Goal: Contribute content: Contribute content

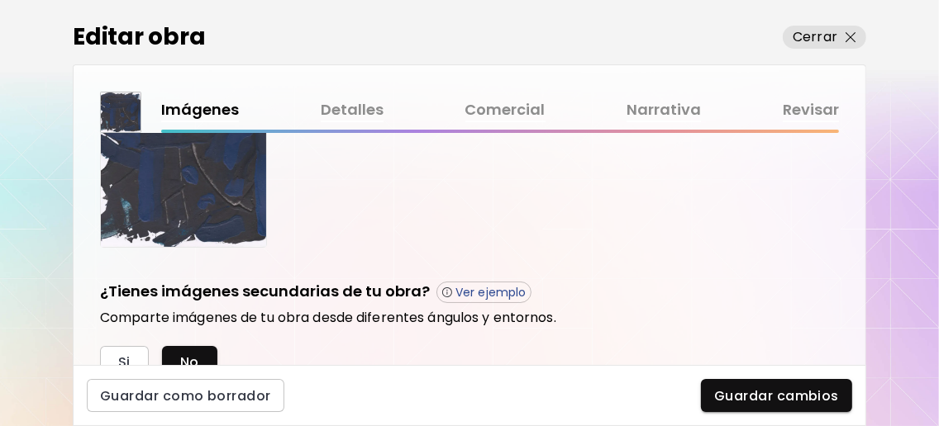
scroll to position [440, 0]
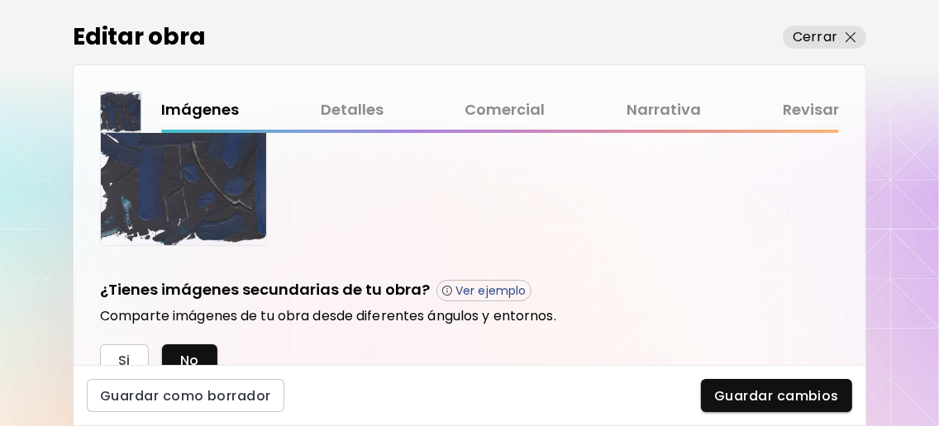
click at [359, 117] on link "Detalles" at bounding box center [352, 110] width 63 height 24
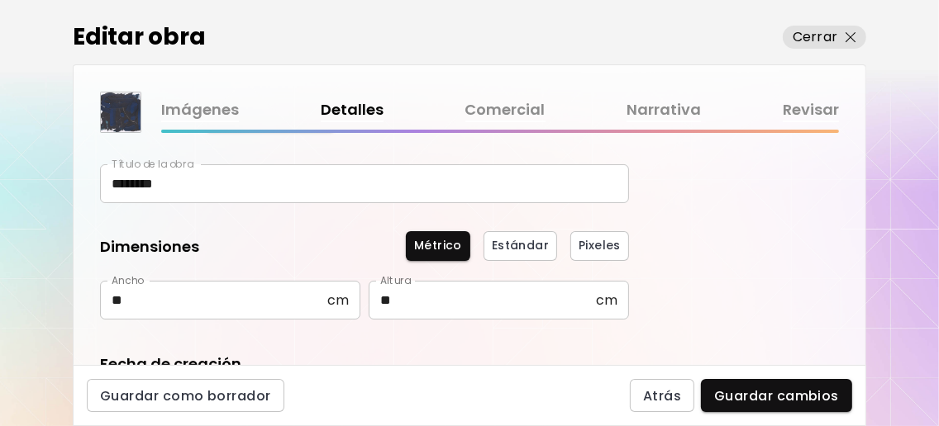
scroll to position [220, 0]
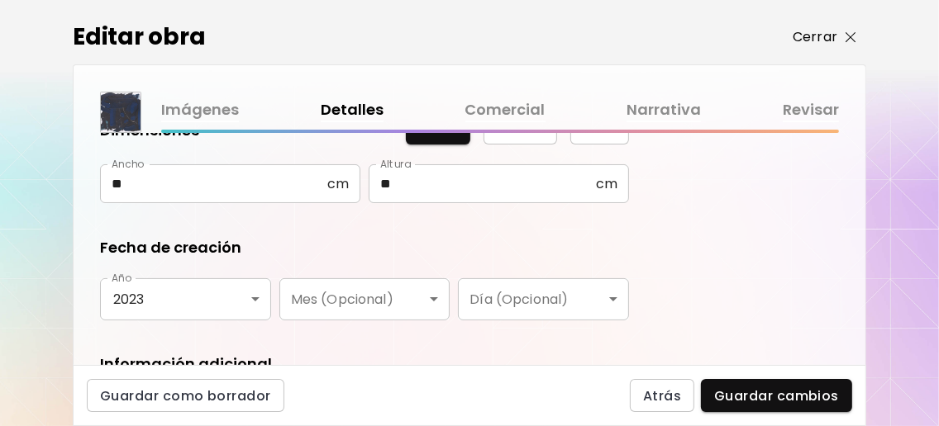
click at [858, 36] on button "Cerrar" at bounding box center [824, 37] width 83 height 23
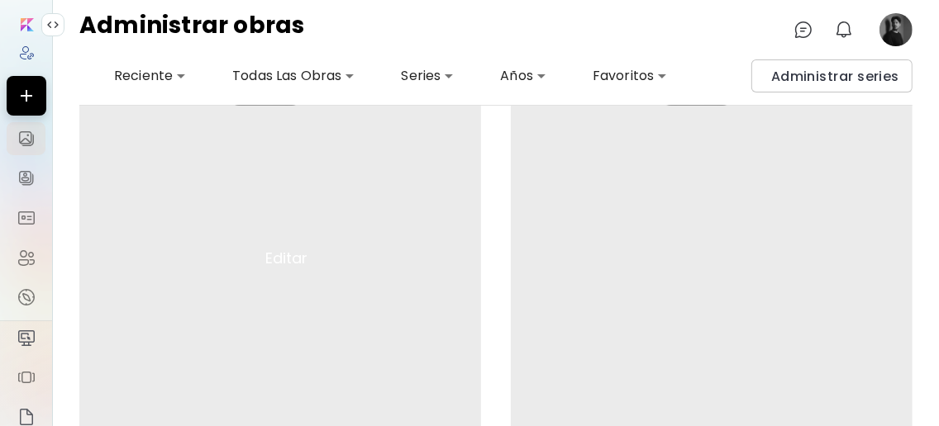
scroll to position [109, 0]
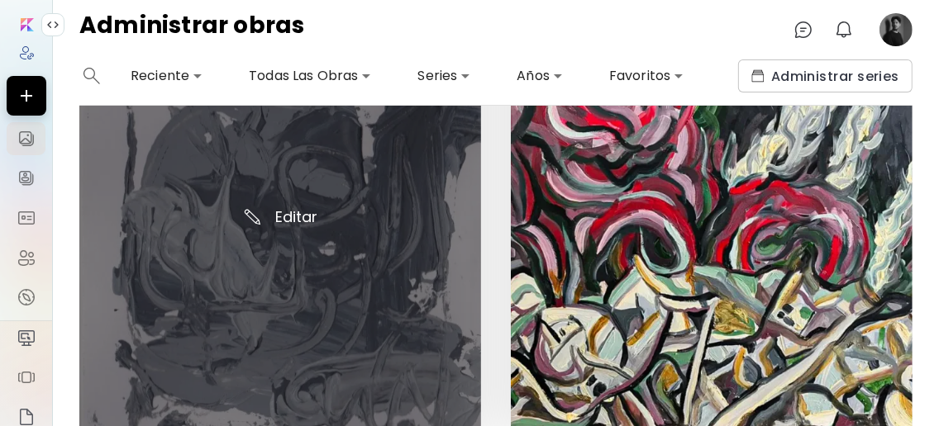
click at [293, 207] on img at bounding box center [280, 227] width 402 height 402
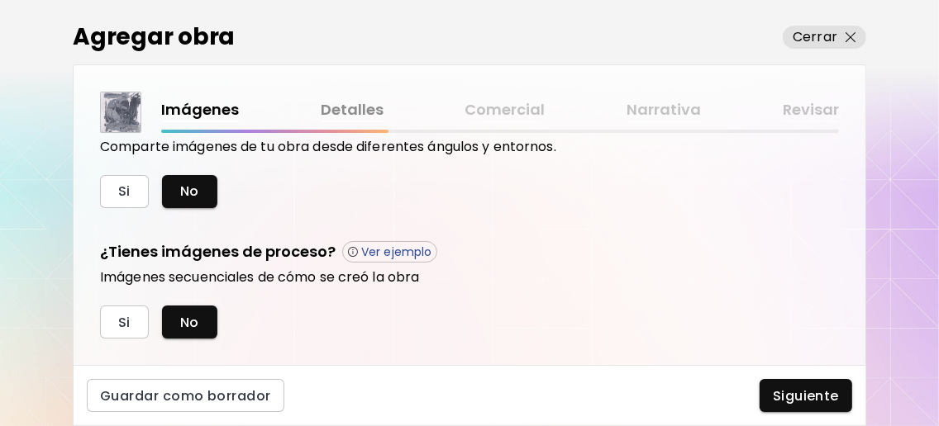
scroll to position [646, 0]
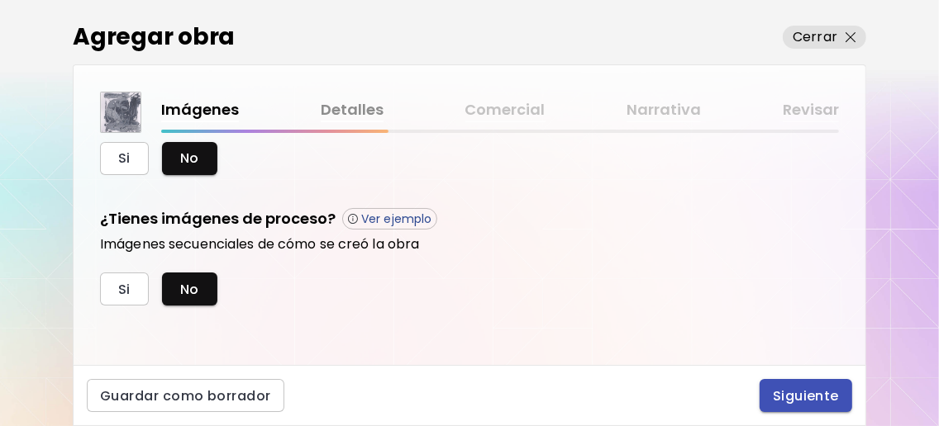
click at [830, 391] on span "Siguiente" at bounding box center [806, 396] width 66 height 17
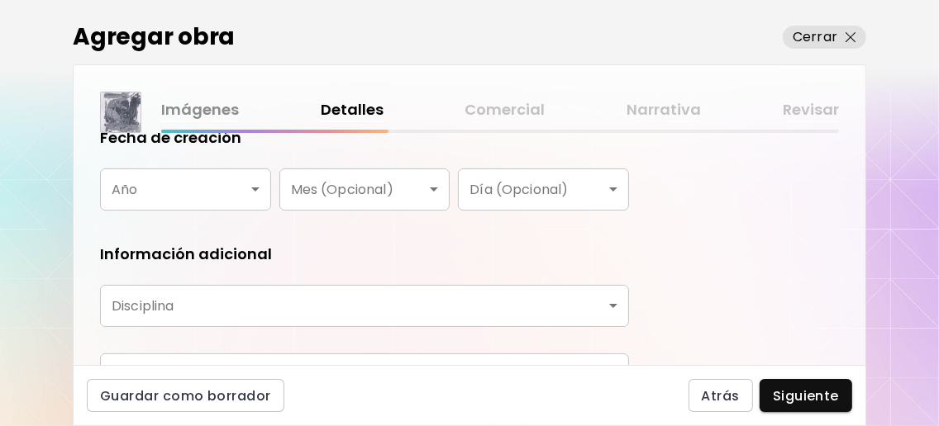
scroll to position [220, 0]
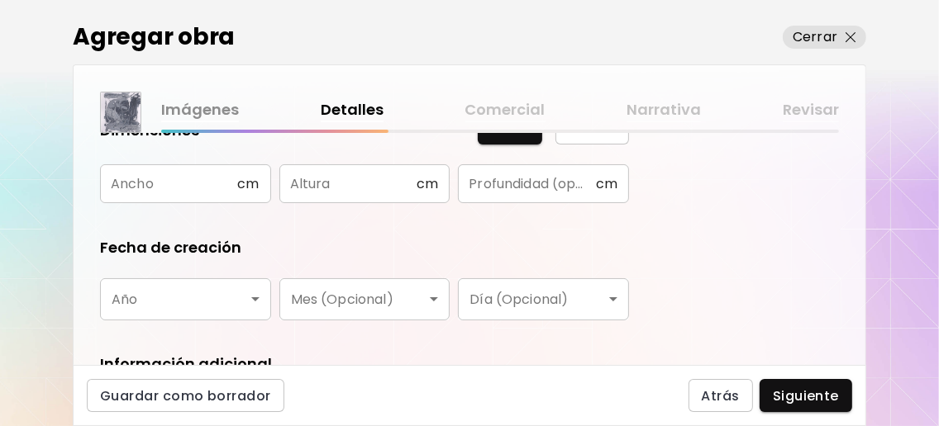
click at [192, 197] on input "text" at bounding box center [168, 183] width 137 height 39
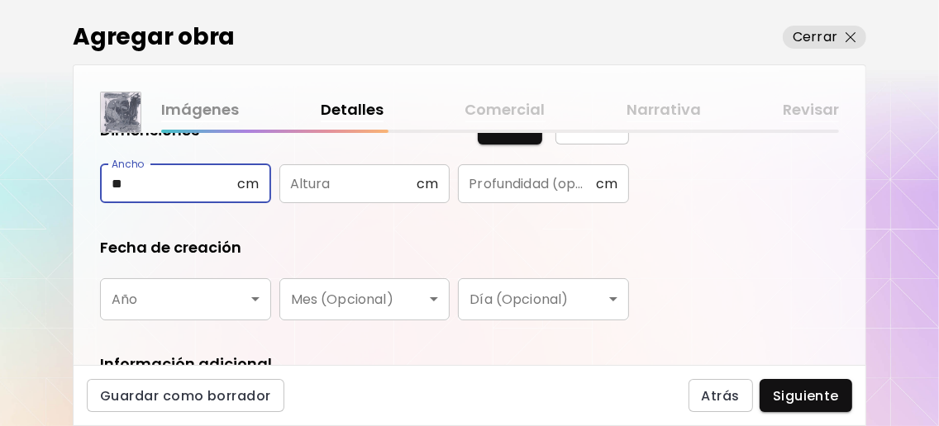
type input "**"
click at [312, 183] on input "text" at bounding box center [347, 183] width 137 height 39
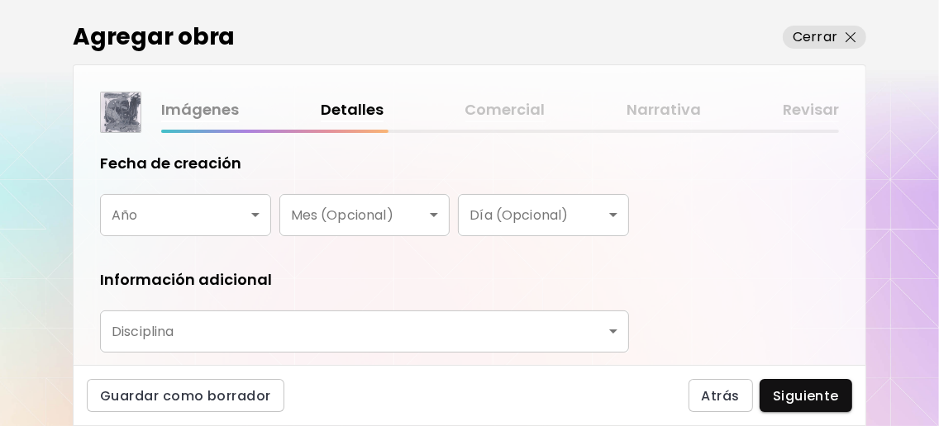
scroll to position [330, 0]
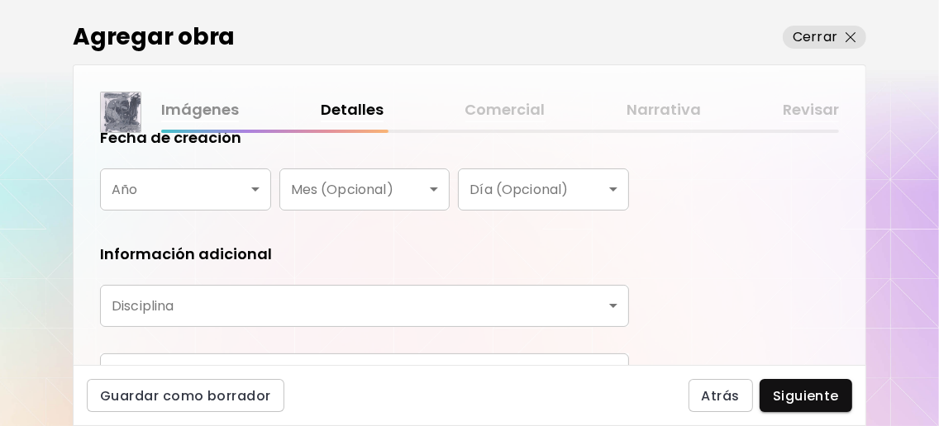
type input "**"
click at [217, 170] on body "0 0 Agregar obra Cerrar Imágenes Detalles Comercial Narrativa Revisar ¿Qué tipo…" at bounding box center [469, 213] width 939 height 426
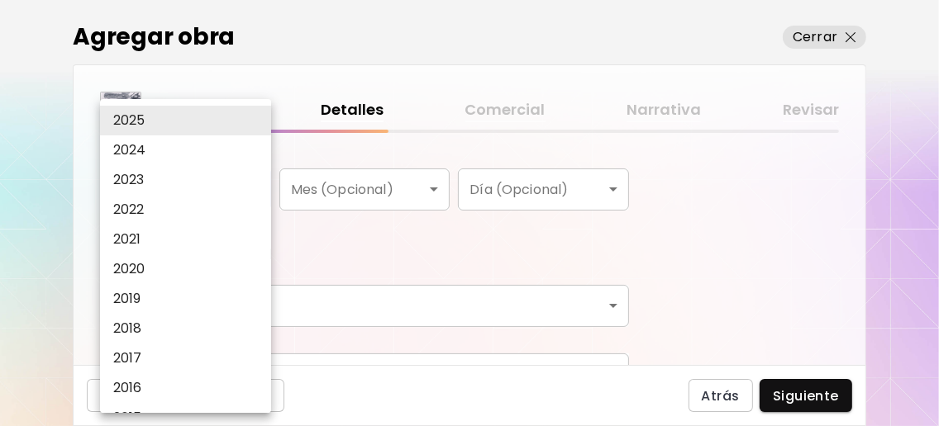
click at [215, 188] on li "2023" at bounding box center [189, 180] width 179 height 30
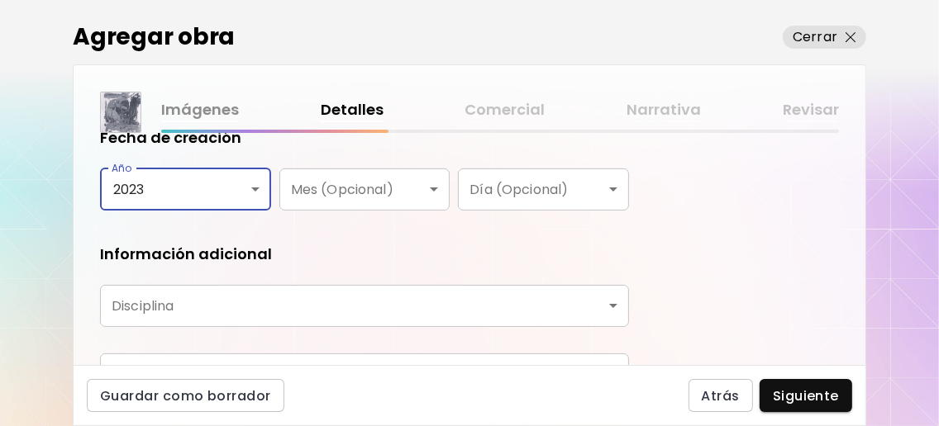
click at [231, 188] on body "0 0 Agregar obra Cerrar Imágenes Detalles Comercial Narrativa Revisar ¿Qué tipo…" at bounding box center [469, 213] width 939 height 426
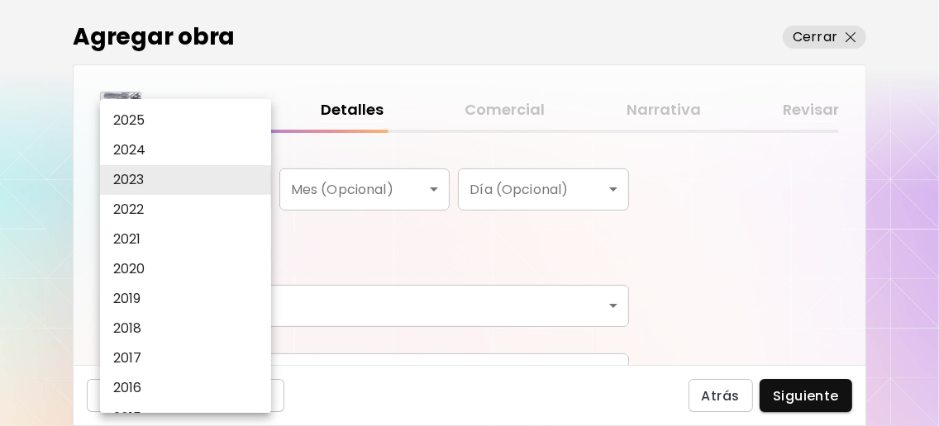
click at [209, 156] on li "2024" at bounding box center [189, 151] width 179 height 30
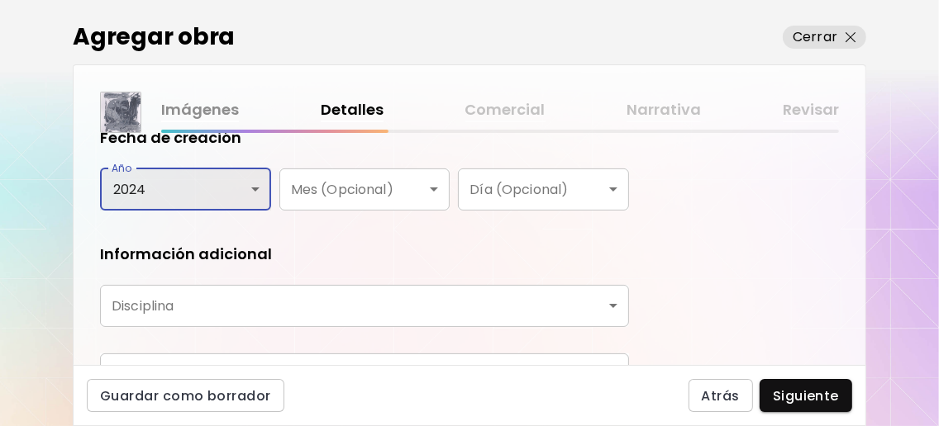
type input "****"
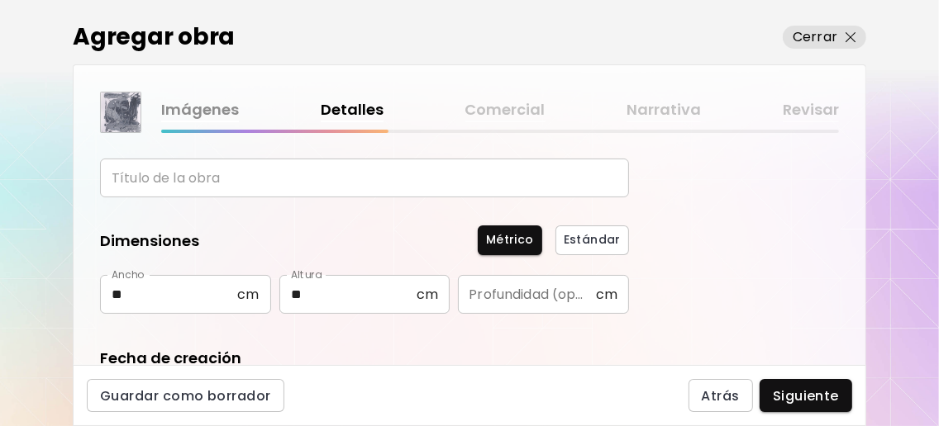
scroll to position [0, 0]
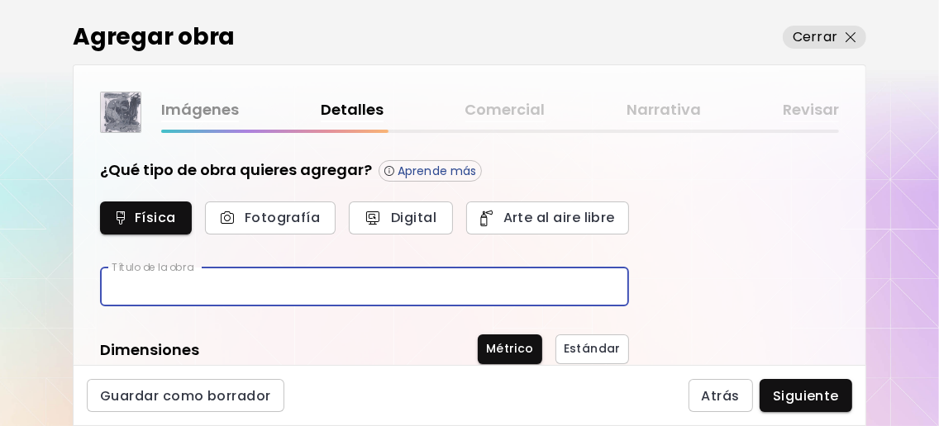
click at [244, 287] on input "text" at bounding box center [364, 287] width 529 height 39
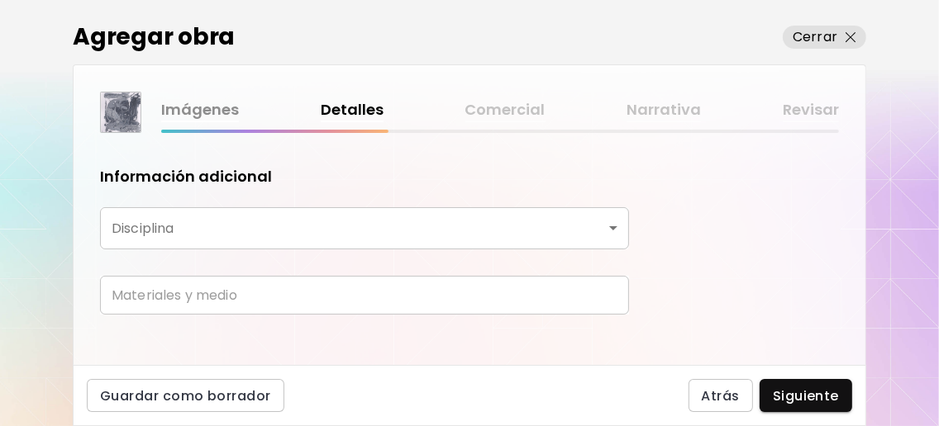
scroll to position [431, 0]
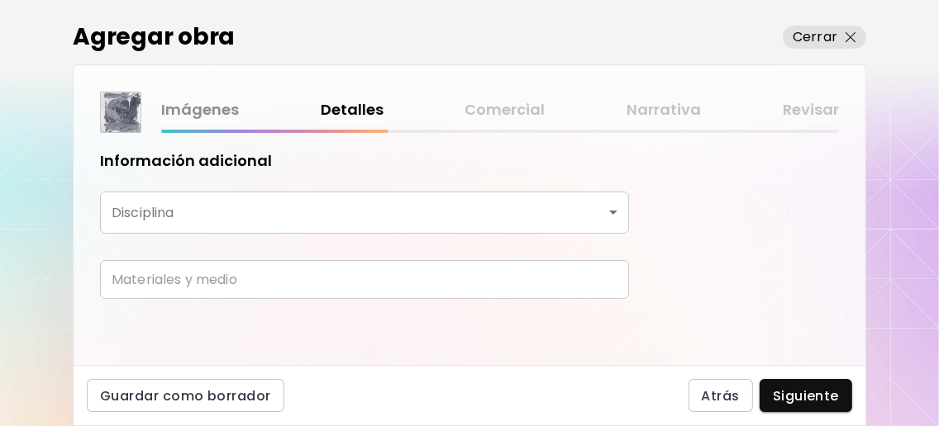
type input "*********"
click at [612, 210] on body "0 0 Agregar obra Cerrar Imágenes Detalles Comercial Narrativa Revisar ¿Qué tipo…" at bounding box center [469, 213] width 939 height 426
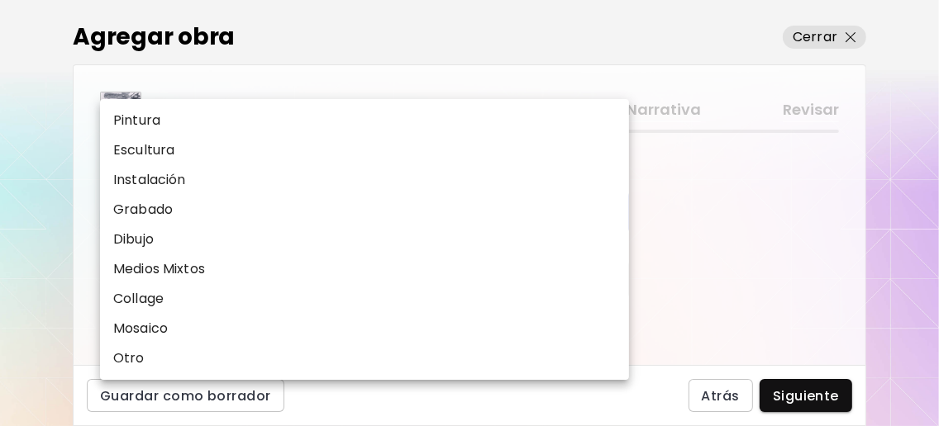
click at [199, 116] on li "Pintura" at bounding box center [368, 121] width 537 height 30
type input "********"
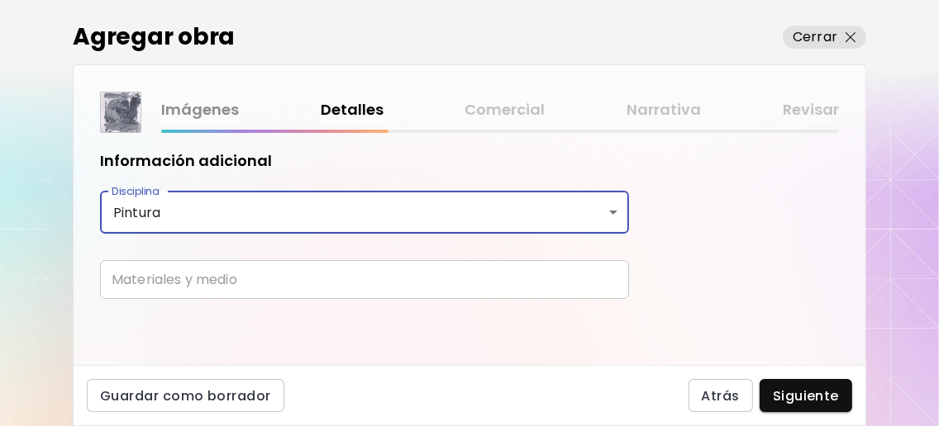
click at [367, 278] on input "text" at bounding box center [364, 279] width 529 height 39
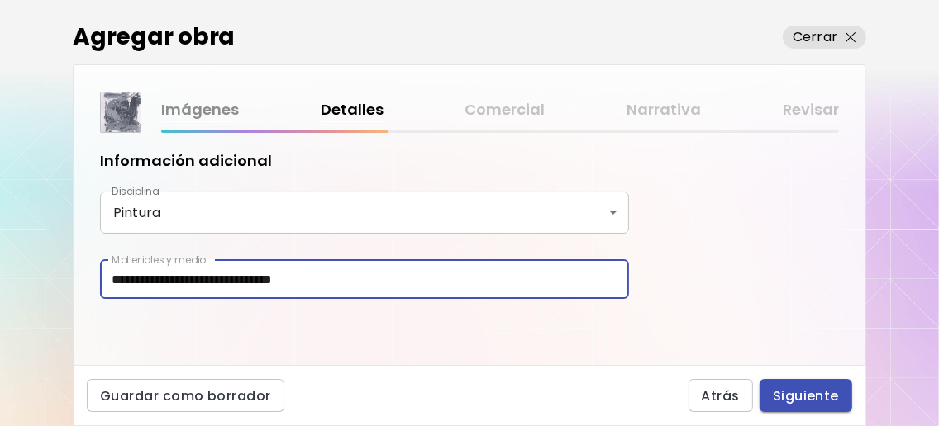
type input "**********"
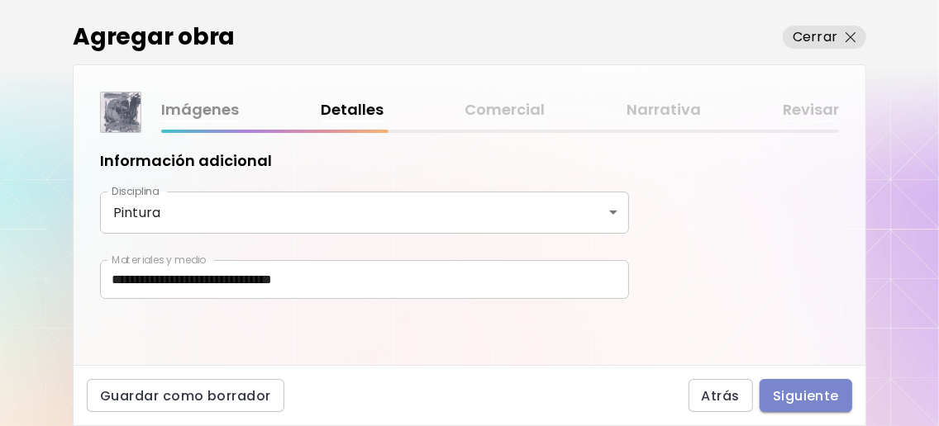
click at [792, 396] on span "Siguiente" at bounding box center [806, 396] width 66 height 17
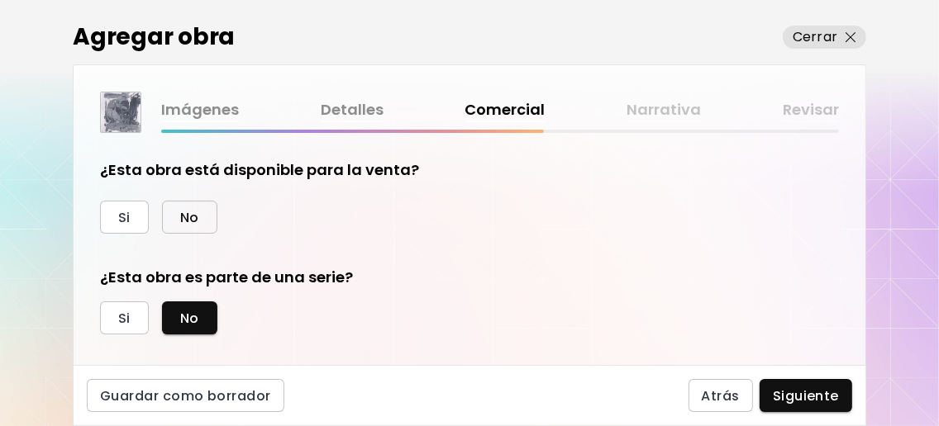
click at [187, 215] on span "No" at bounding box center [189, 217] width 19 height 17
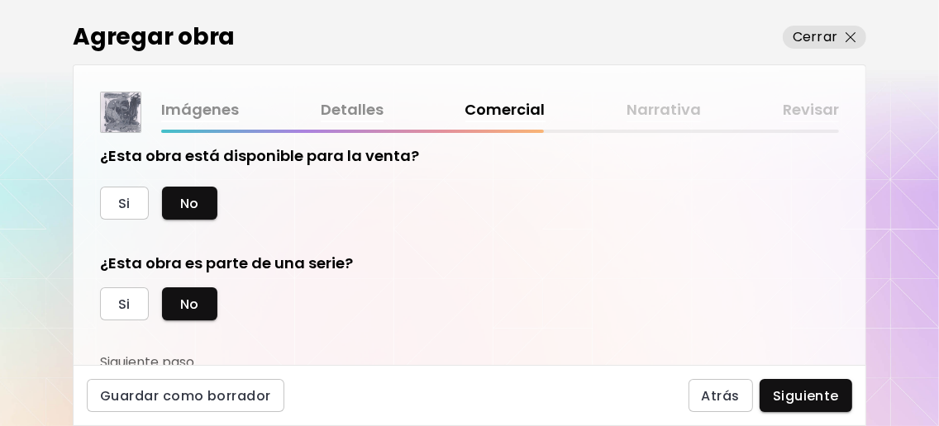
scroll to position [26, 0]
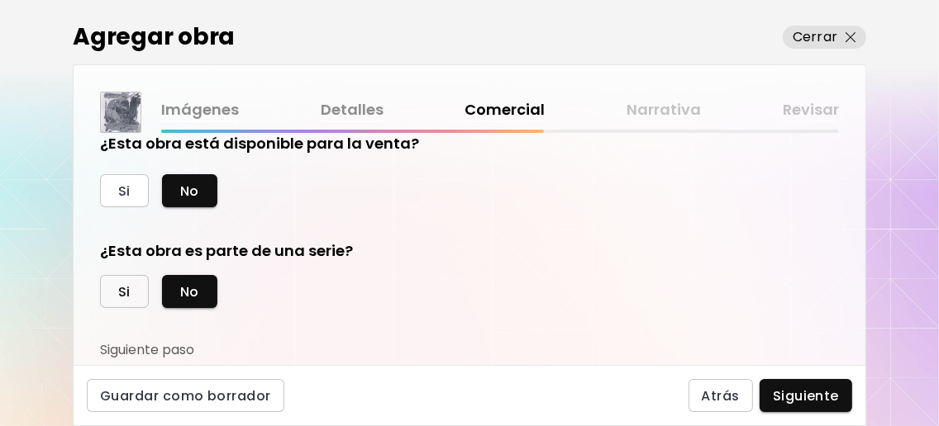
click at [121, 294] on span "Si" at bounding box center [124, 291] width 12 height 17
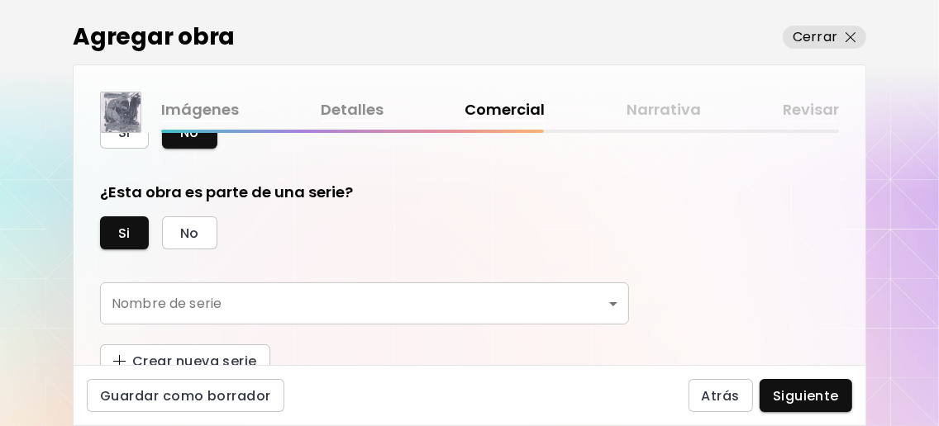
scroll to position [101, 0]
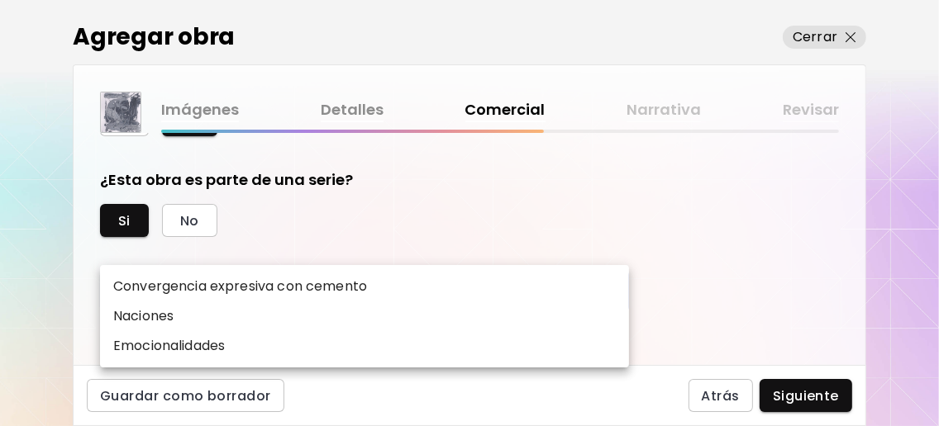
click at [575, 283] on body "0 0 Agregar obra Cerrar Imágenes Detalles Comercial Narrativa Revisar ¿Esta obr…" at bounding box center [469, 213] width 939 height 426
click at [411, 242] on div at bounding box center [469, 213] width 939 height 426
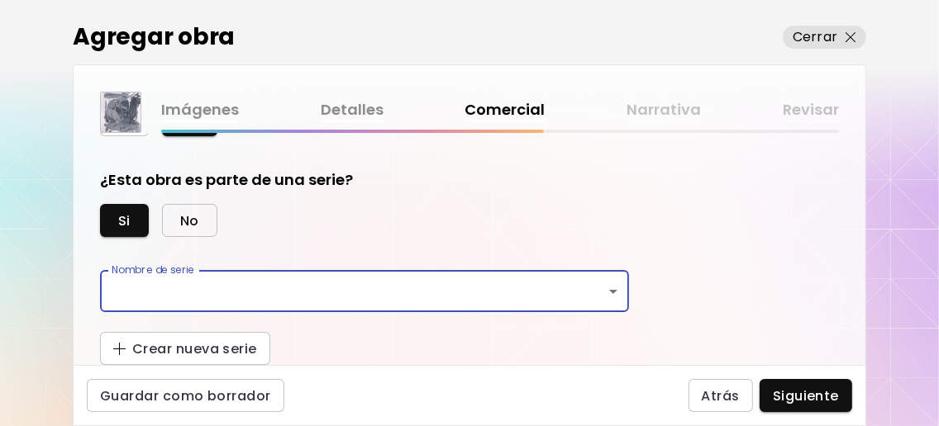
click at [197, 205] on button "No" at bounding box center [189, 220] width 55 height 33
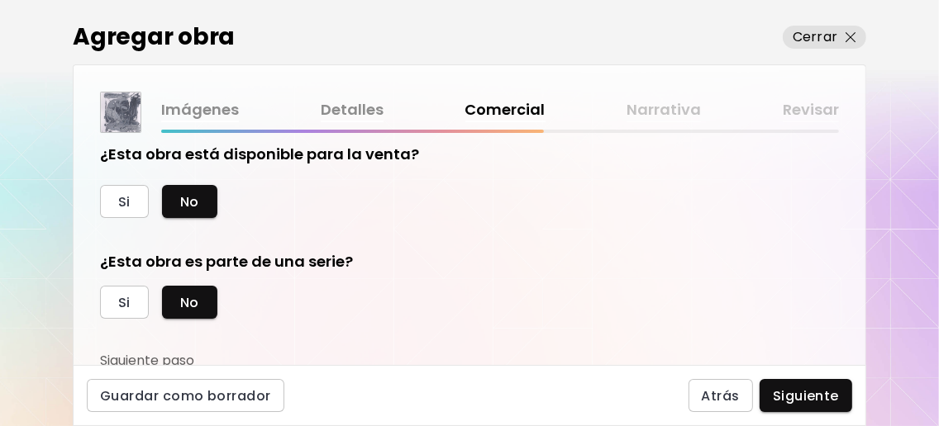
scroll to position [26, 0]
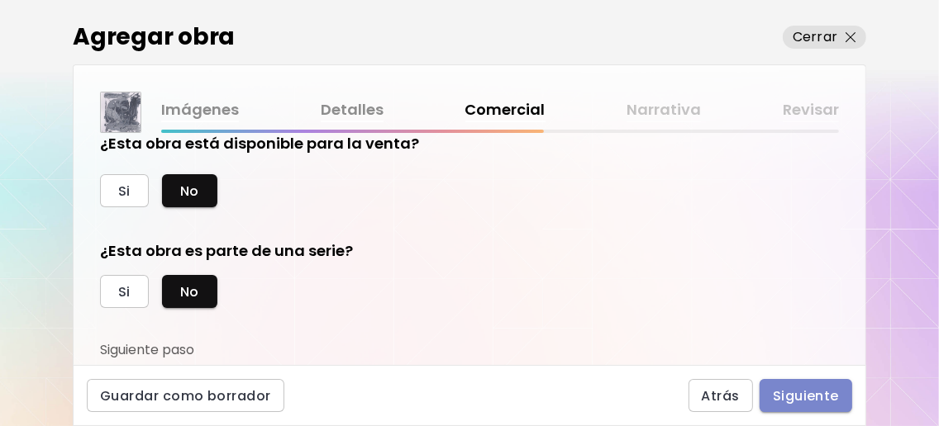
click at [823, 393] on span "Siguiente" at bounding box center [806, 396] width 66 height 17
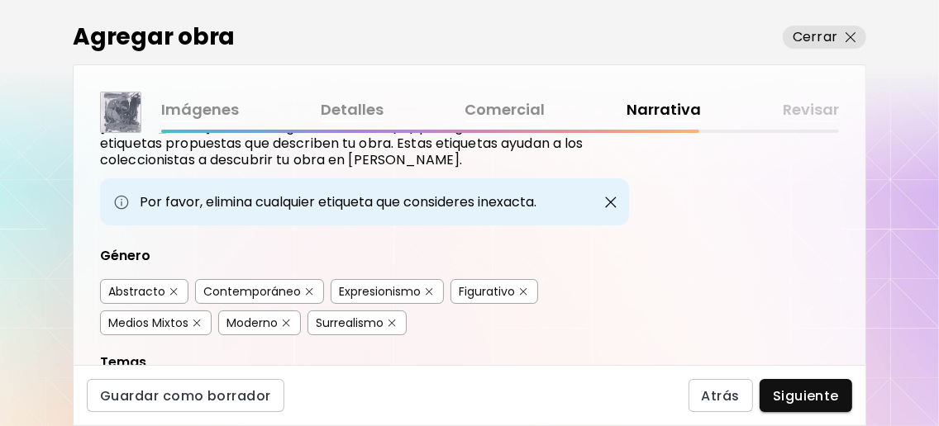
scroll to position [109, 0]
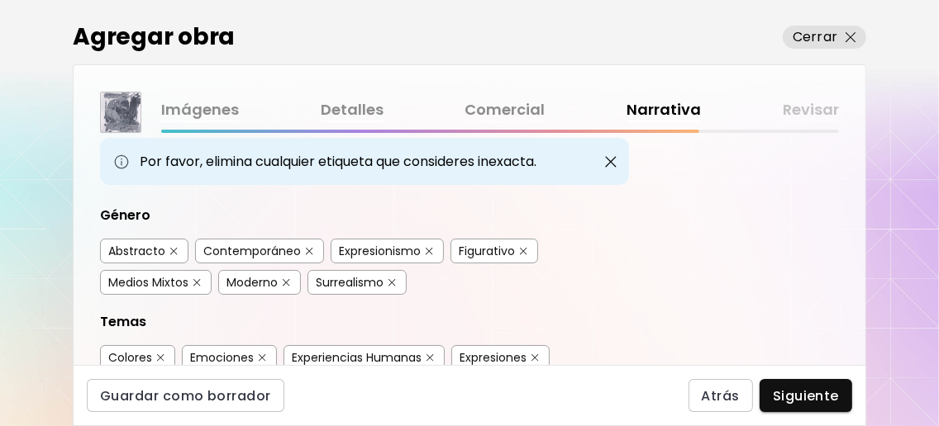
click at [520, 255] on img "button" at bounding box center [523, 251] width 7 height 7
click at [390, 287] on img "button" at bounding box center [391, 282] width 7 height 7
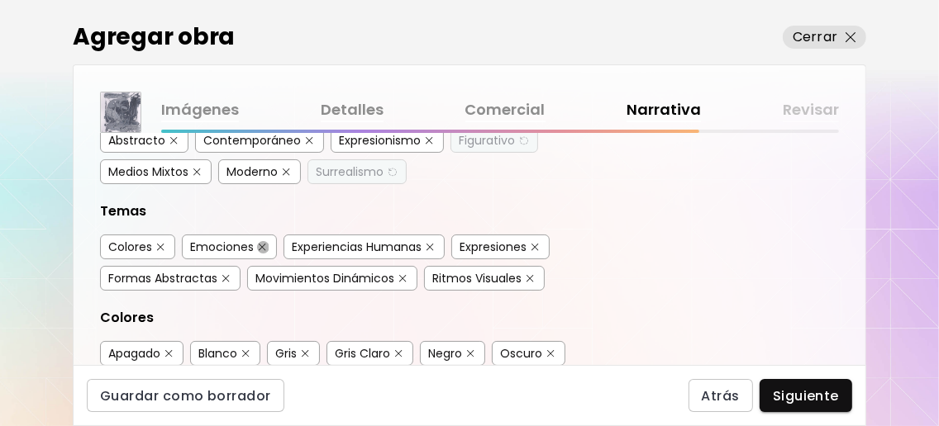
click at [259, 251] on img "button" at bounding box center [262, 247] width 7 height 7
click at [402, 283] on img "button" at bounding box center [402, 278] width 7 height 7
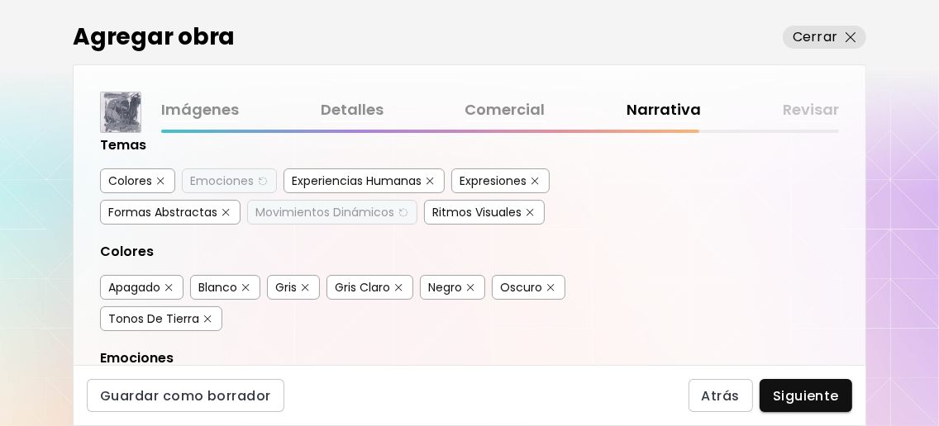
scroll to position [440, 0]
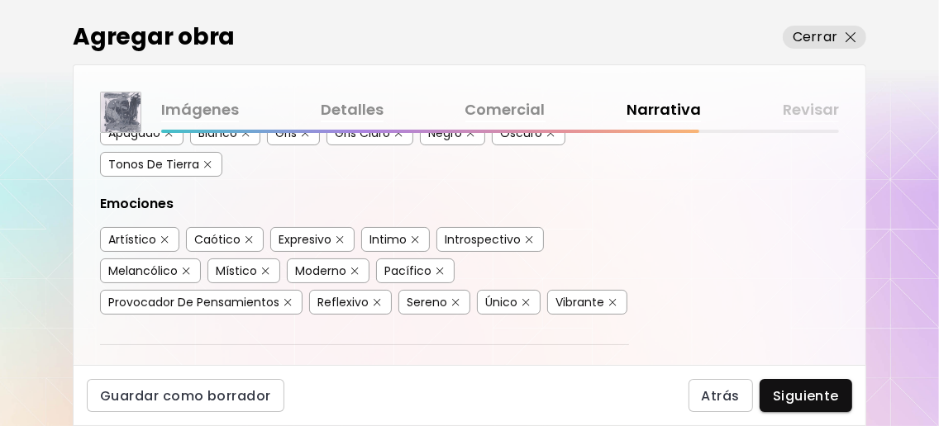
click at [170, 137] on img "button" at bounding box center [168, 133] width 7 height 7
click at [207, 169] on img "button" at bounding box center [207, 164] width 7 height 7
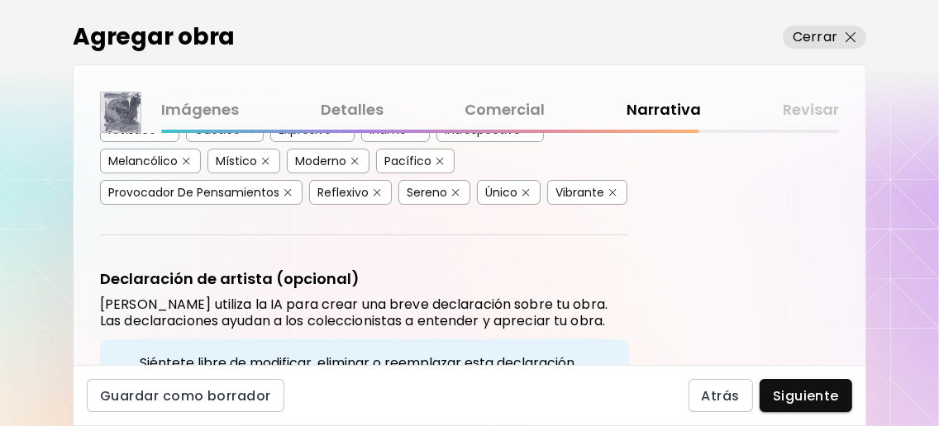
click at [188, 165] on img "button" at bounding box center [186, 161] width 7 height 7
click at [440, 165] on img "button" at bounding box center [439, 161] width 7 height 7
click at [374, 197] on img "button" at bounding box center [376, 192] width 7 height 7
click at [453, 197] on img "button" at bounding box center [455, 192] width 7 height 7
click at [609, 197] on img "button" at bounding box center [612, 192] width 7 height 7
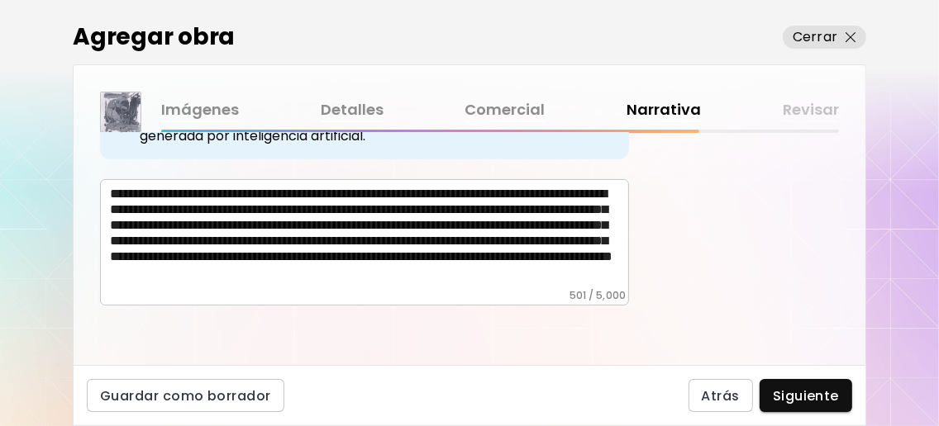
scroll to position [0, 0]
click at [404, 254] on textarea "**********" at bounding box center [369, 237] width 519 height 103
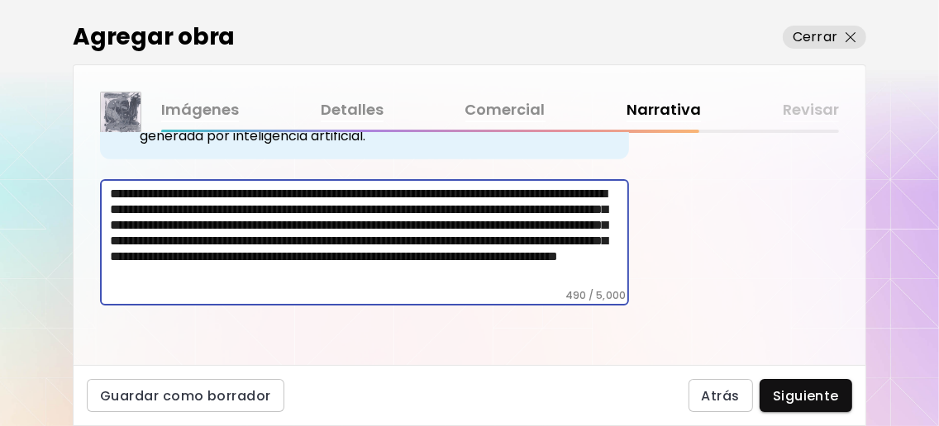
click at [401, 254] on textarea "**********" at bounding box center [369, 237] width 519 height 103
click at [130, 251] on textarea "**********" at bounding box center [369, 237] width 519 height 103
drag, startPoint x: 476, startPoint y: 243, endPoint x: 463, endPoint y: 250, distance: 14.8
click at [463, 250] on textarea "**********" at bounding box center [369, 237] width 519 height 103
drag, startPoint x: 473, startPoint y: 239, endPoint x: 466, endPoint y: 226, distance: 14.5
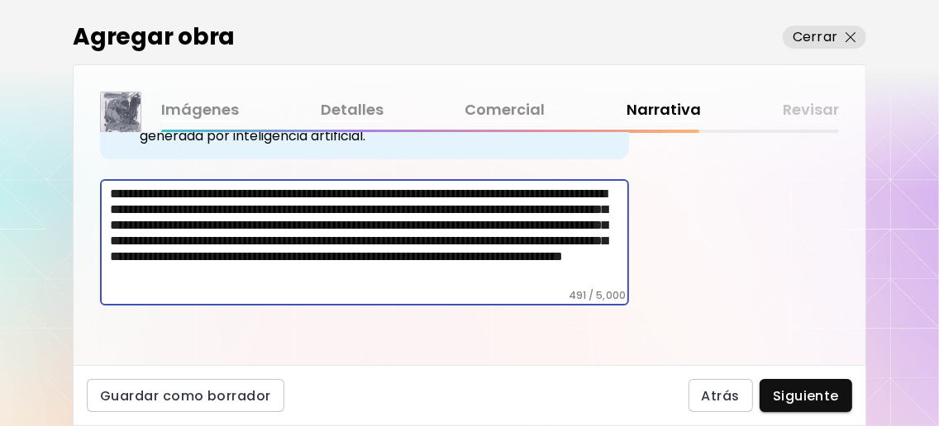
click at [466, 226] on textarea "**********" at bounding box center [369, 237] width 519 height 103
click at [174, 254] on textarea "**********" at bounding box center [369, 237] width 519 height 103
click at [407, 254] on textarea "**********" at bounding box center [369, 237] width 519 height 103
drag, startPoint x: 500, startPoint y: 259, endPoint x: 113, endPoint y: 258, distance: 386.7
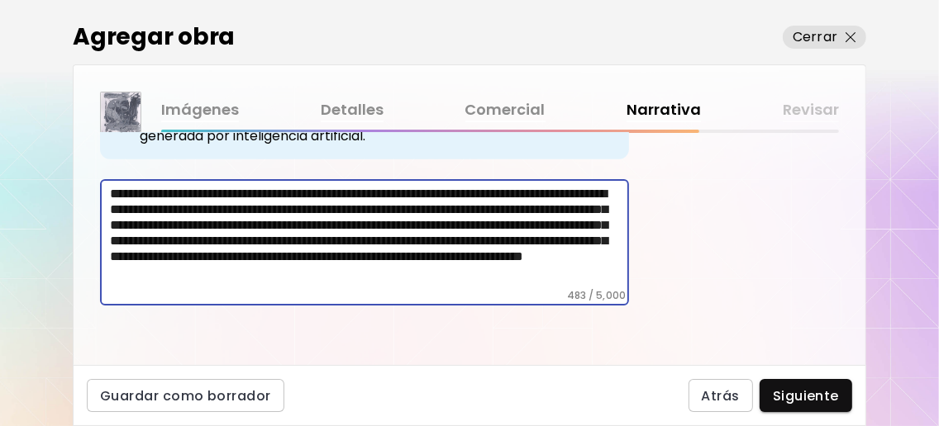
click at [113, 258] on textarea "**********" at bounding box center [369, 237] width 519 height 103
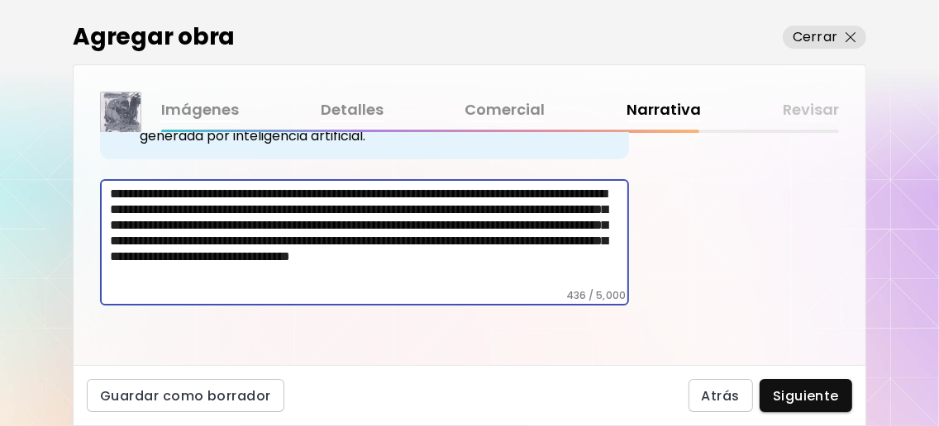
click at [346, 258] on textarea "**********" at bounding box center [369, 237] width 519 height 103
click at [376, 259] on textarea "**********" at bounding box center [369, 237] width 519 height 103
drag, startPoint x: 446, startPoint y: 237, endPoint x: 512, endPoint y: 237, distance: 66.1
click at [512, 237] on textarea "**********" at bounding box center [369, 237] width 519 height 103
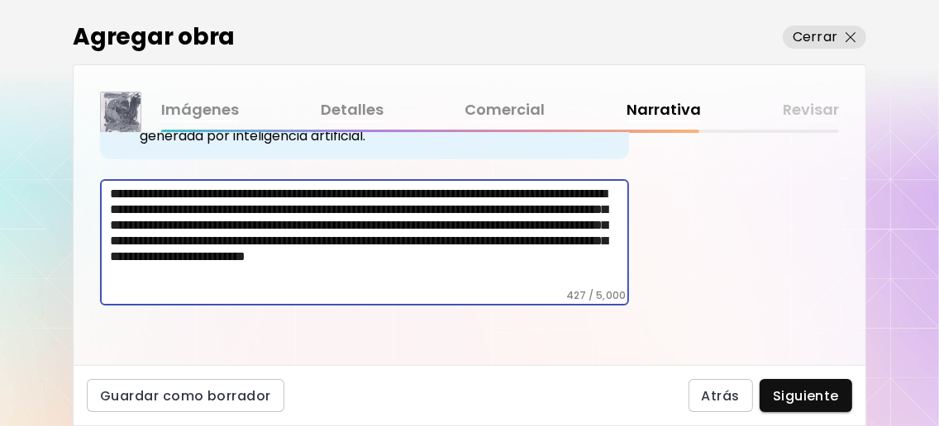
click at [317, 258] on textarea "**********" at bounding box center [369, 237] width 519 height 103
click at [443, 260] on textarea "**********" at bounding box center [369, 237] width 519 height 103
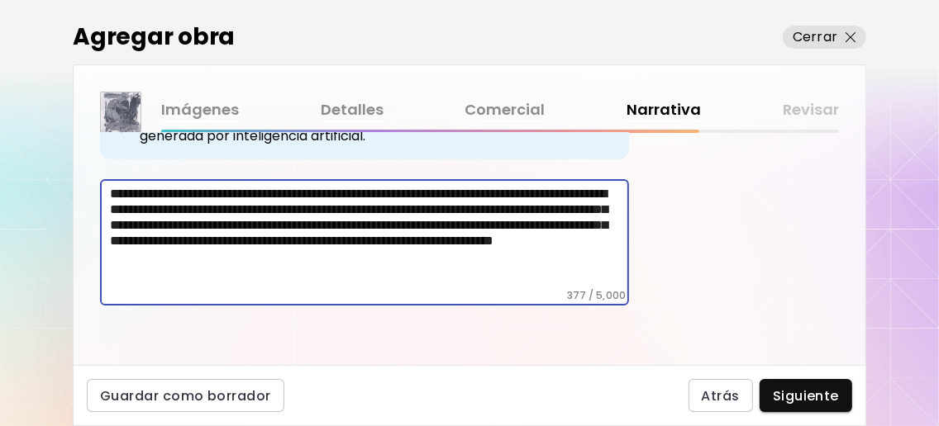
scroll to position [54, 0]
type textarea "**********"
click at [785, 392] on span "Siguiente" at bounding box center [806, 396] width 66 height 17
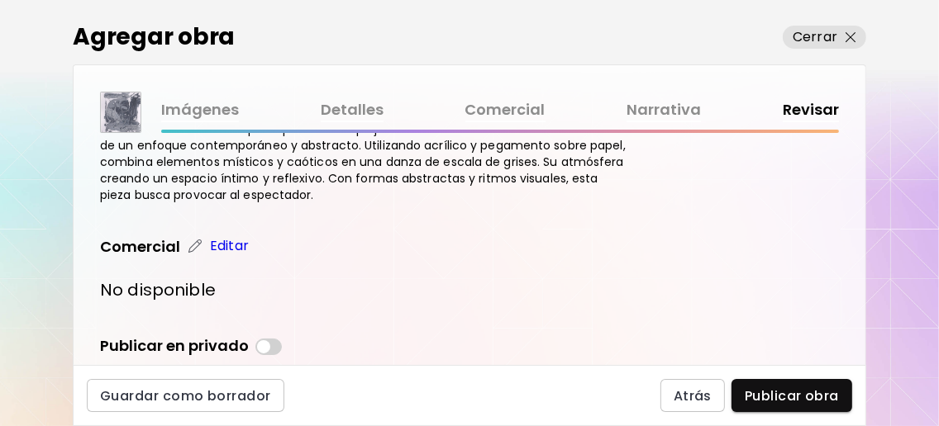
scroll to position [550, 0]
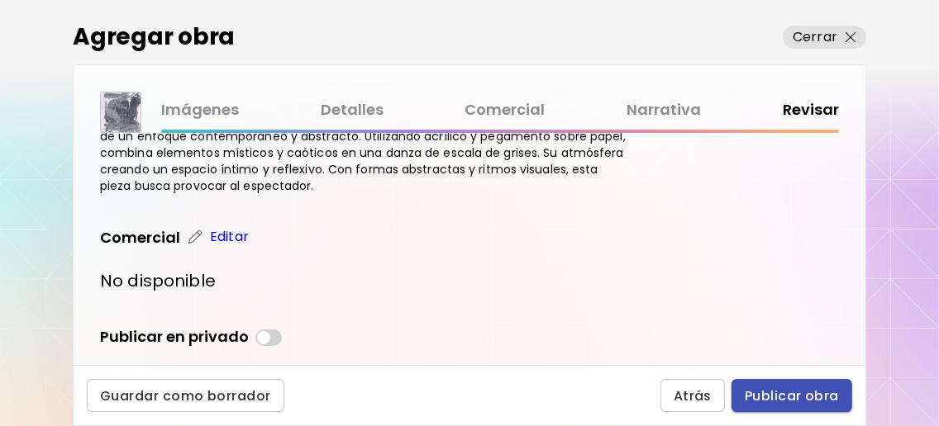
click at [795, 392] on span "Publicar obra" at bounding box center [791, 396] width 94 height 17
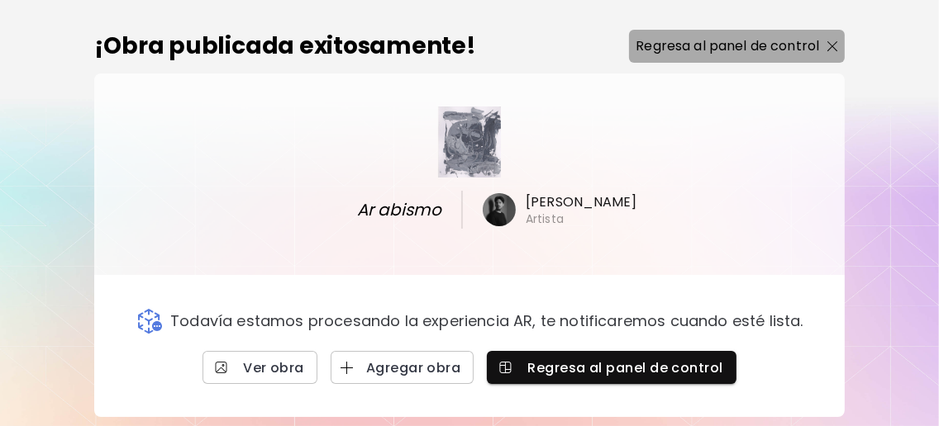
click at [797, 48] on p "Regresa al panel de control" at bounding box center [726, 46] width 183 height 20
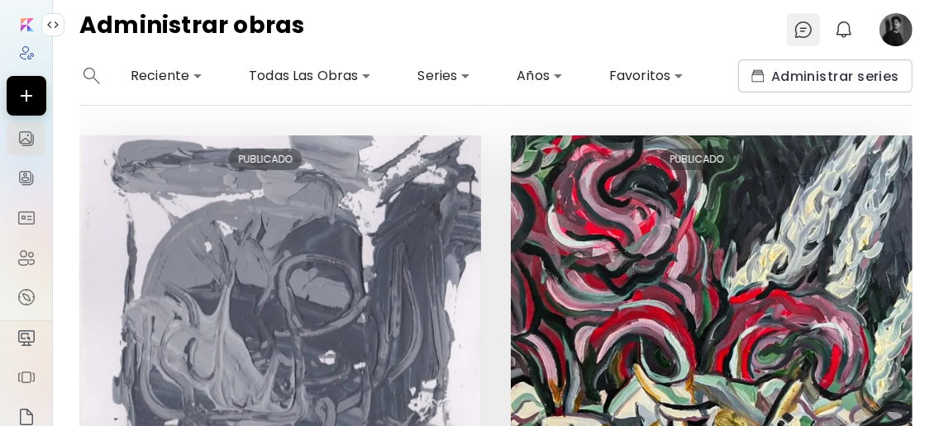
click at [811, 27] on img at bounding box center [803, 30] width 20 height 20
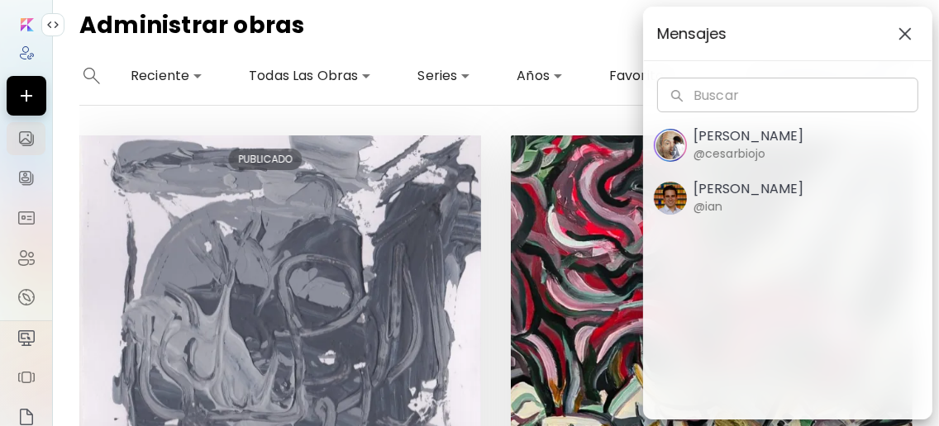
click at [903, 35] on img "button" at bounding box center [904, 33] width 13 height 13
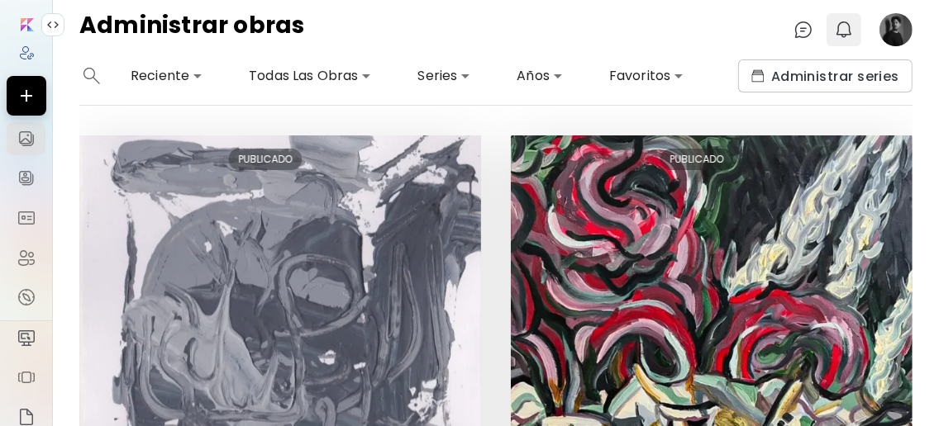
click at [838, 34] on img "button" at bounding box center [844, 30] width 20 height 20
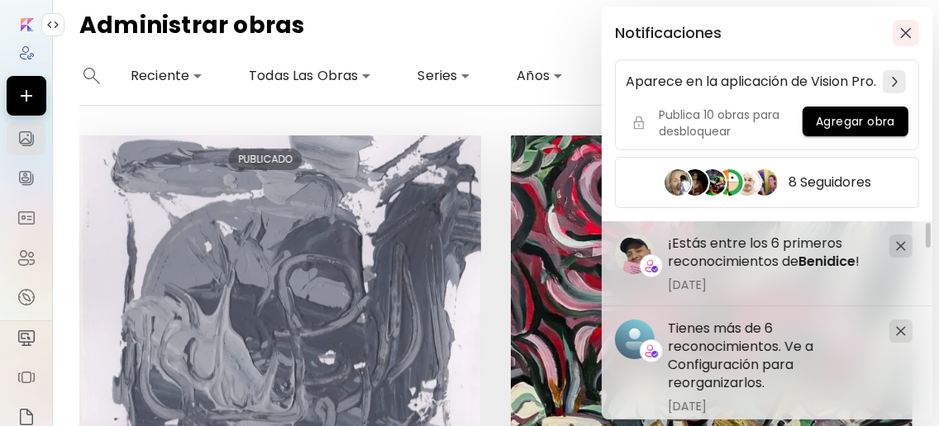
click at [911, 33] on img "button" at bounding box center [906, 33] width 12 height 12
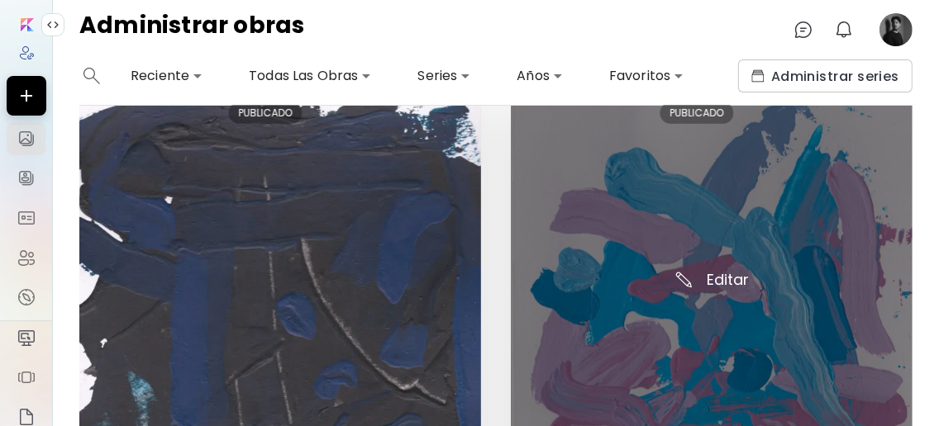
scroll to position [660, 0]
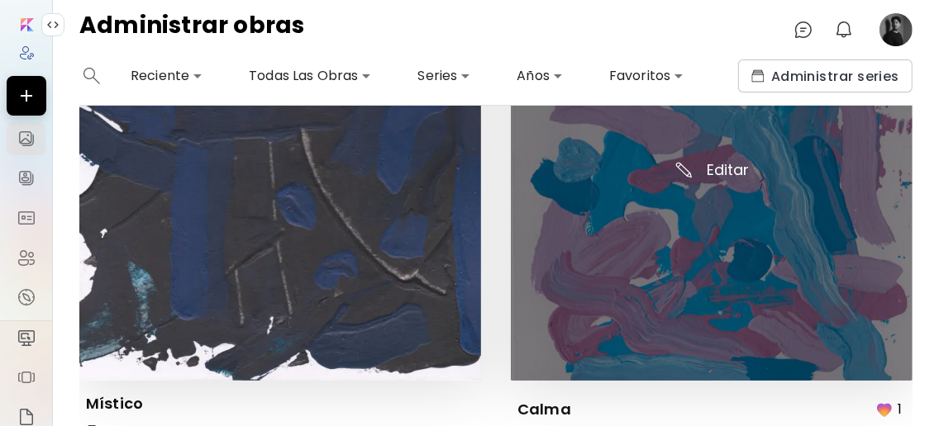
click at [730, 166] on img at bounding box center [712, 180] width 402 height 402
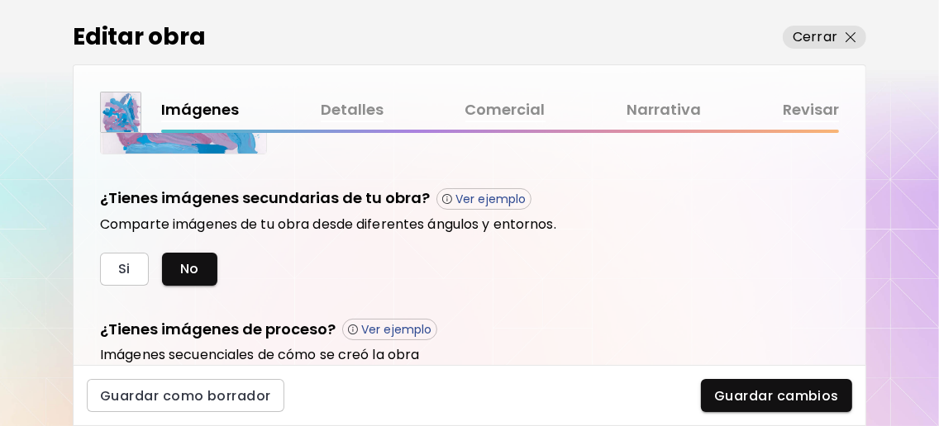
scroll to position [646, 0]
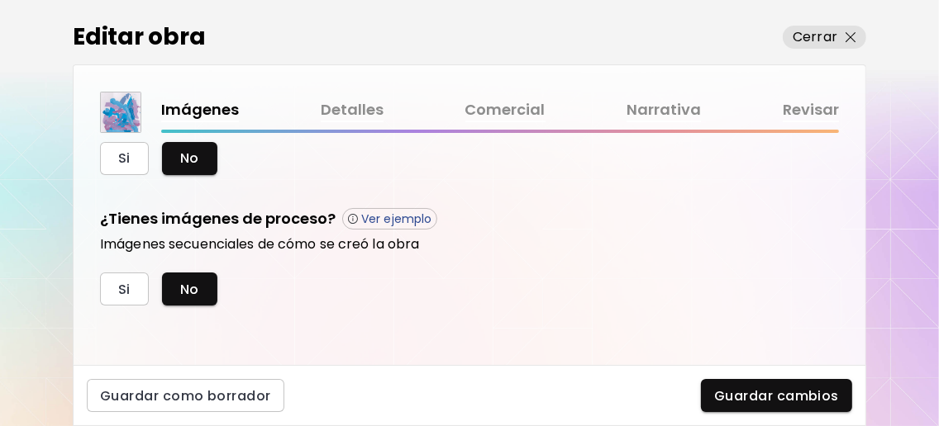
click at [354, 99] on link "Detalles" at bounding box center [352, 110] width 63 height 24
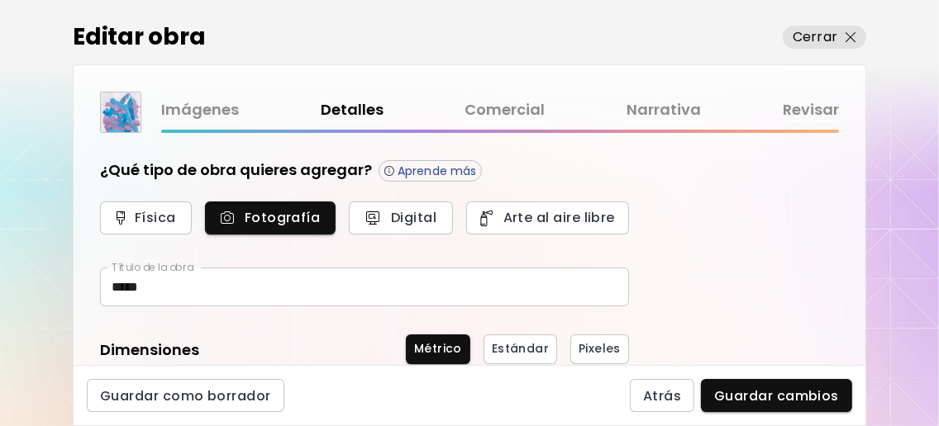
click at [493, 115] on link "Comercial" at bounding box center [505, 110] width 80 height 24
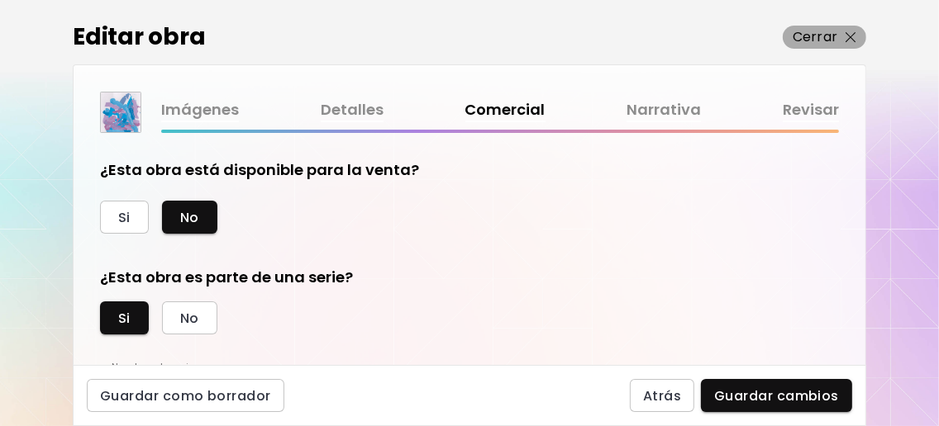
click at [844, 37] on span "Cerrar" at bounding box center [824, 37] width 64 height 20
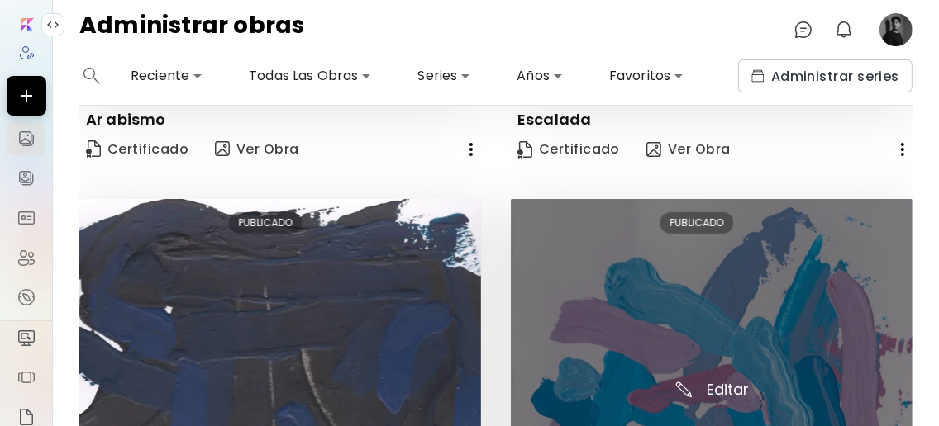
scroll to position [660, 0]
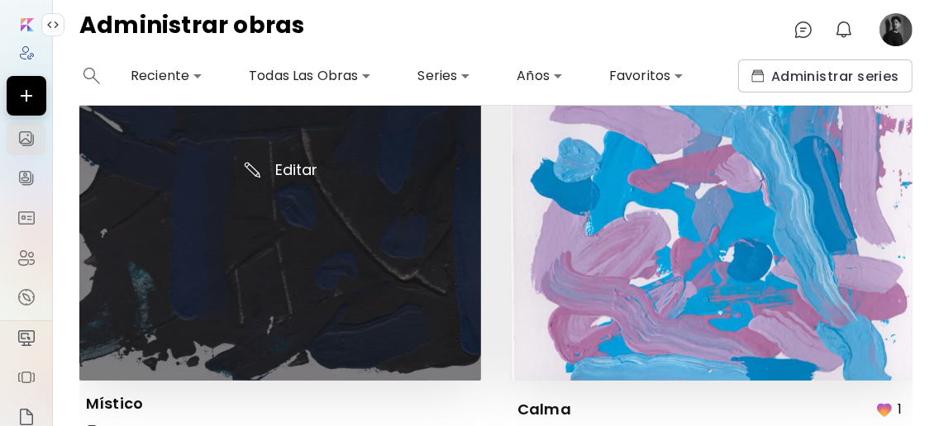
click at [308, 169] on img at bounding box center [280, 180] width 402 height 402
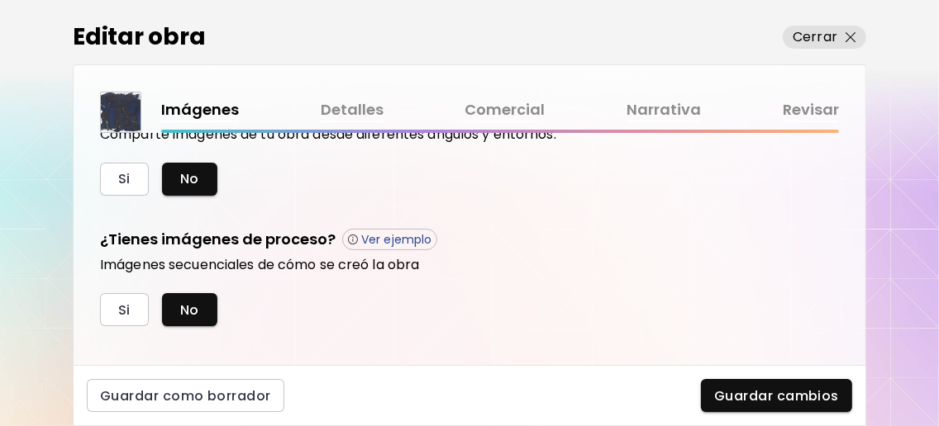
scroll to position [646, 0]
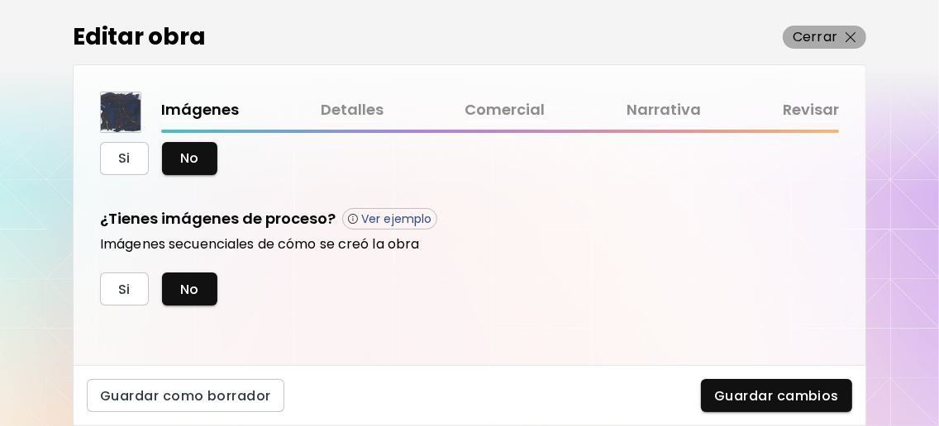
click at [837, 42] on span "Cerrar" at bounding box center [824, 37] width 64 height 20
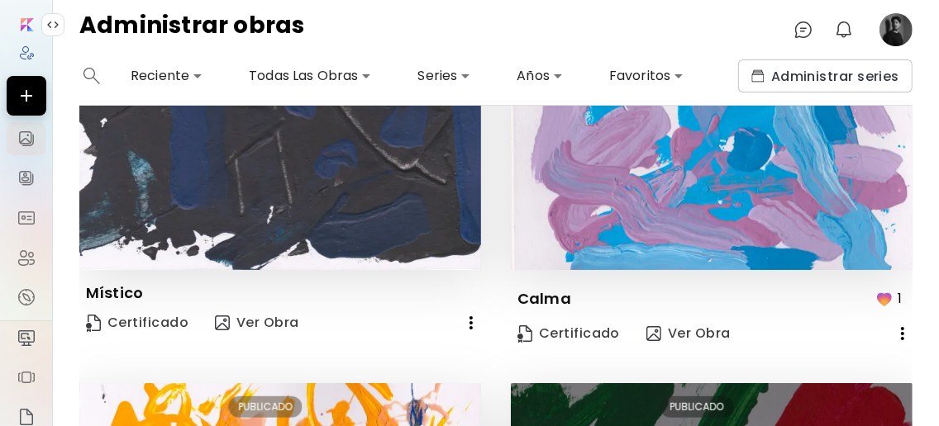
scroll to position [1101, 0]
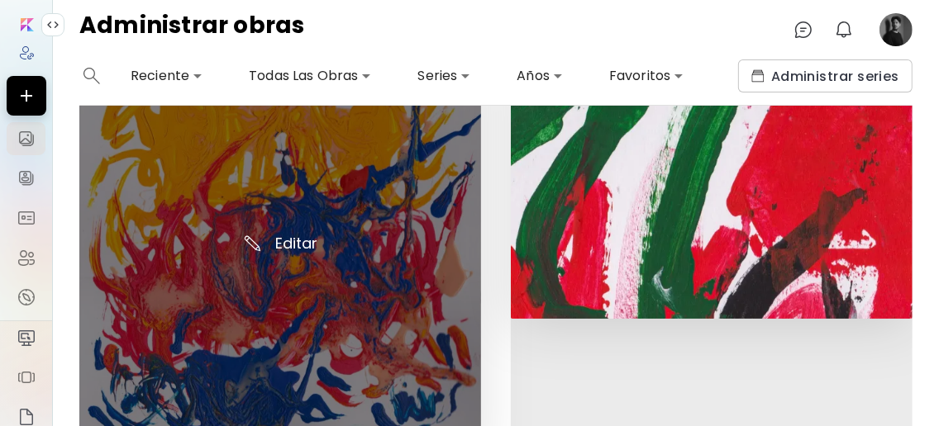
click at [284, 227] on img at bounding box center [280, 254] width 402 height 402
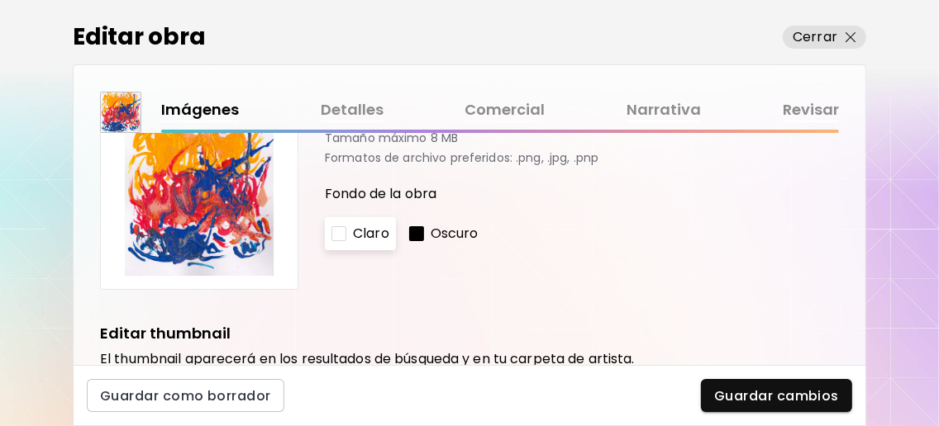
scroll to position [330, 0]
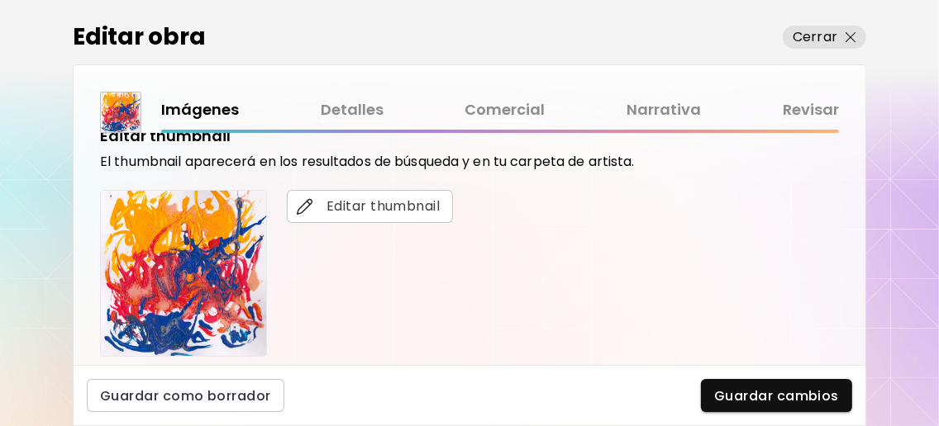
click at [507, 103] on link "Comercial" at bounding box center [505, 110] width 80 height 24
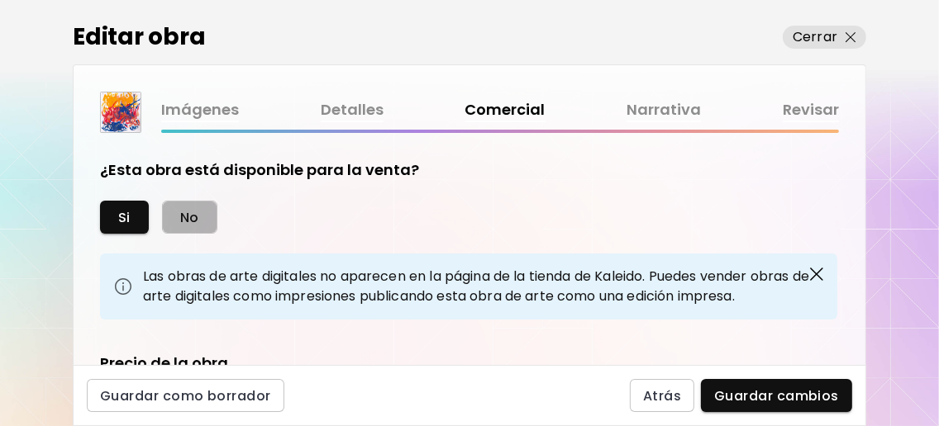
click at [183, 216] on span "No" at bounding box center [189, 217] width 19 height 17
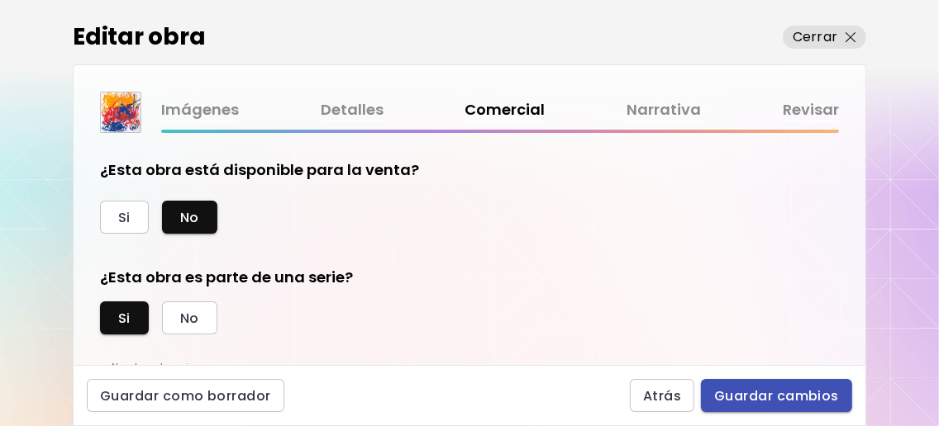
click at [805, 392] on span "Guardar cambios" at bounding box center [776, 396] width 125 height 17
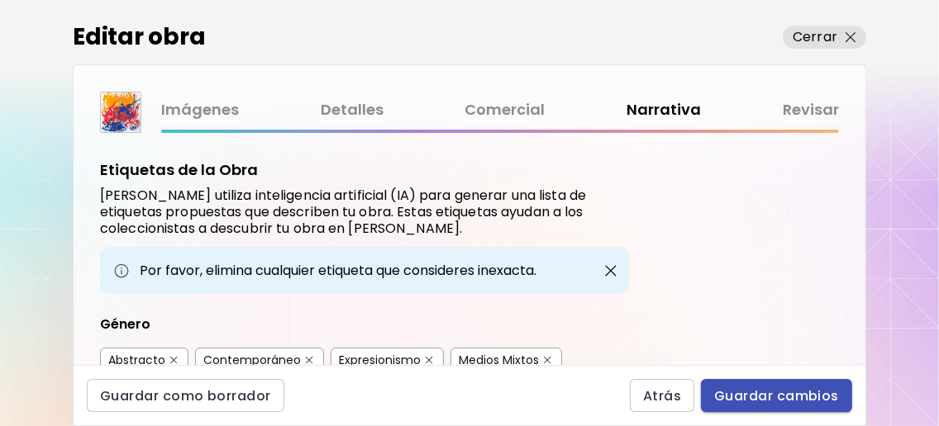
click at [792, 401] on span "Guardar cambios" at bounding box center [776, 396] width 125 height 17
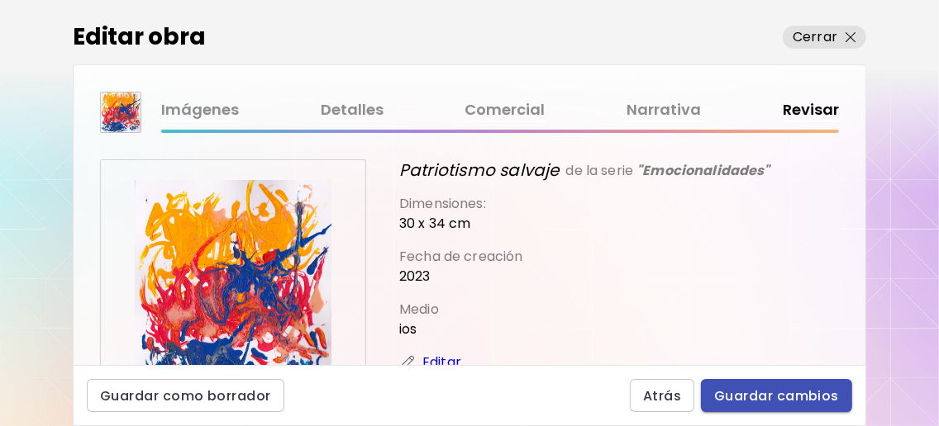
click at [793, 388] on span "Guardar cambios" at bounding box center [776, 396] width 125 height 17
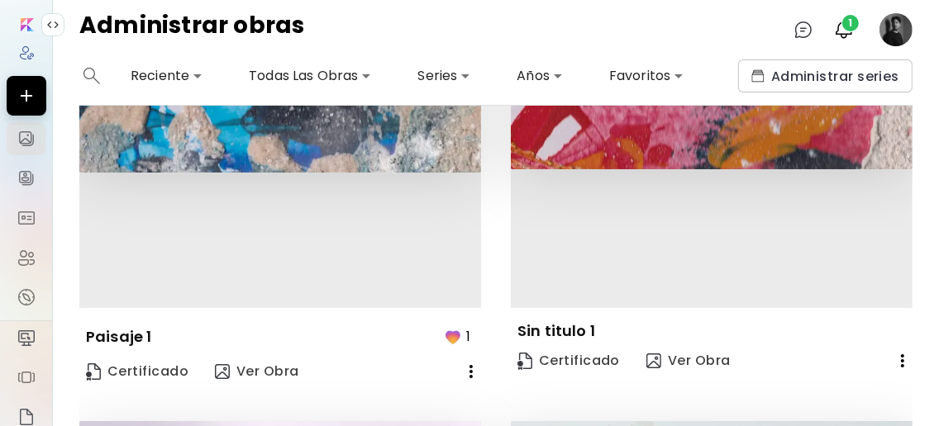
scroll to position [1652, 0]
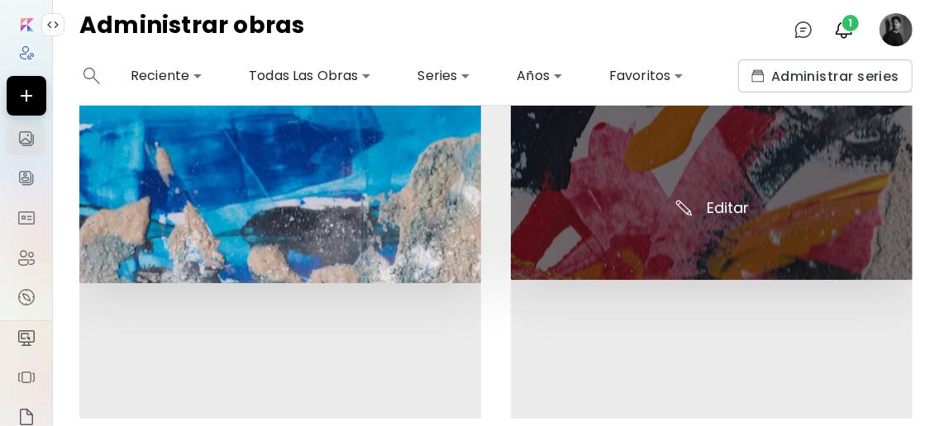
click at [721, 197] on img at bounding box center [712, 148] width 402 height 263
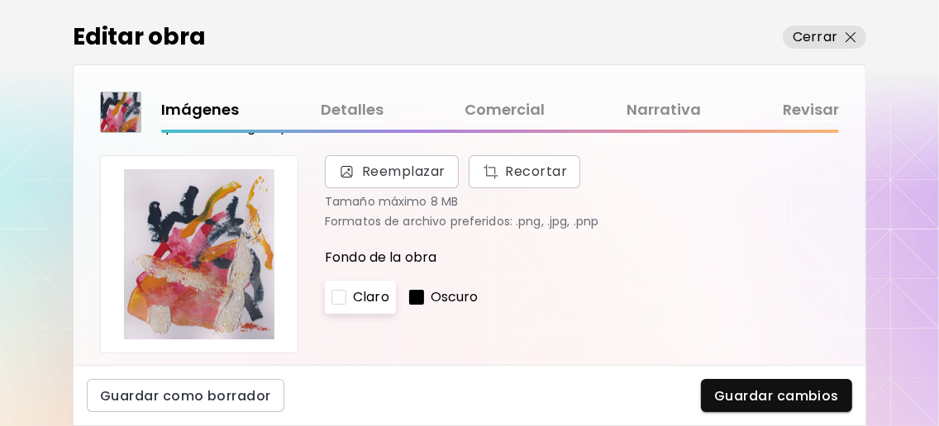
scroll to position [109, 0]
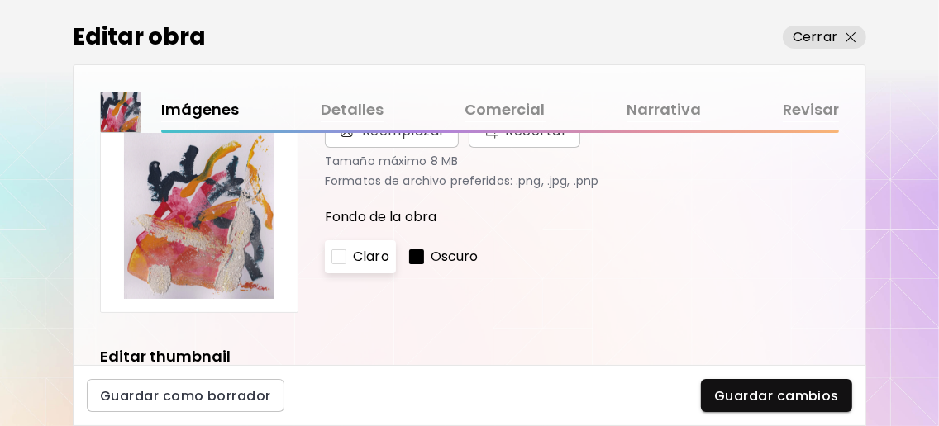
click at [516, 115] on link "Comercial" at bounding box center [505, 110] width 80 height 24
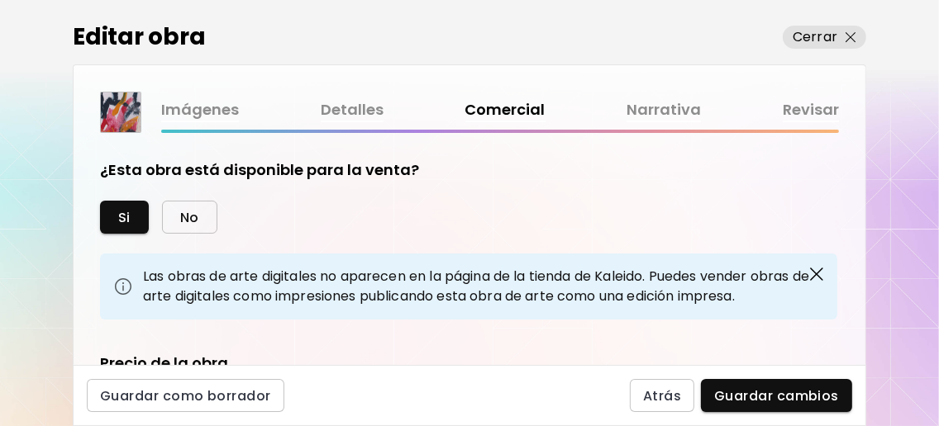
click at [203, 216] on button "No" at bounding box center [189, 217] width 55 height 33
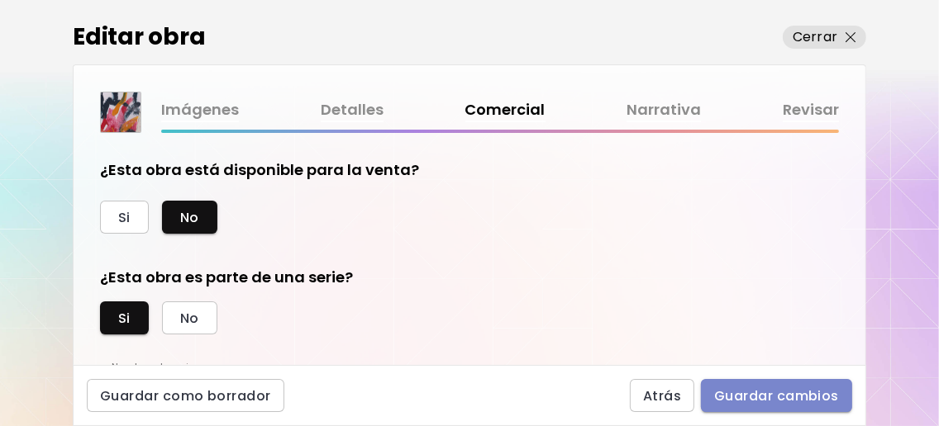
click at [812, 388] on span "Guardar cambios" at bounding box center [776, 396] width 125 height 17
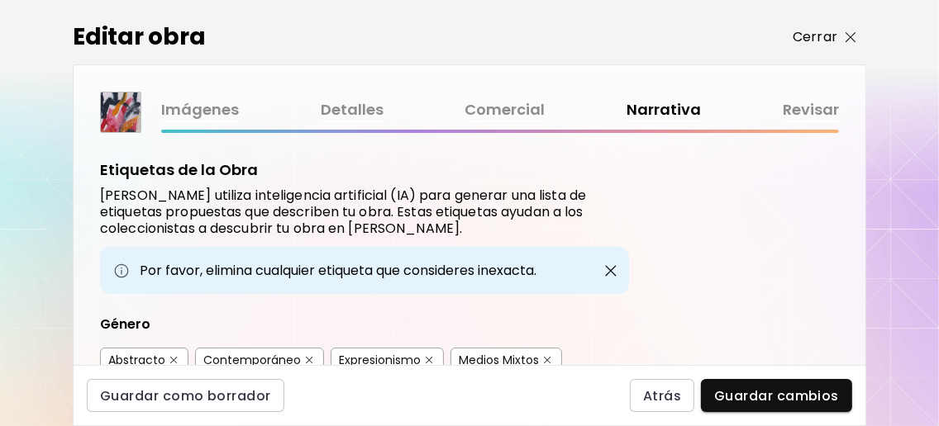
click at [858, 37] on button "Cerrar" at bounding box center [824, 37] width 83 height 23
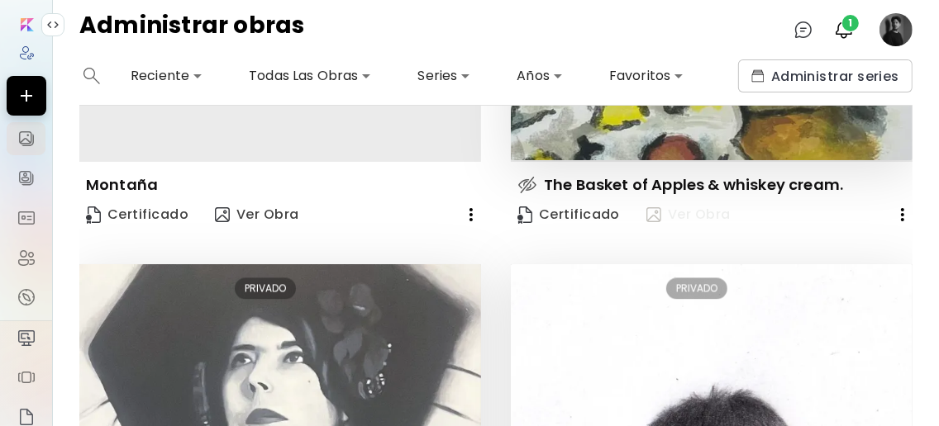
scroll to position [2203, 0]
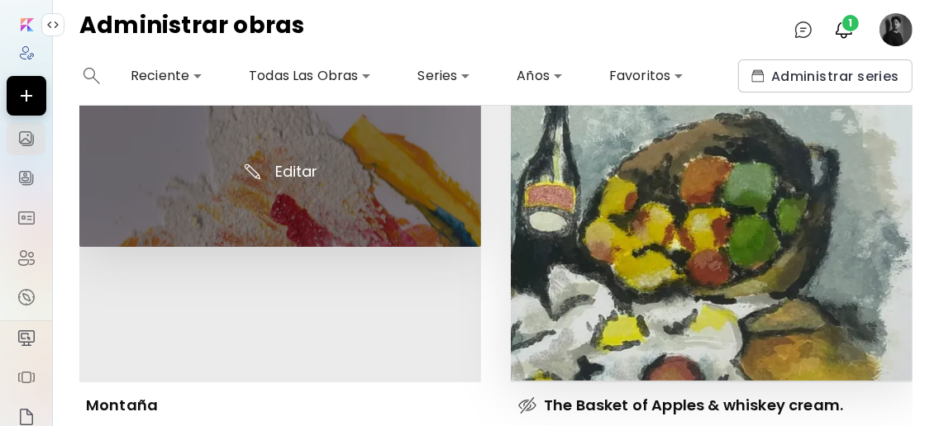
click at [299, 150] on img at bounding box center [280, 114] width 402 height 266
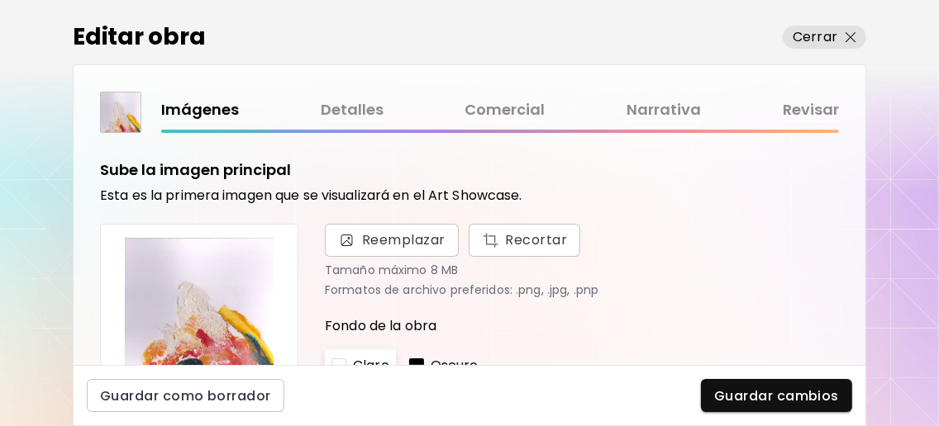
click at [505, 113] on link "Comercial" at bounding box center [505, 110] width 80 height 24
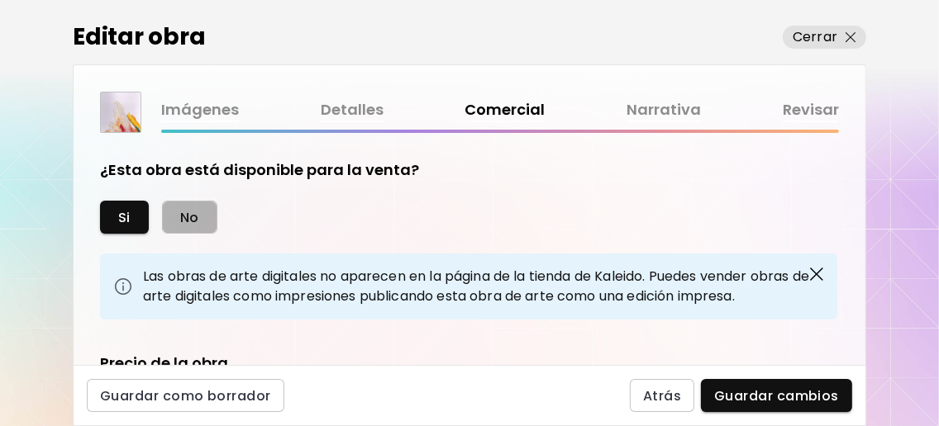
click at [190, 221] on span "No" at bounding box center [189, 217] width 19 height 17
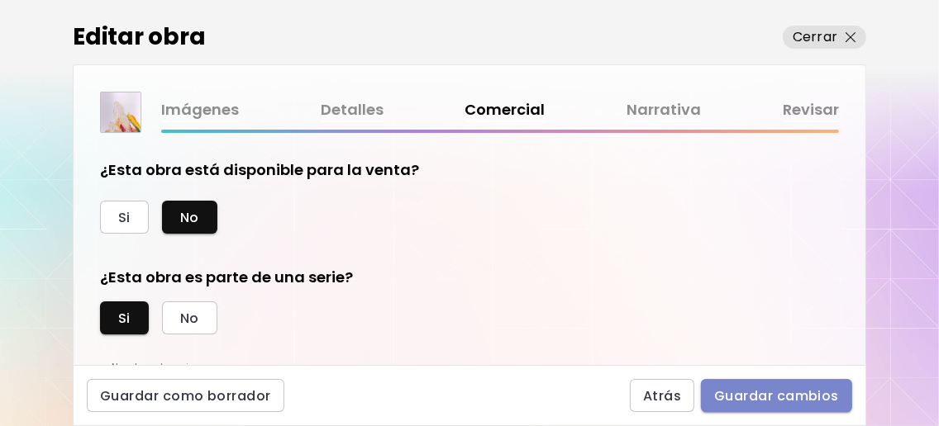
click at [750, 392] on span "Guardar cambios" at bounding box center [776, 396] width 125 height 17
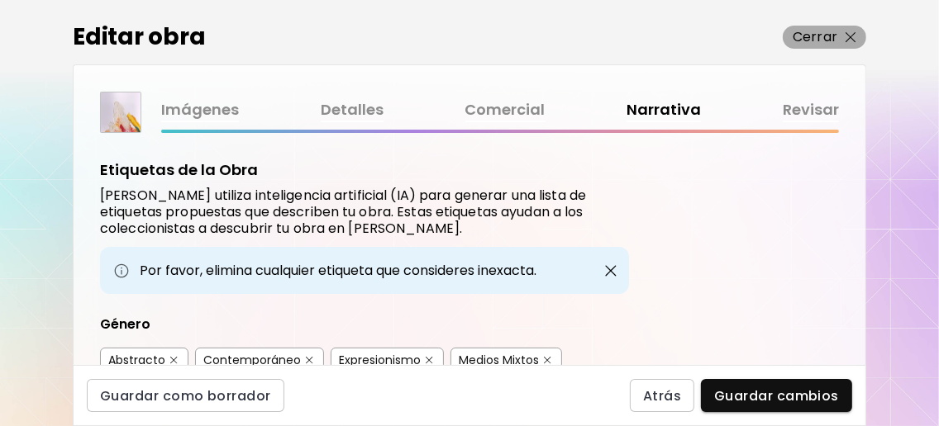
click at [835, 38] on p "Cerrar" at bounding box center [814, 37] width 45 height 20
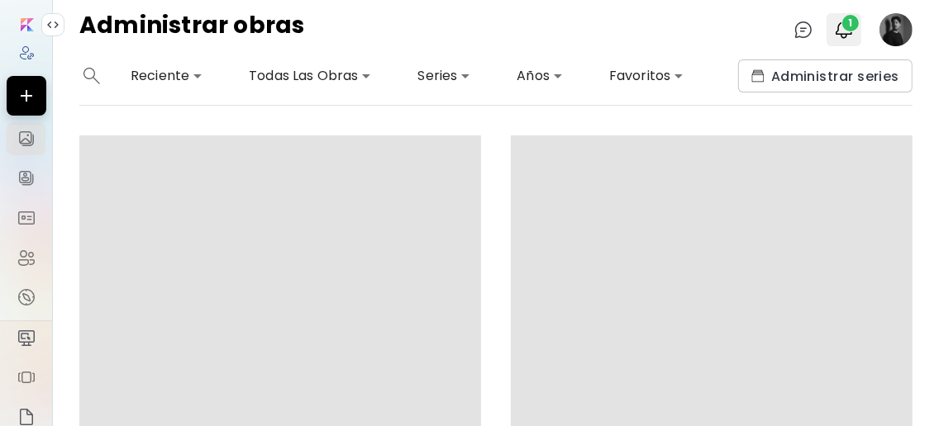
click at [845, 35] on img "button" at bounding box center [844, 30] width 20 height 20
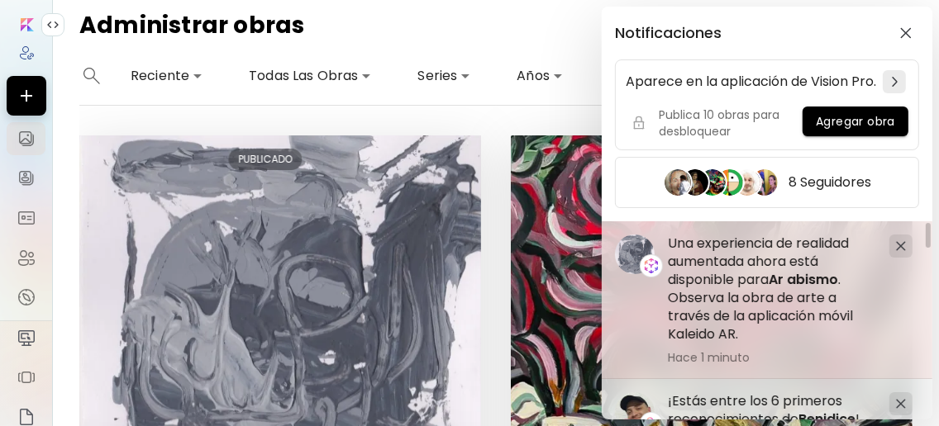
click at [799, 289] on span "Ar abismo" at bounding box center [802, 279] width 69 height 19
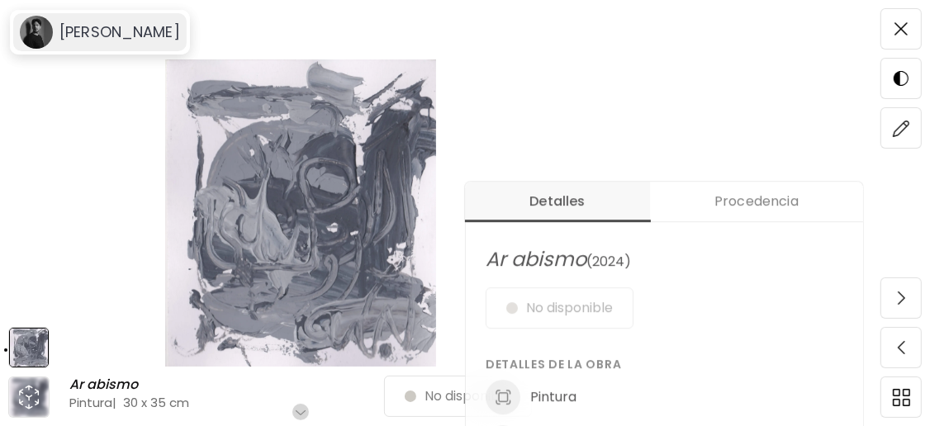
click at [107, 30] on h6 "[PERSON_NAME]" at bounding box center [119, 32] width 121 height 20
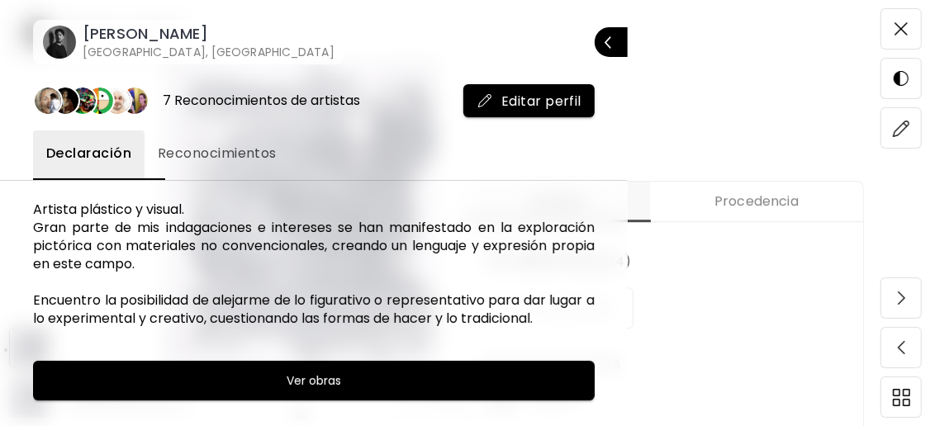
click at [631, 40] on p "Cerrar" at bounding box center [631, 42] width 0 height 12
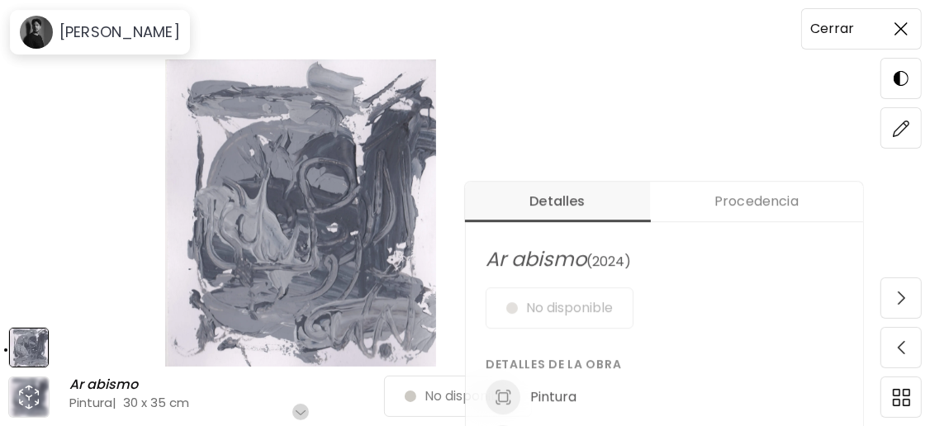
click at [906, 25] on img at bounding box center [901, 28] width 13 height 13
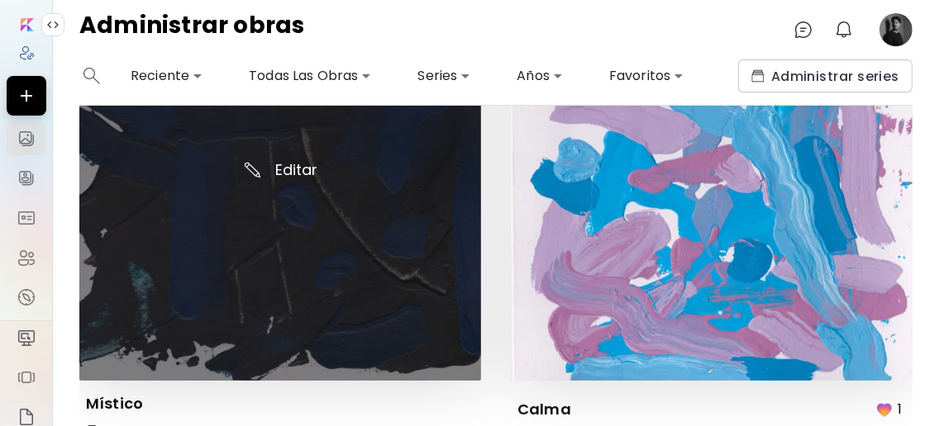
click at [296, 160] on img at bounding box center [280, 180] width 402 height 402
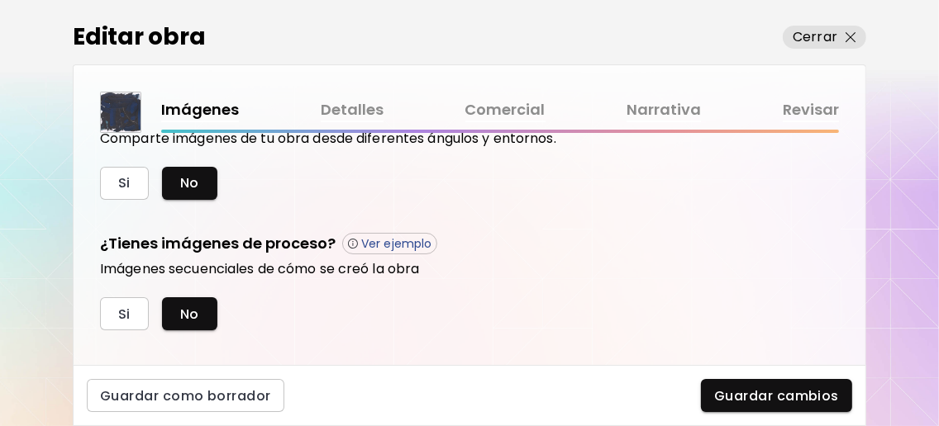
scroll to position [646, 0]
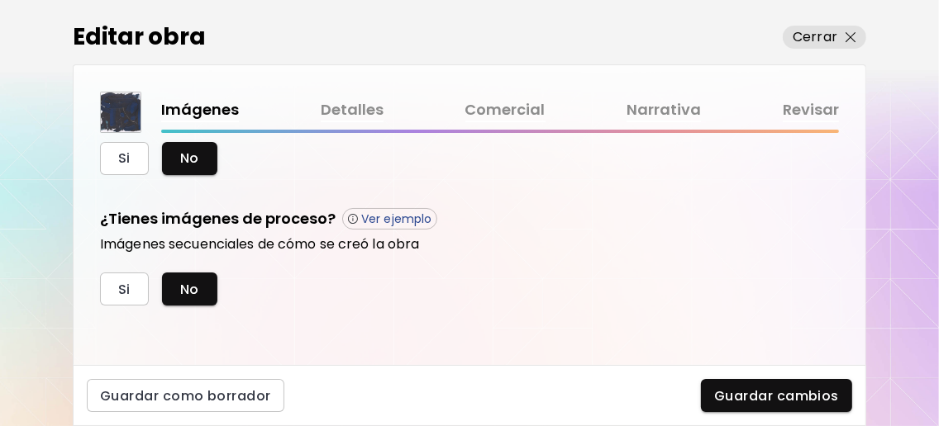
click at [369, 112] on link "Detalles" at bounding box center [352, 110] width 63 height 24
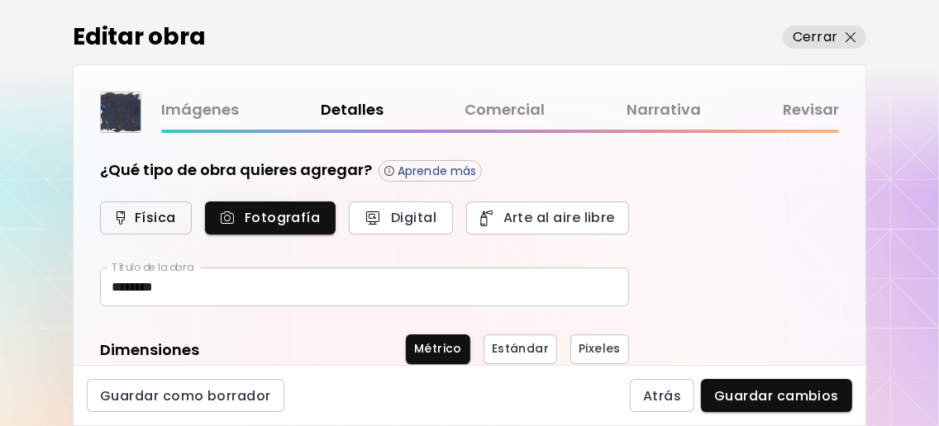
click at [134, 222] on span "Física" at bounding box center [145, 217] width 55 height 17
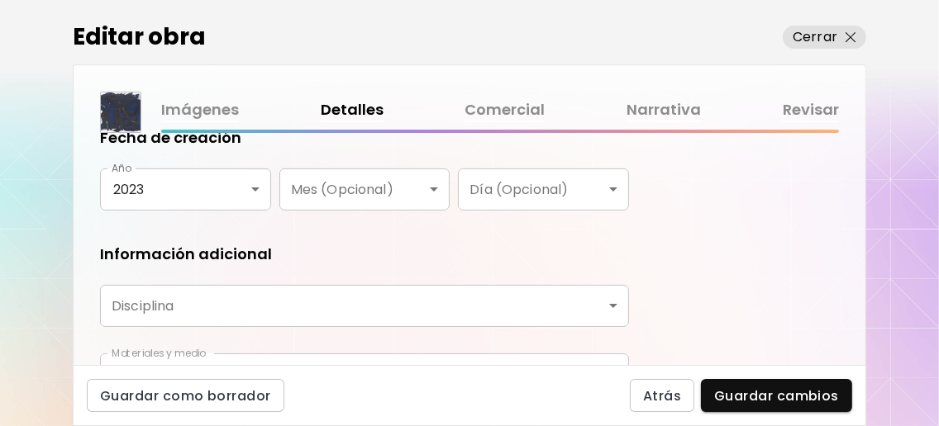
scroll to position [431, 0]
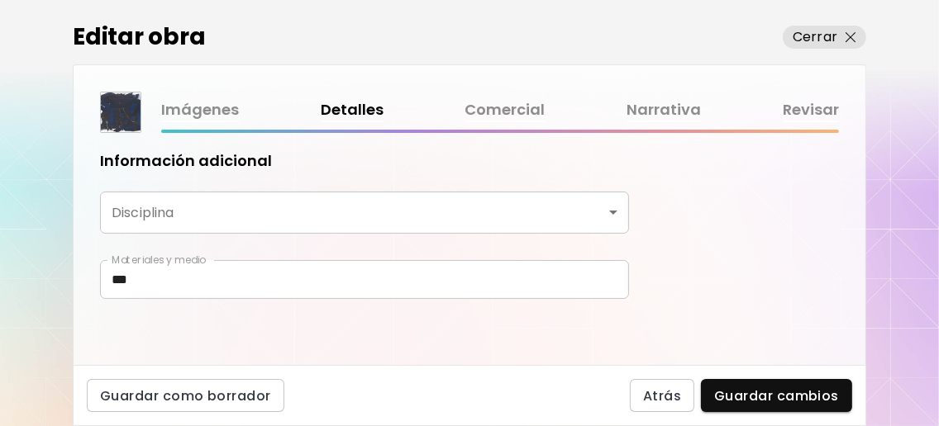
click at [610, 211] on body "0 0 Editar obra Cerrar Imágenes Detalles Comercial Narrativa Revisar ¿Qué tipo …" at bounding box center [469, 213] width 939 height 426
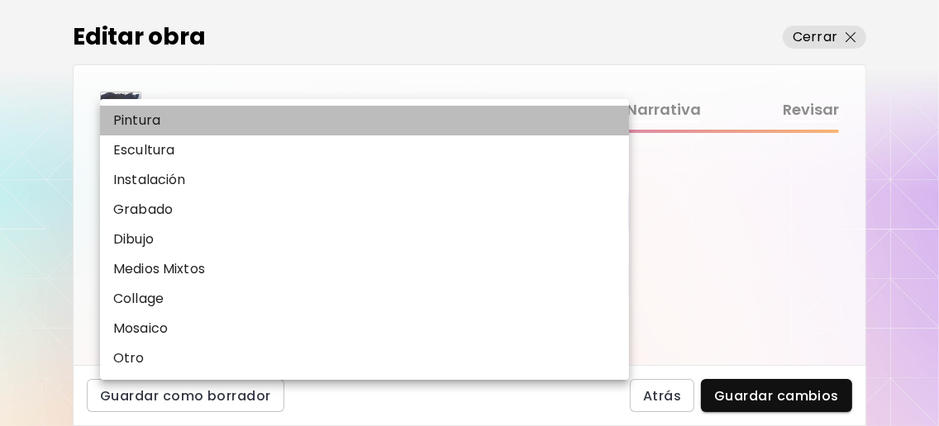
click at [312, 123] on li "Pintura" at bounding box center [368, 121] width 537 height 30
type input "********"
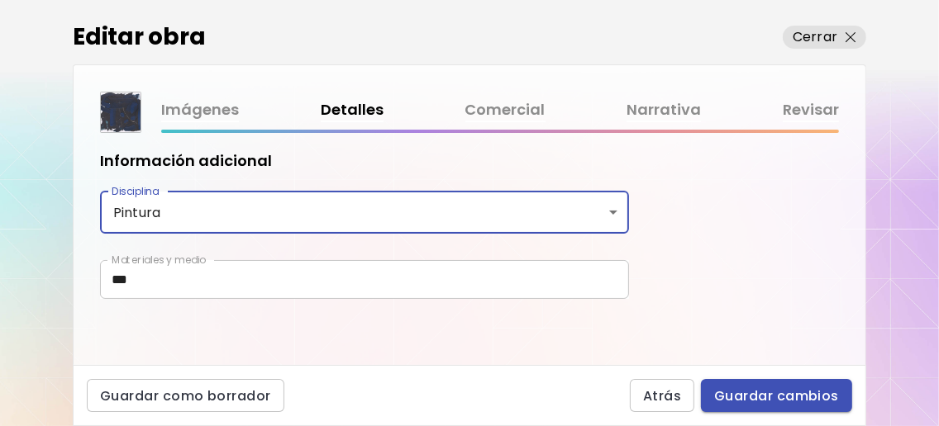
click at [801, 396] on span "Guardar cambios" at bounding box center [776, 396] width 125 height 17
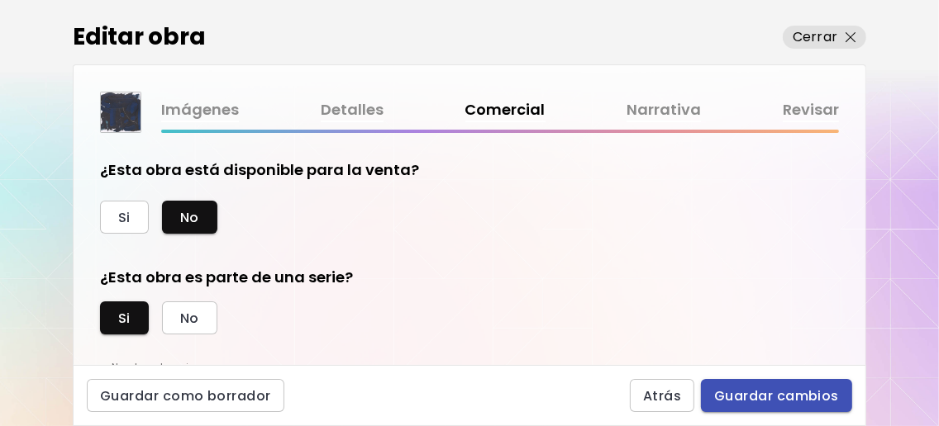
click at [777, 395] on span "Guardar cambios" at bounding box center [776, 396] width 125 height 17
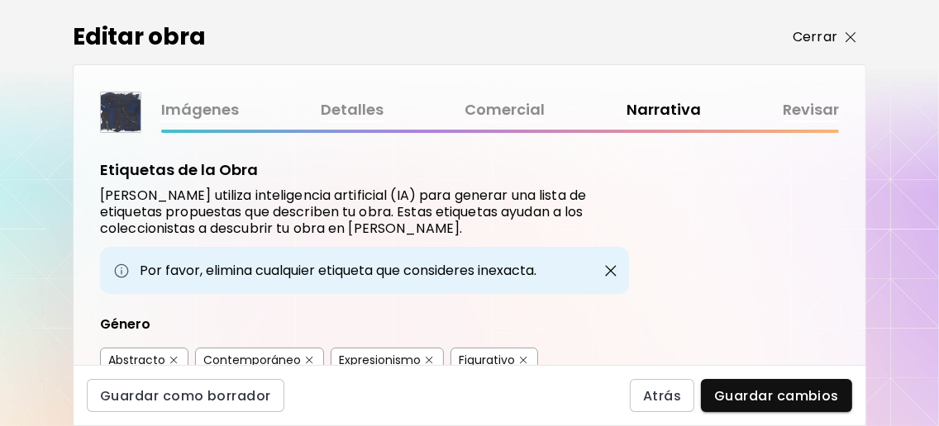
click at [842, 41] on span "Cerrar" at bounding box center [824, 37] width 64 height 20
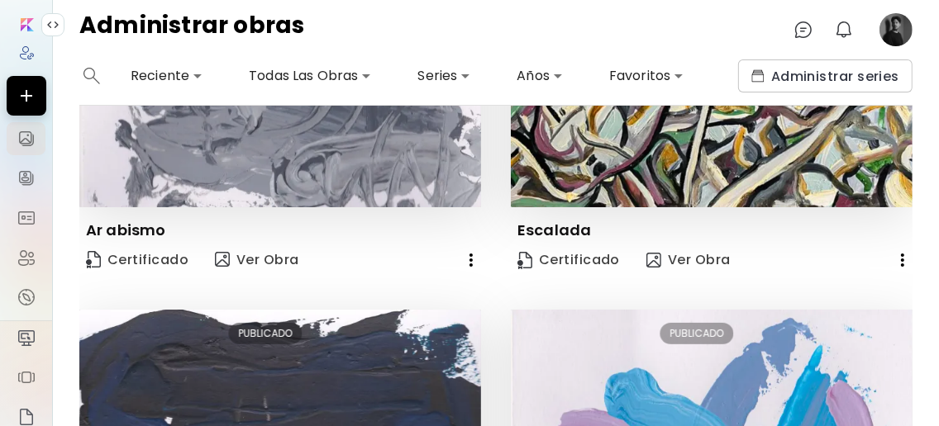
scroll to position [440, 0]
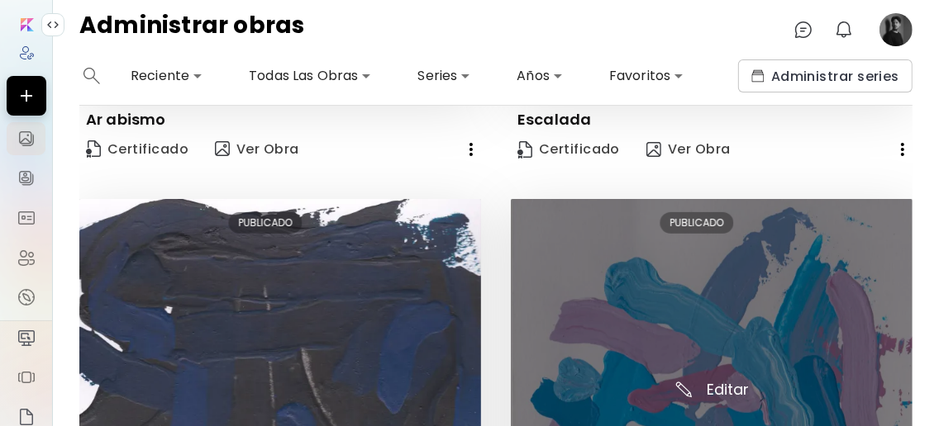
click at [711, 315] on img at bounding box center [712, 400] width 402 height 402
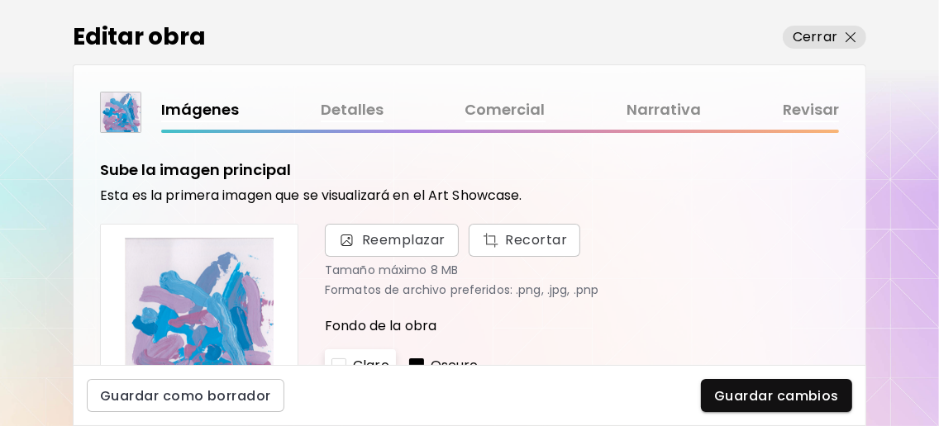
click at [345, 112] on link "Detalles" at bounding box center [352, 110] width 63 height 24
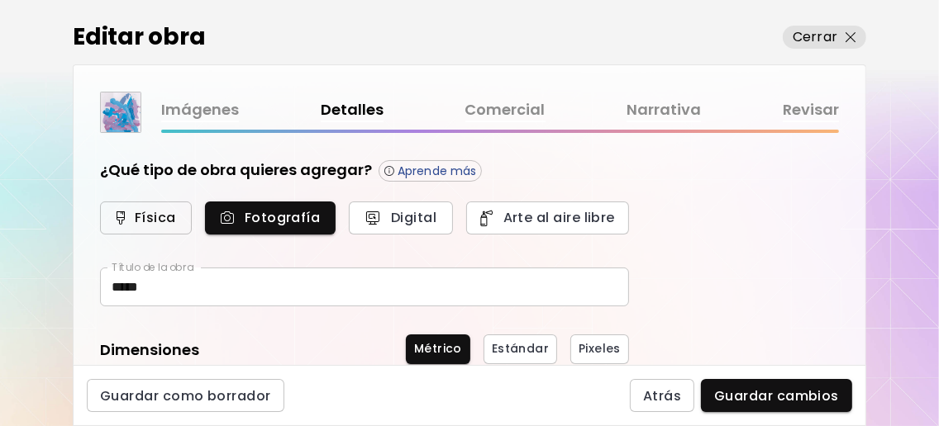
click at [164, 218] on span "Física" at bounding box center [145, 217] width 55 height 17
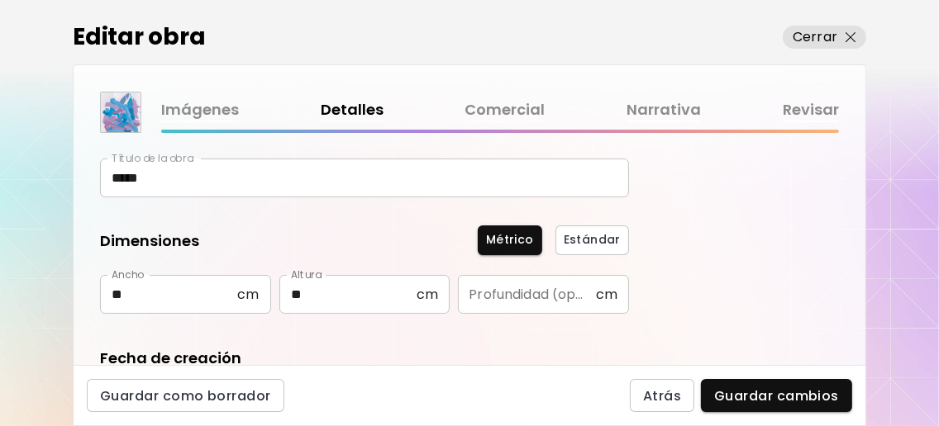
scroll to position [330, 0]
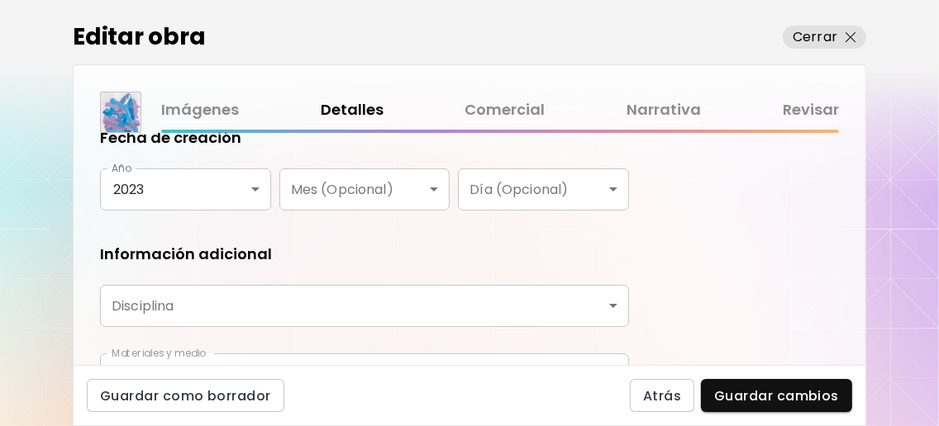
click at [368, 313] on body "0 0 Editar obra Cerrar Imágenes Detalles Comercial Narrativa Revisar ¿Qué tipo …" at bounding box center [469, 213] width 939 height 426
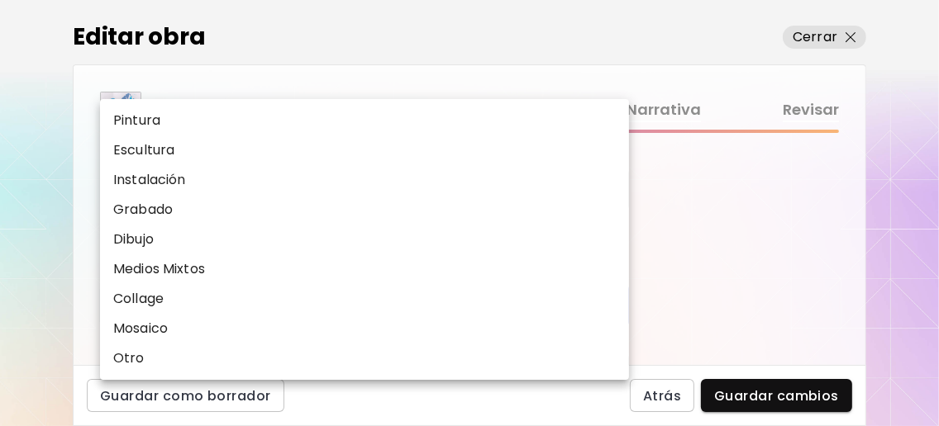
click at [230, 121] on li "Pintura" at bounding box center [368, 121] width 537 height 30
type input "********"
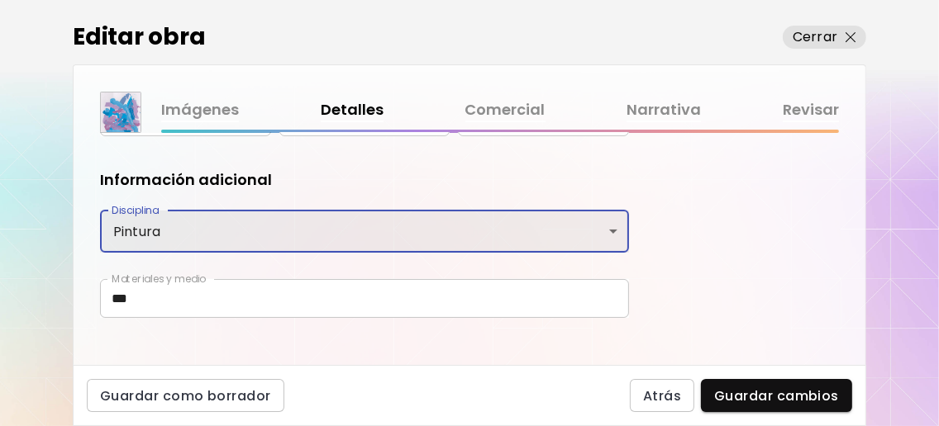
scroll to position [431, 0]
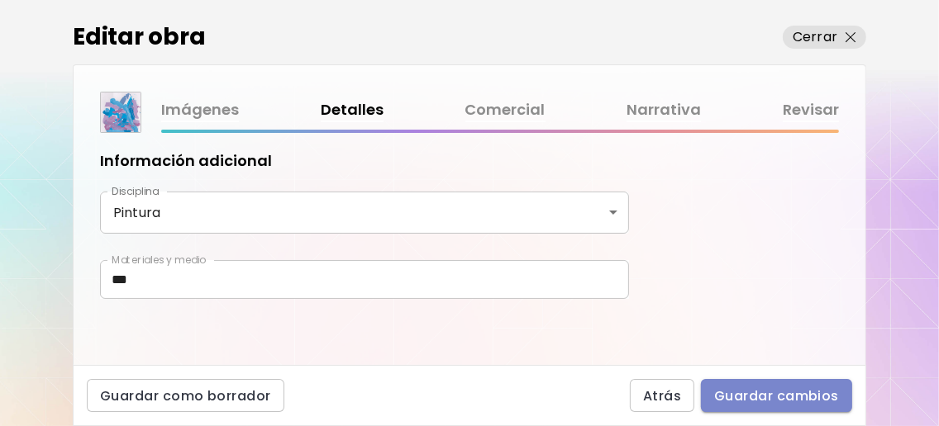
click at [745, 403] on span "Guardar cambios" at bounding box center [776, 396] width 125 height 17
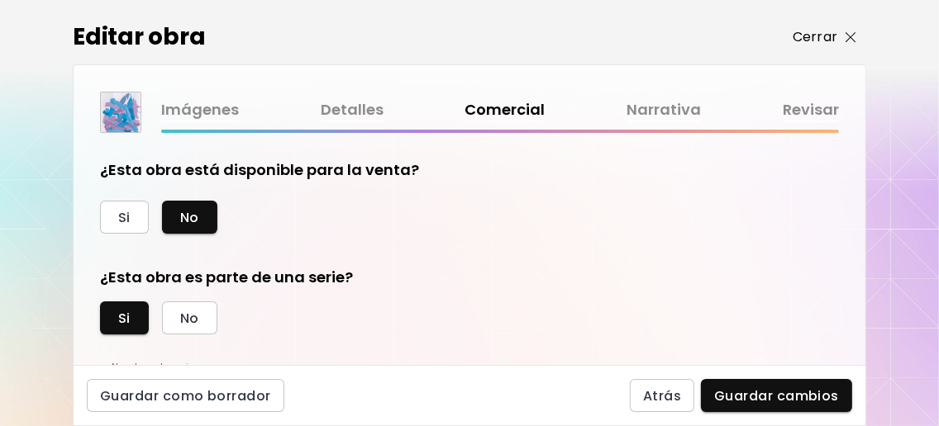
click at [838, 27] on span "Cerrar" at bounding box center [824, 37] width 64 height 20
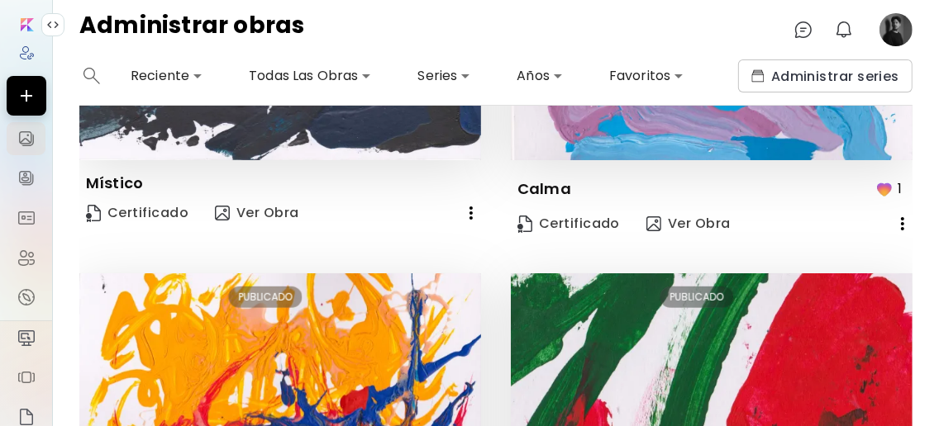
scroll to position [1101, 0]
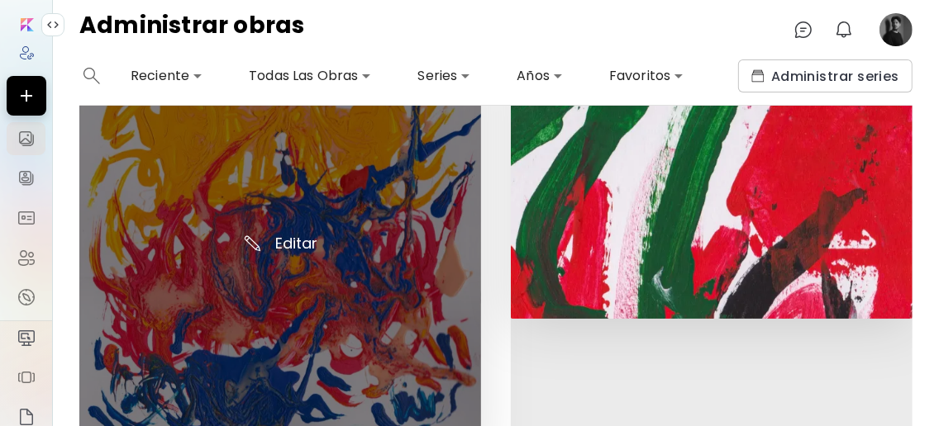
click at [288, 231] on img at bounding box center [280, 254] width 402 height 402
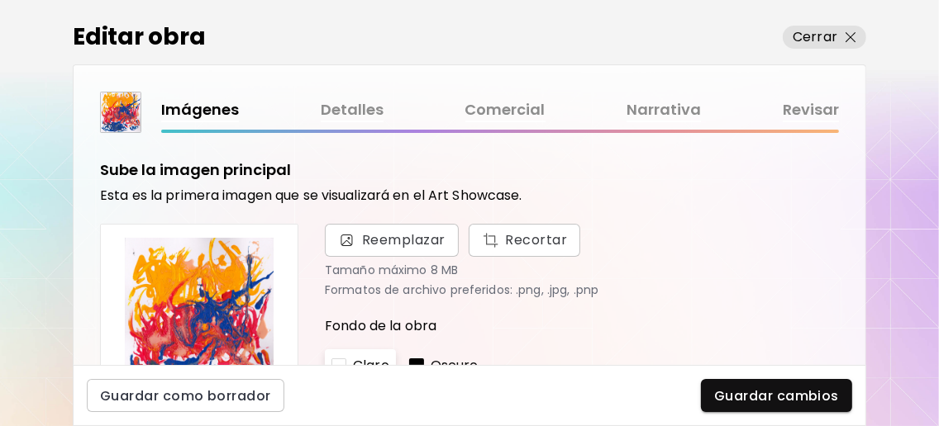
click at [347, 112] on link "Detalles" at bounding box center [352, 110] width 63 height 24
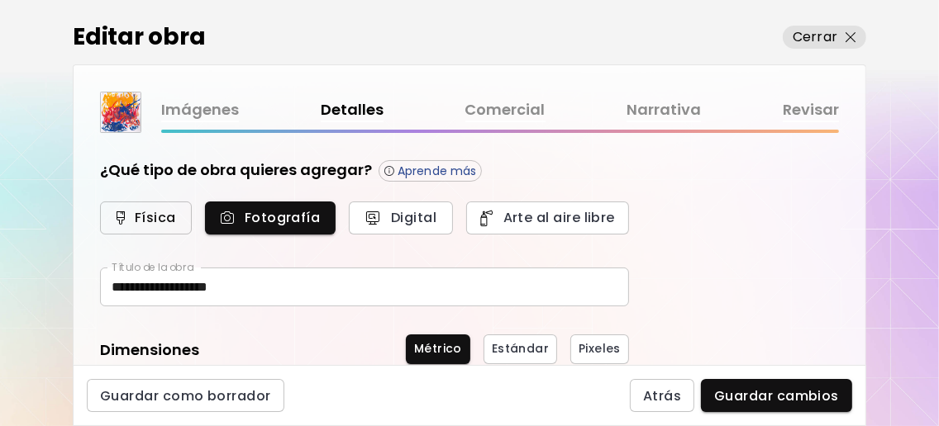
click at [158, 212] on span "Física" at bounding box center [145, 217] width 55 height 17
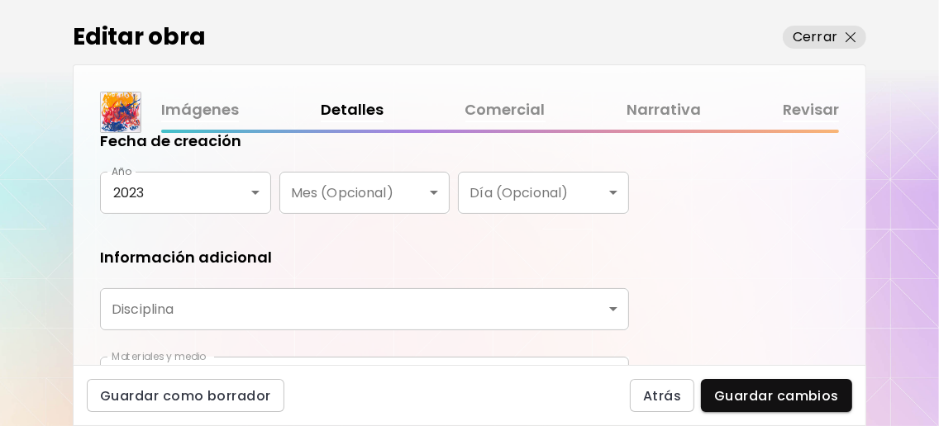
scroll to position [330, 0]
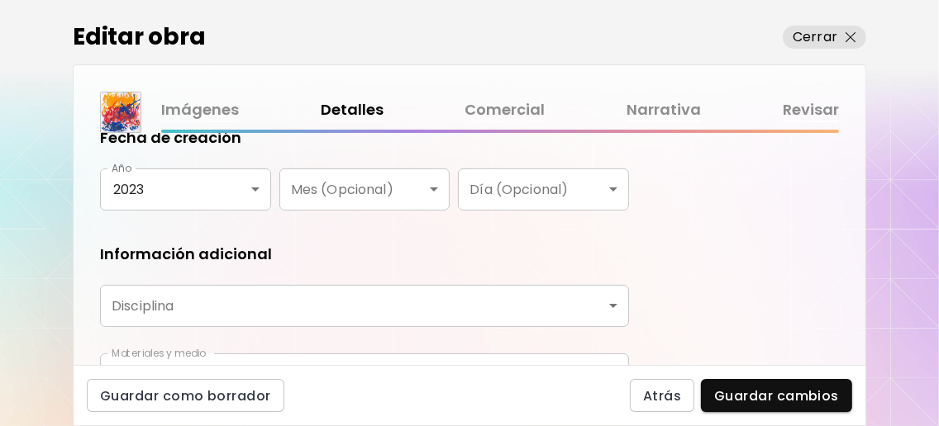
click at [245, 298] on body "**********" at bounding box center [469, 213] width 939 height 426
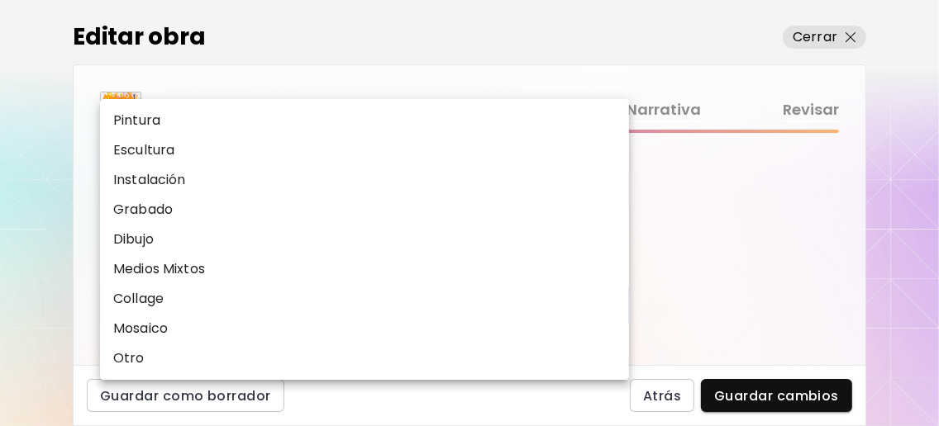
click at [195, 131] on li "Pintura" at bounding box center [368, 121] width 537 height 30
type input "********"
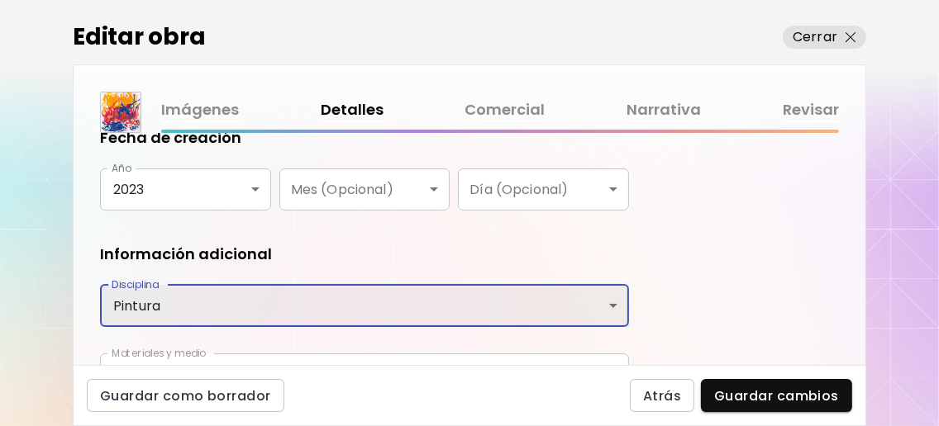
scroll to position [431, 0]
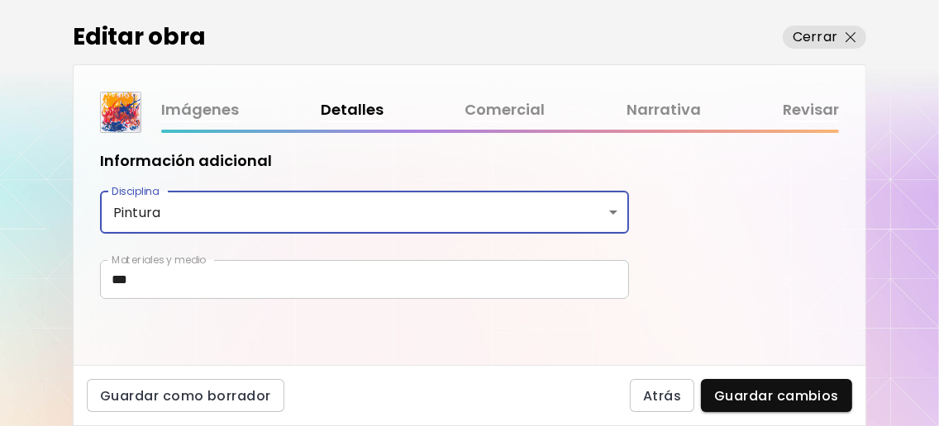
click at [752, 383] on button "Guardar cambios" at bounding box center [776, 395] width 151 height 33
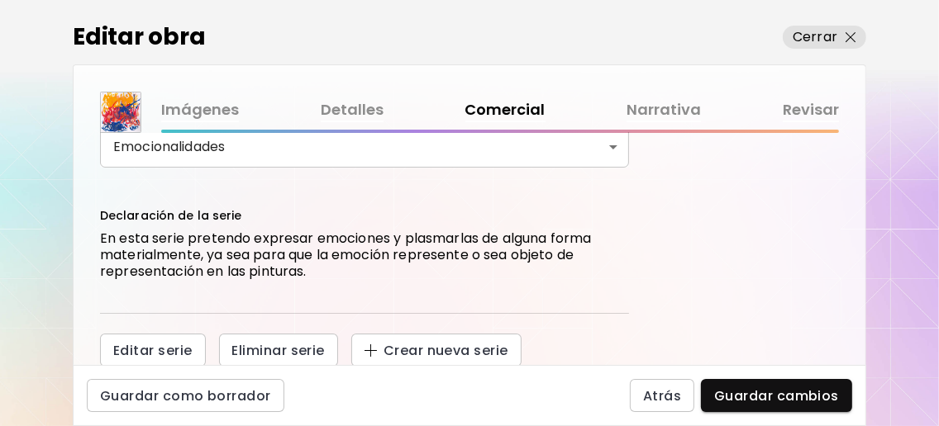
scroll to position [247, 0]
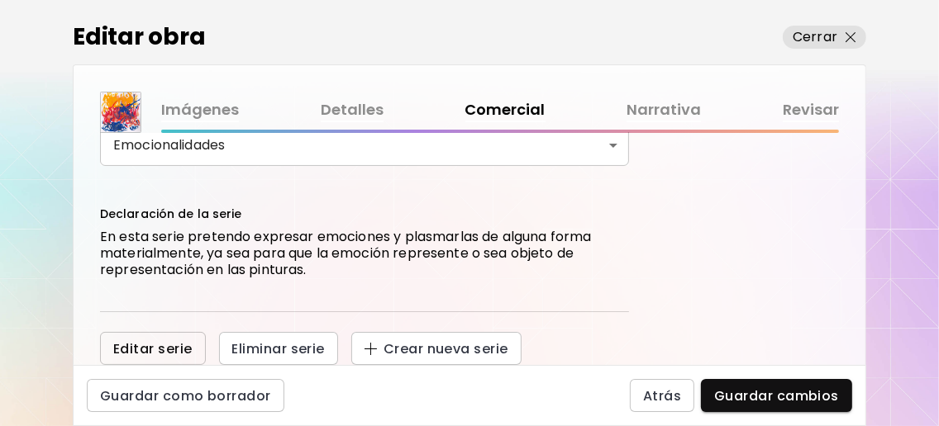
click at [180, 335] on button "Editar serie" at bounding box center [153, 348] width 106 height 33
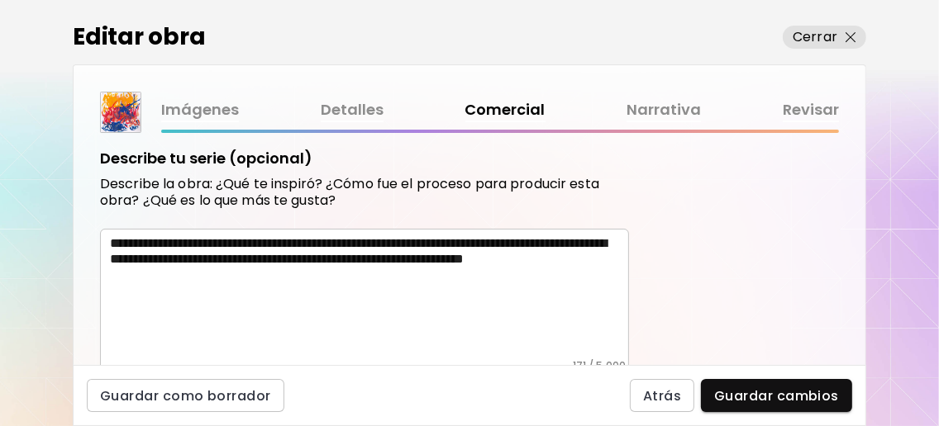
scroll to position [357, 0]
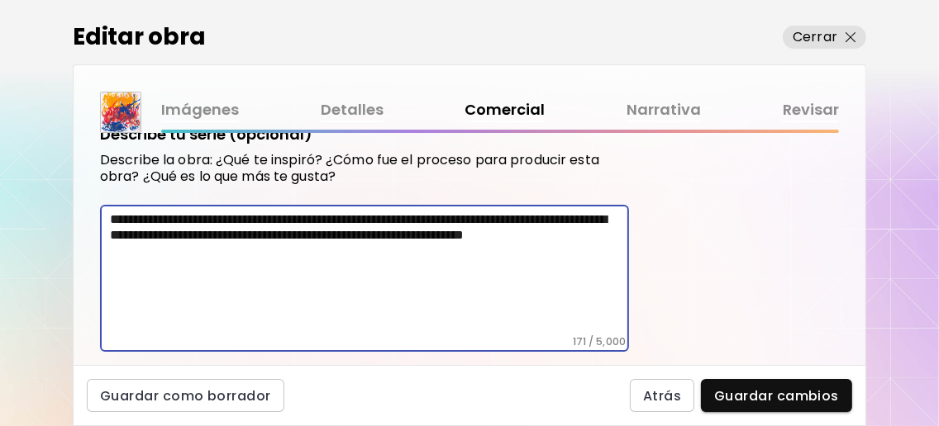
click at [471, 217] on textarea "**********" at bounding box center [369, 274] width 519 height 124
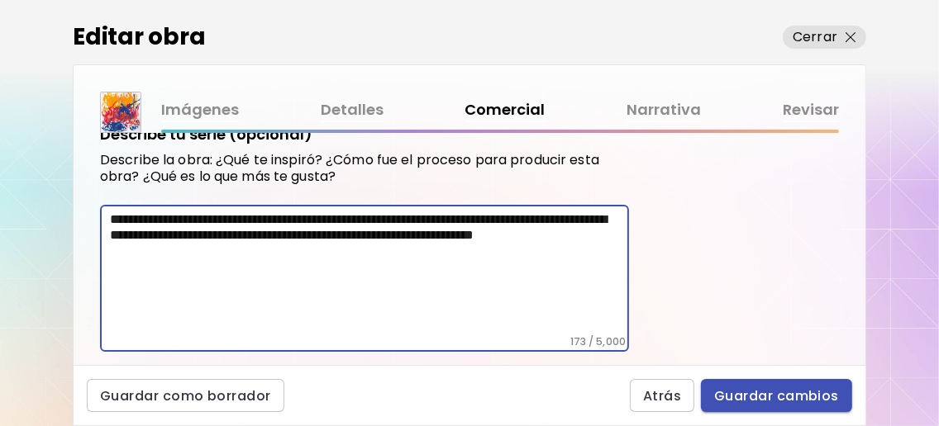
type textarea "**********"
click at [770, 404] on span "Guardar cambios" at bounding box center [776, 396] width 125 height 17
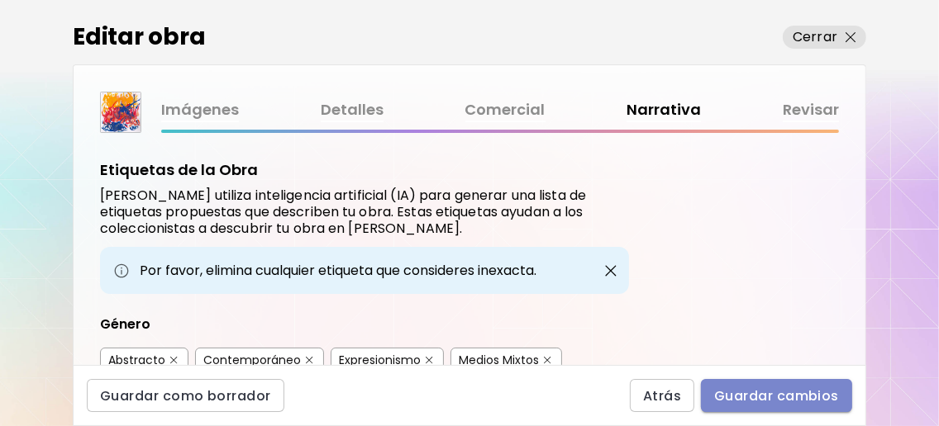
click at [781, 398] on span "Guardar cambios" at bounding box center [776, 396] width 125 height 17
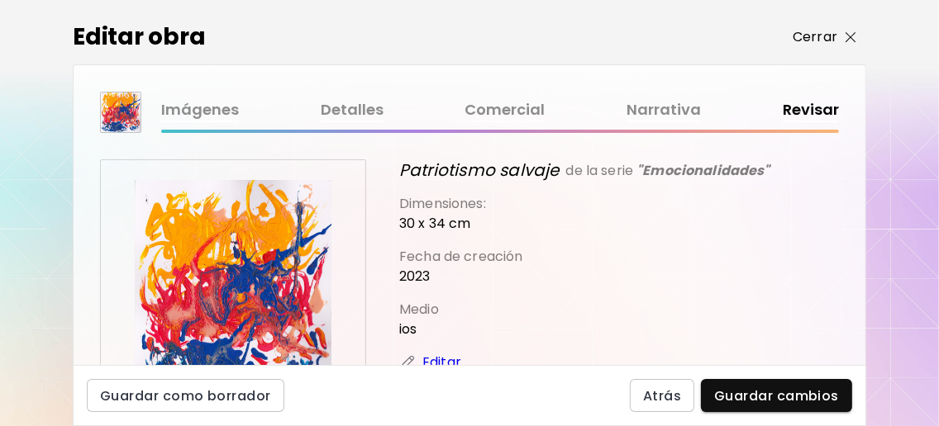
click at [814, 31] on p "Cerrar" at bounding box center [814, 37] width 45 height 20
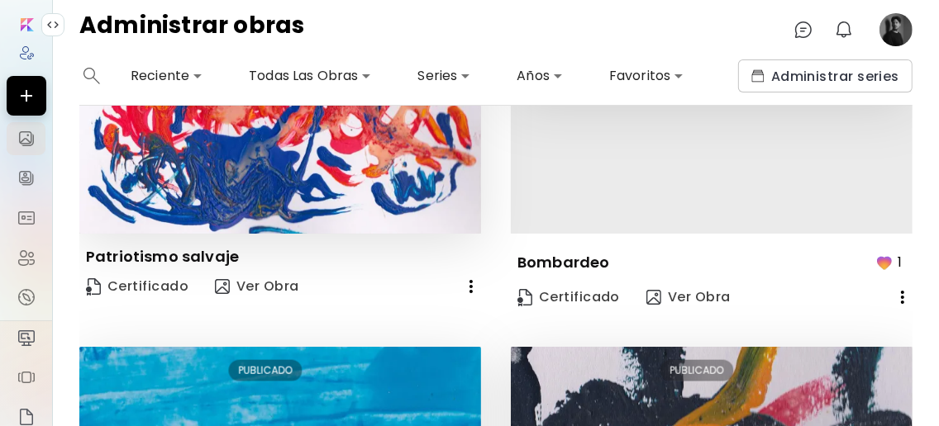
scroll to position [1101, 0]
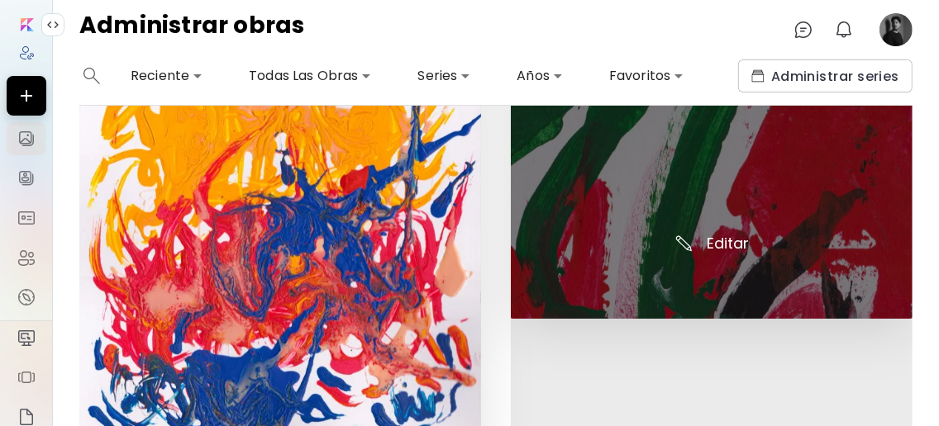
click at [693, 237] on img at bounding box center [712, 186] width 402 height 266
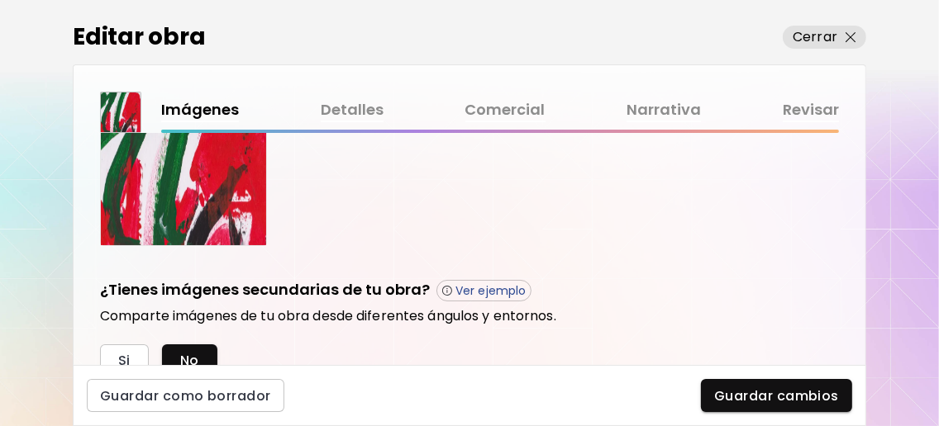
scroll to position [109, 0]
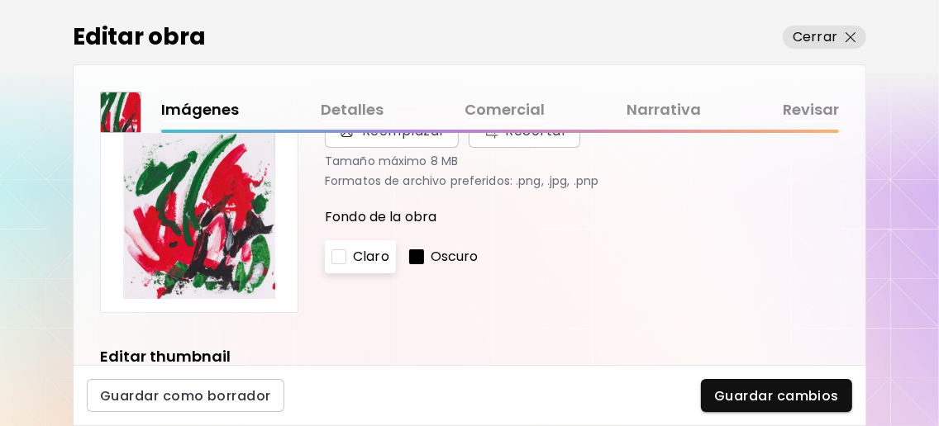
click at [364, 107] on link "Detalles" at bounding box center [352, 110] width 63 height 24
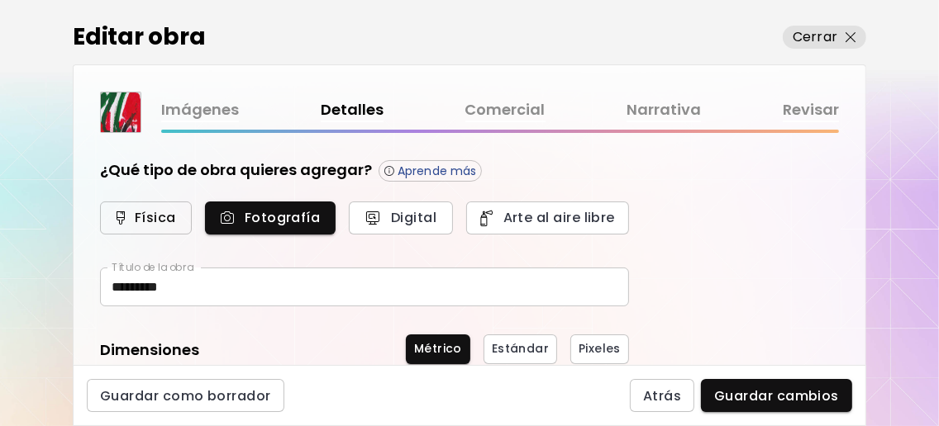
click at [138, 212] on span "Física" at bounding box center [145, 217] width 55 height 17
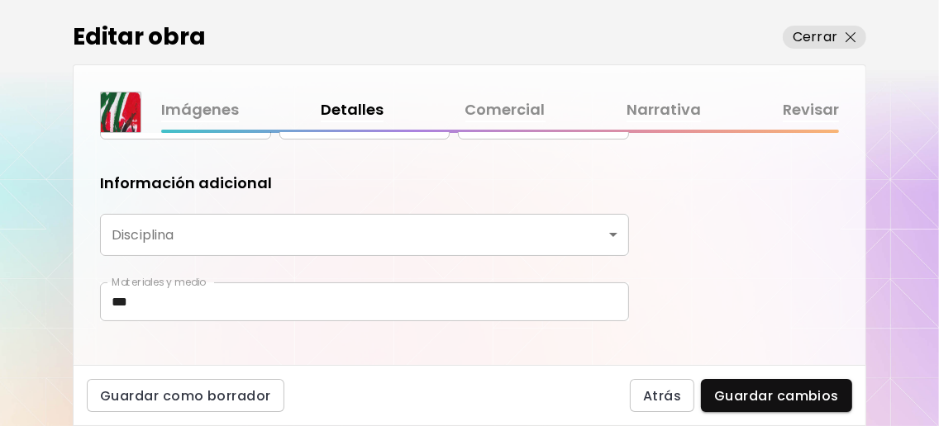
scroll to position [431, 0]
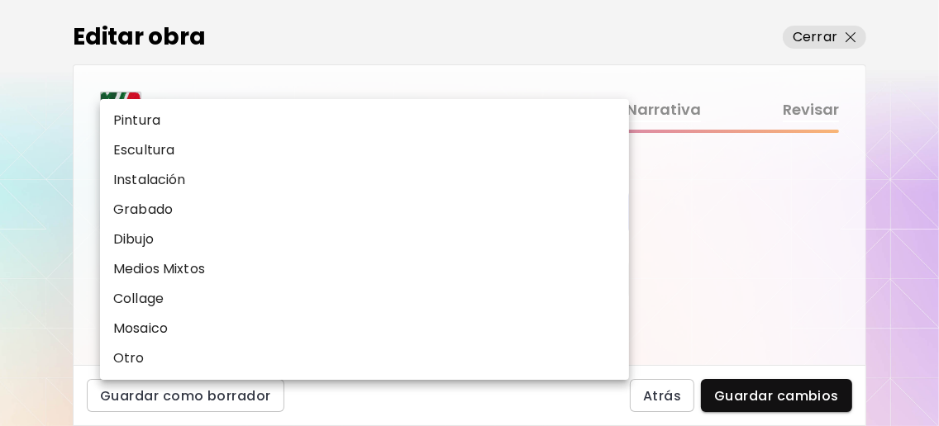
click at [225, 220] on body "0 0 Editar obra Cerrar Imágenes Detalles Comercial Narrativa Revisar ¿Qué tipo …" at bounding box center [469, 213] width 939 height 426
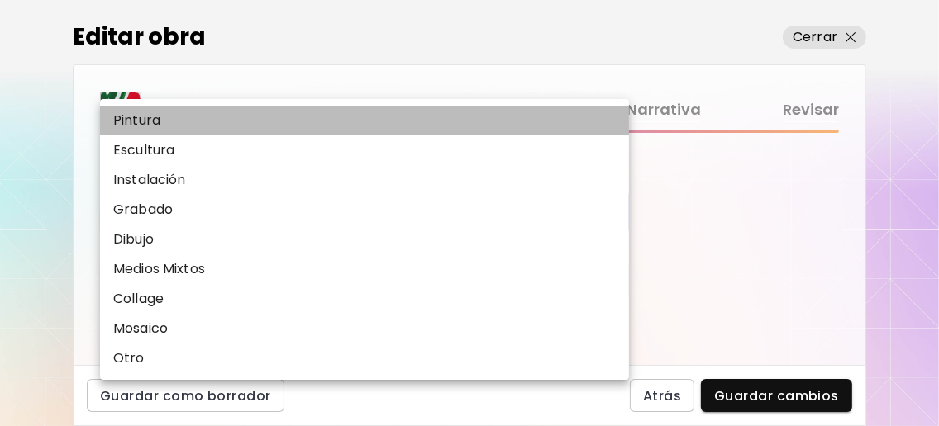
click at [193, 114] on li "Pintura" at bounding box center [368, 121] width 537 height 30
type input "********"
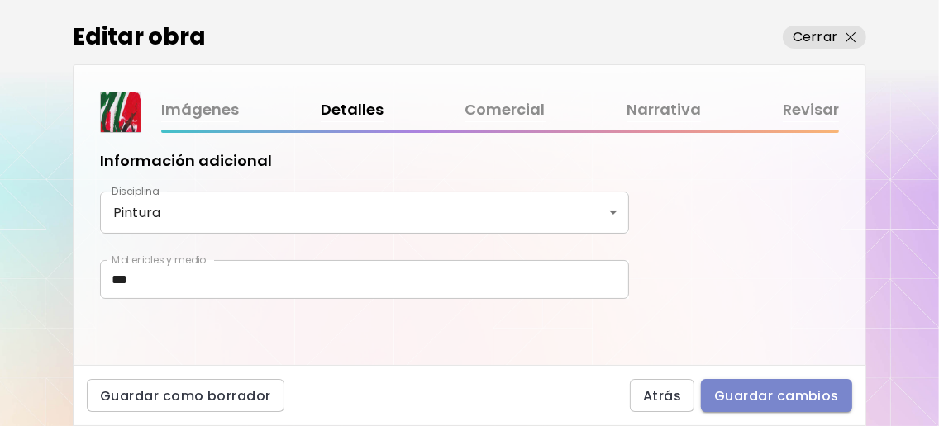
click at [759, 397] on span "Guardar cambios" at bounding box center [776, 396] width 125 height 17
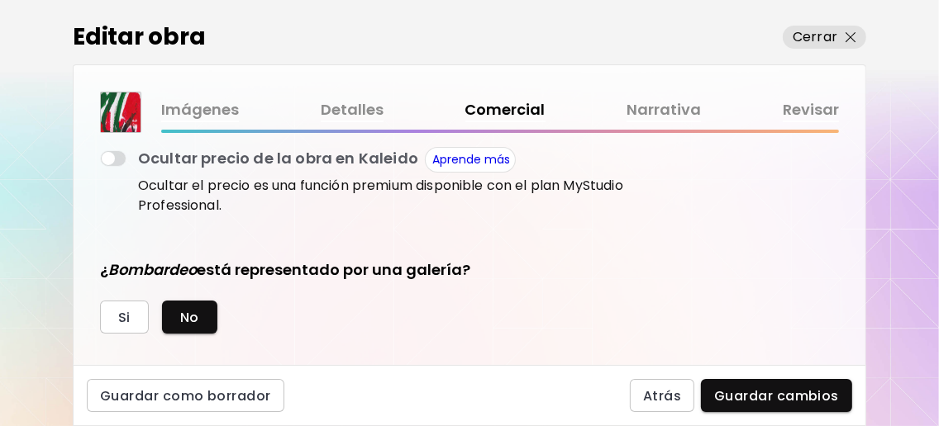
scroll to position [220, 0]
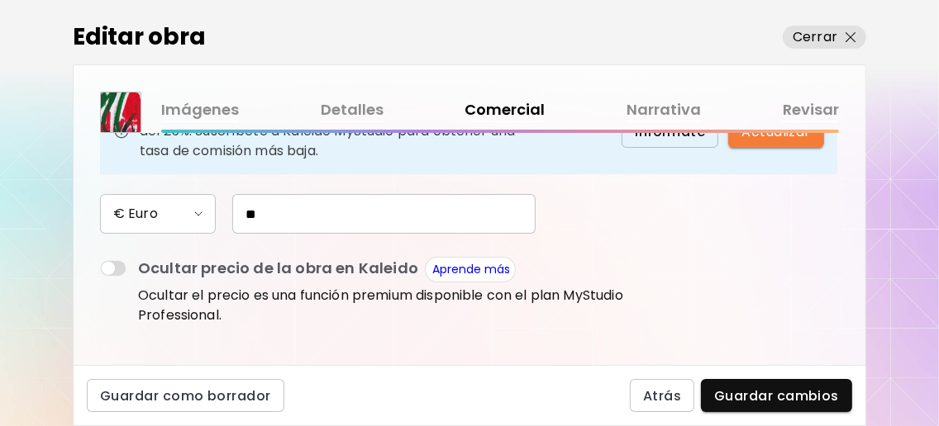
click at [266, 234] on input "**" at bounding box center [383, 214] width 303 height 40
type input "*"
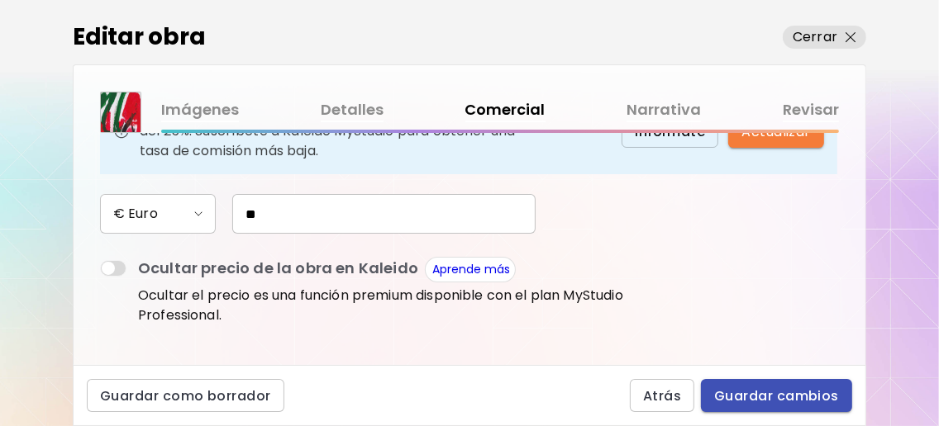
type input "**"
click at [752, 388] on span "Guardar cambios" at bounding box center [776, 396] width 125 height 17
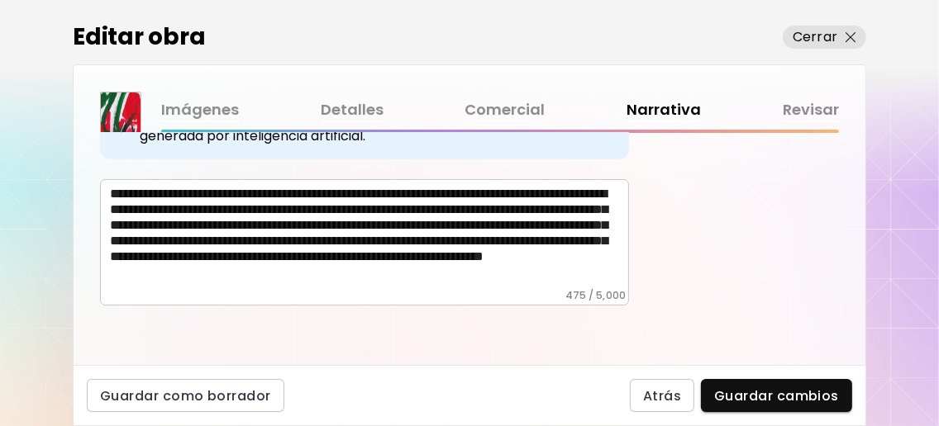
scroll to position [782, 0]
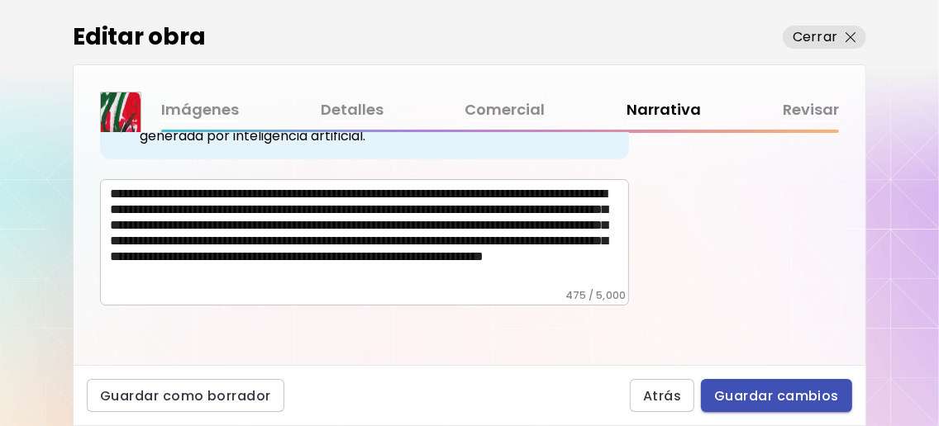
click at [781, 391] on span "Guardar cambios" at bounding box center [776, 396] width 125 height 17
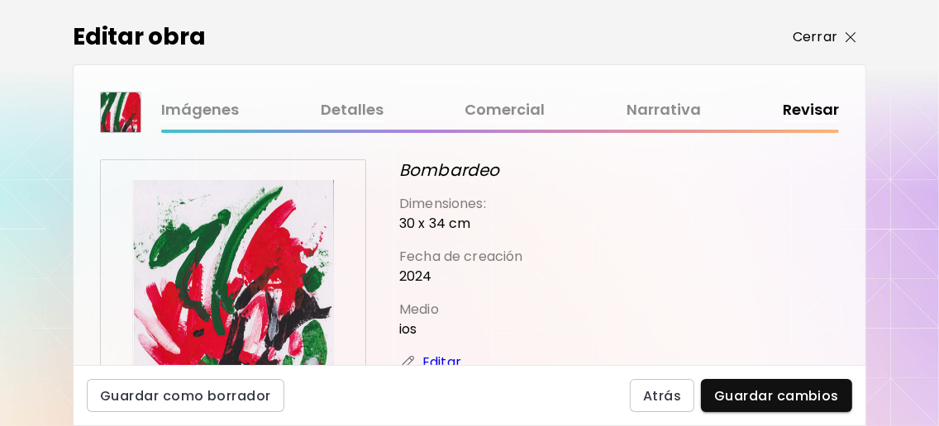
click at [837, 34] on span "Cerrar" at bounding box center [824, 37] width 64 height 20
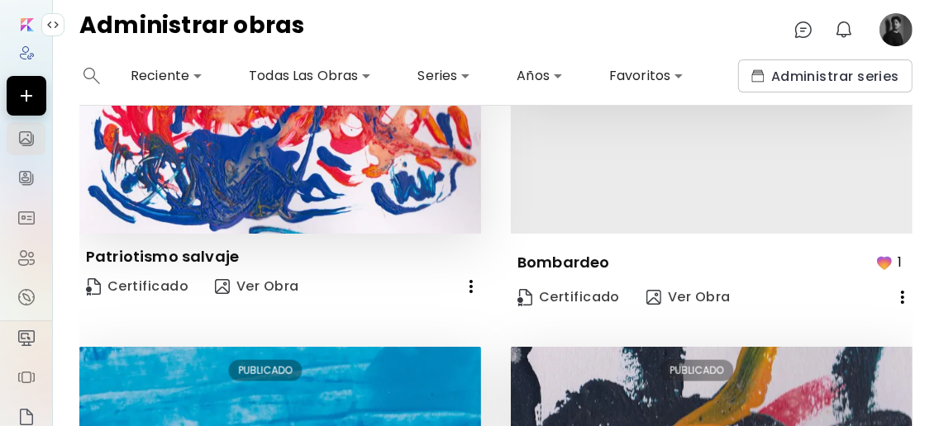
scroll to position [1652, 0]
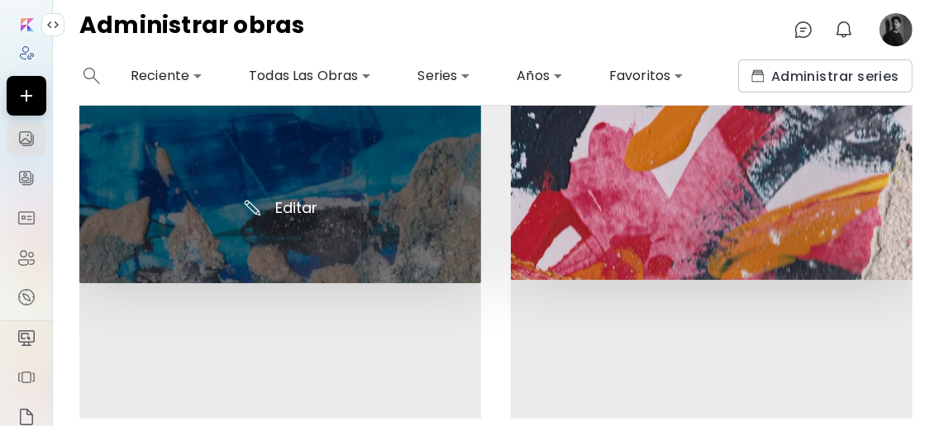
click at [251, 202] on img at bounding box center [280, 150] width 402 height 266
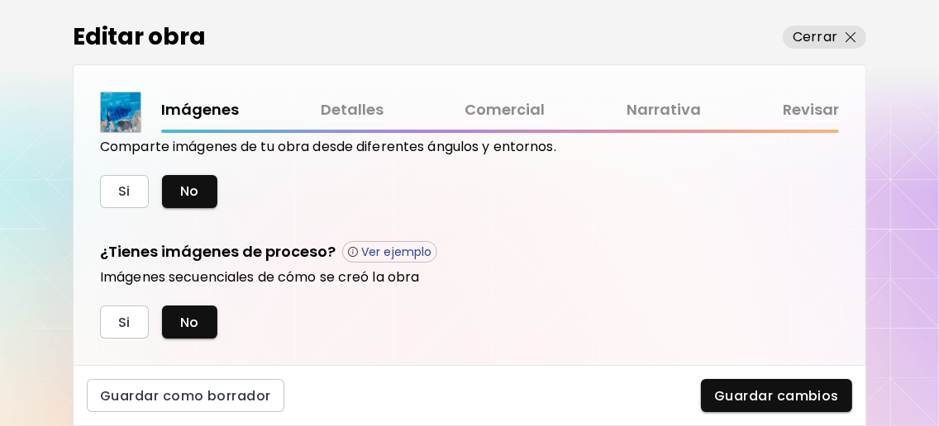
scroll to position [646, 0]
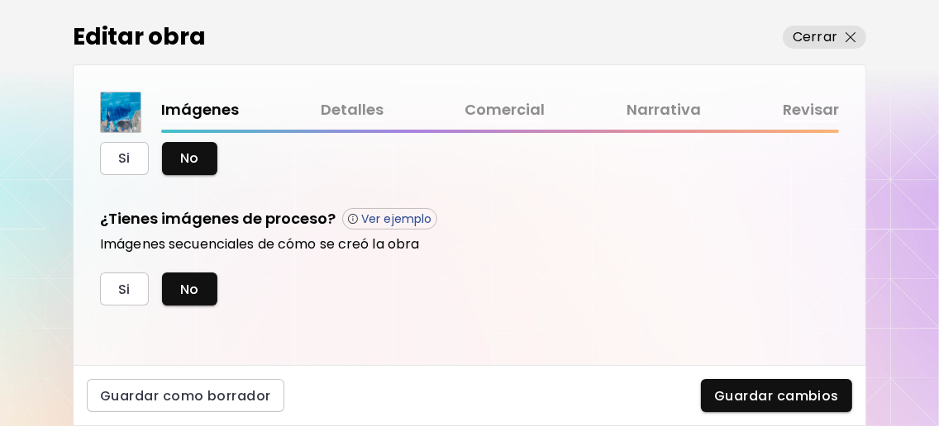
click at [367, 112] on link "Detalles" at bounding box center [352, 110] width 63 height 24
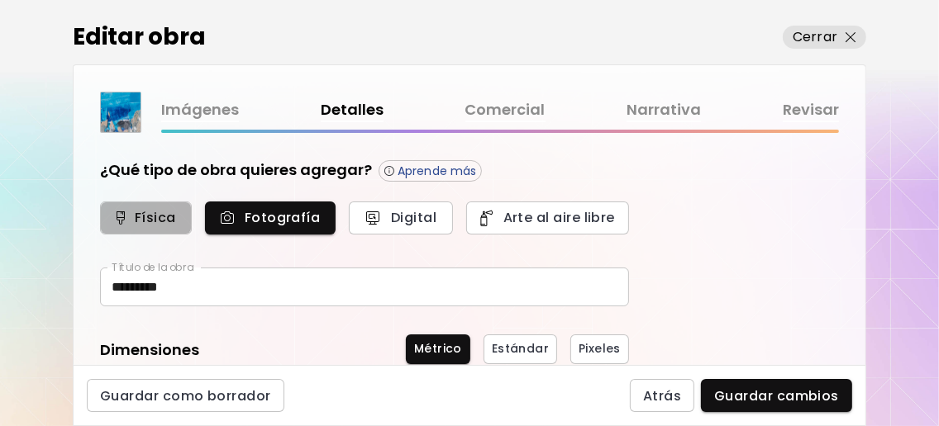
click at [162, 225] on span "Física" at bounding box center [145, 217] width 55 height 17
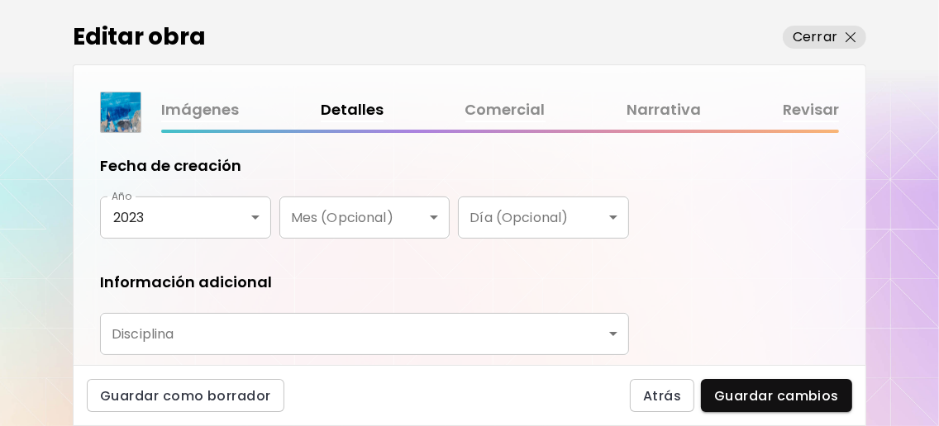
scroll to position [330, 0]
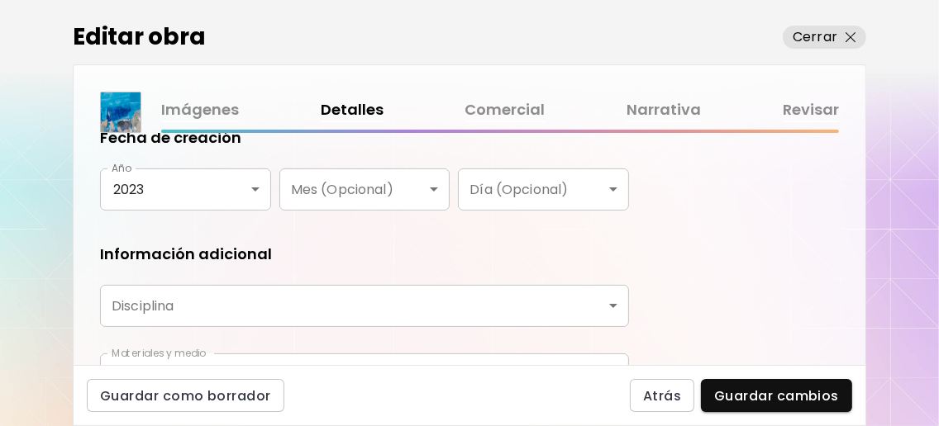
click at [236, 309] on body "0 0 Editar obra Cerrar Imágenes Detalles Comercial Narrativa Revisar ¿Qué tipo …" at bounding box center [469, 213] width 939 height 426
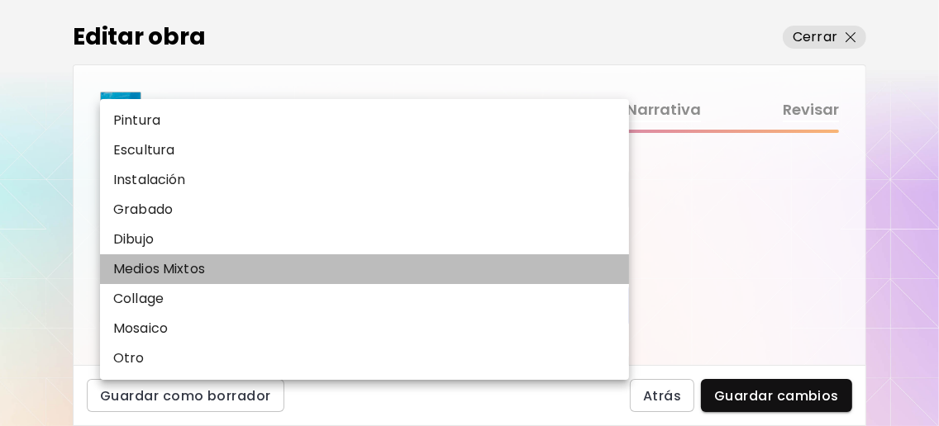
click at [205, 279] on p "Medios Mixtos" at bounding box center [159, 269] width 92 height 20
type input "**********"
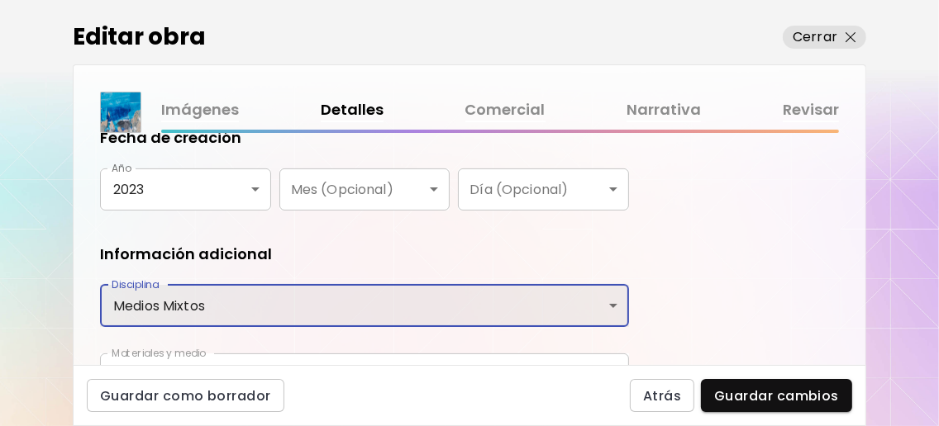
scroll to position [431, 0]
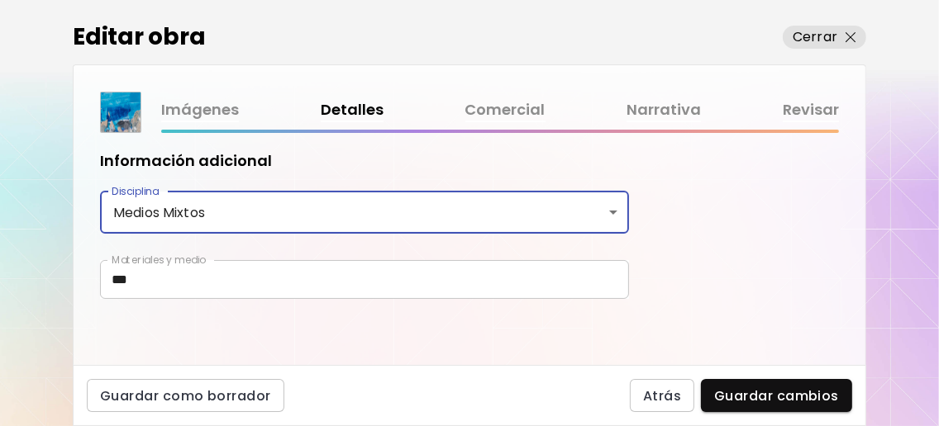
click at [264, 279] on input "***" at bounding box center [364, 279] width 529 height 39
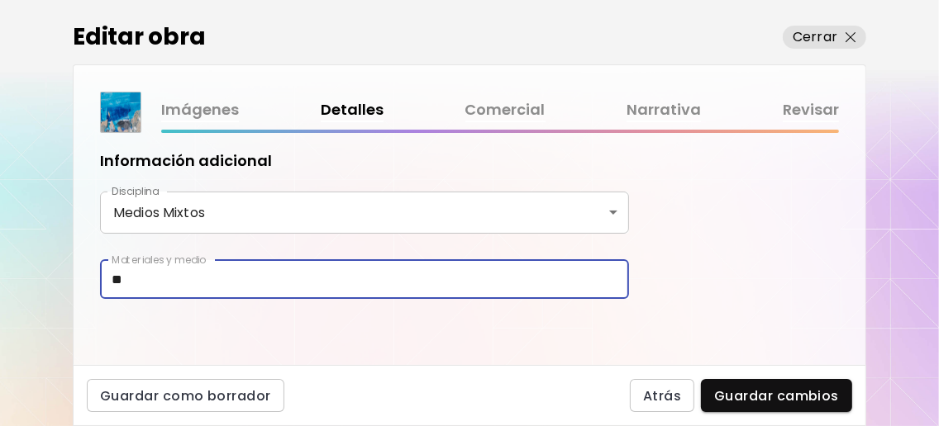
type input "*"
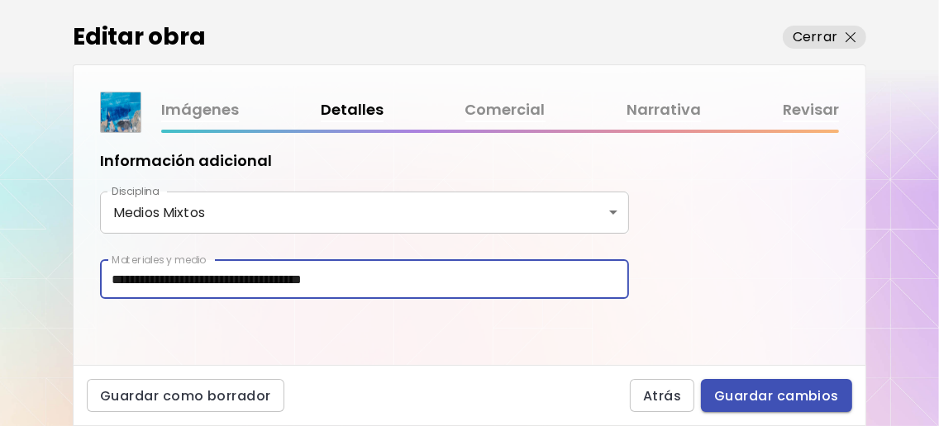
type input "**********"
click at [807, 388] on span "Guardar cambios" at bounding box center [776, 396] width 125 height 17
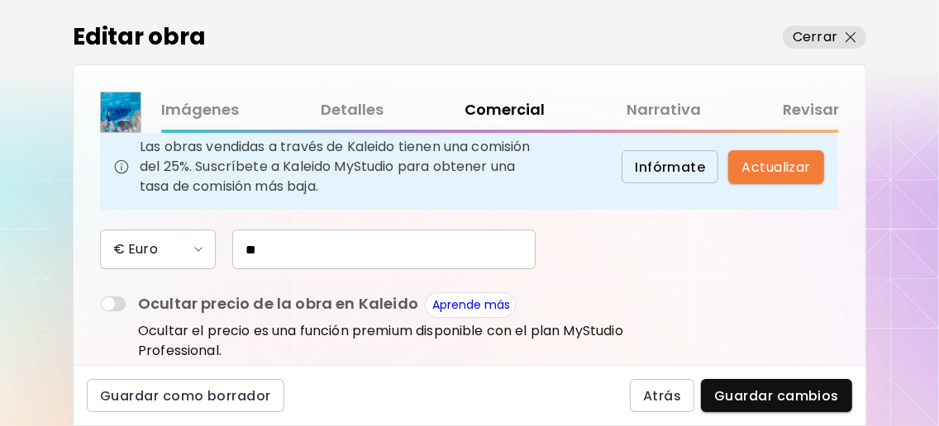
scroll to position [220, 0]
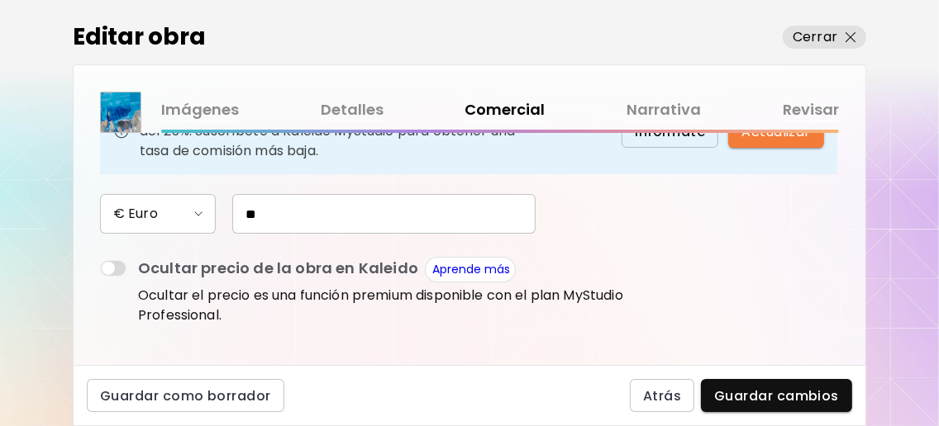
click at [299, 234] on input "**" at bounding box center [383, 214] width 303 height 40
type input "*"
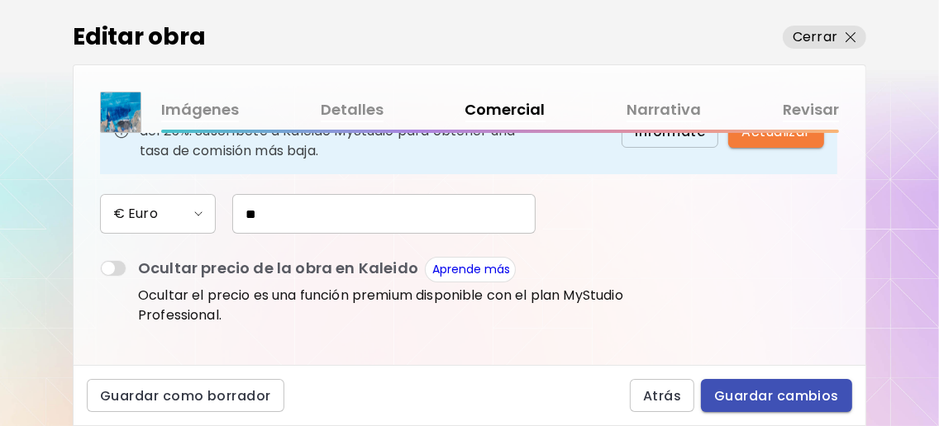
type input "**"
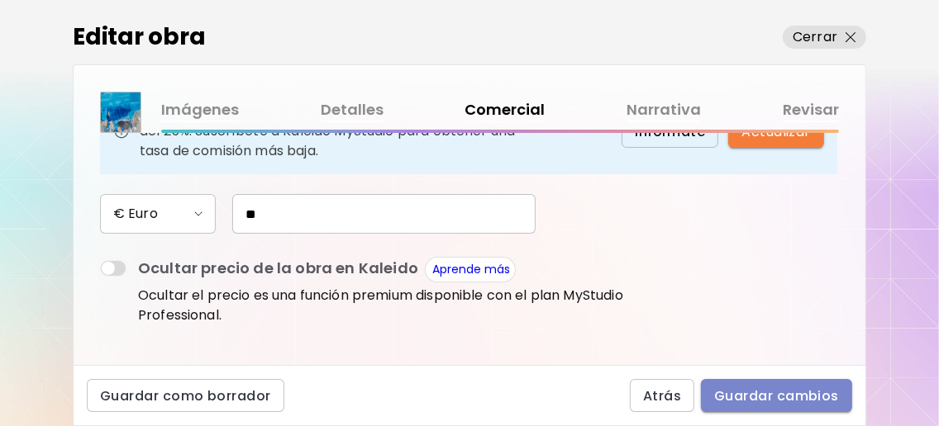
click at [756, 392] on span "Guardar cambios" at bounding box center [776, 396] width 125 height 17
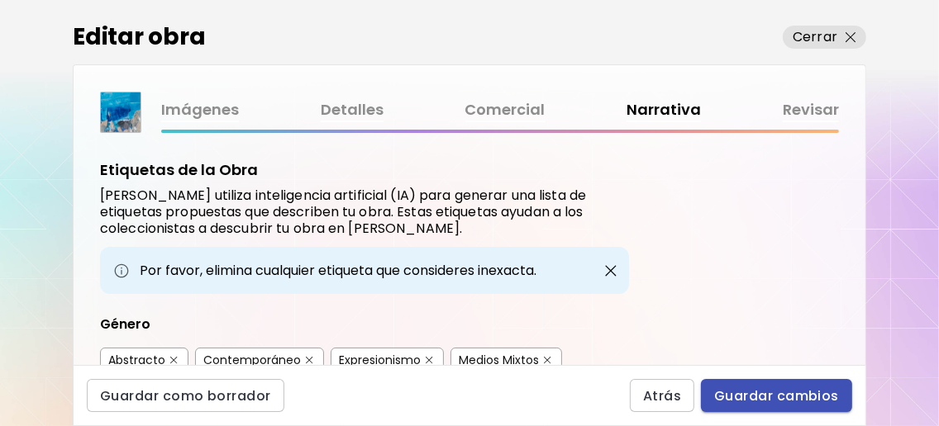
click at [777, 390] on span "Guardar cambios" at bounding box center [776, 396] width 125 height 17
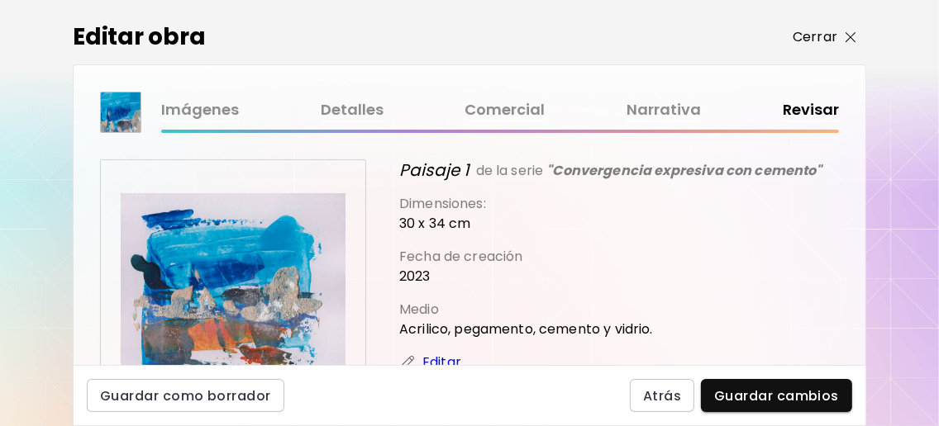
click at [838, 33] on span "Cerrar" at bounding box center [824, 37] width 64 height 20
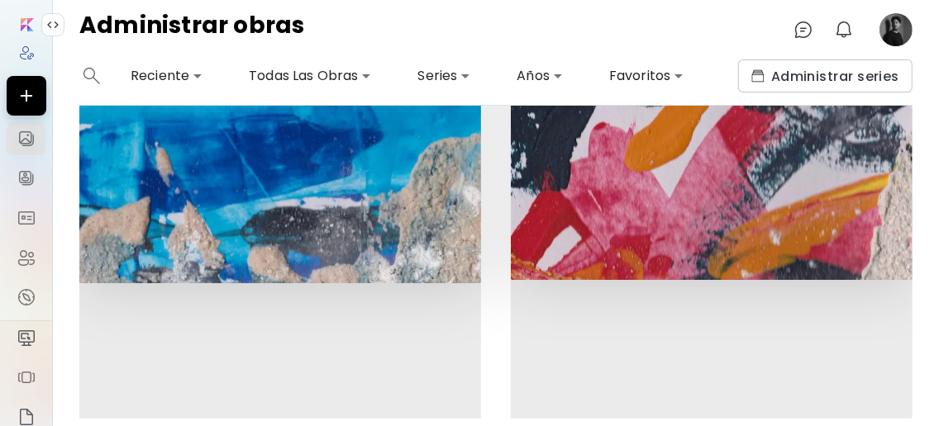
scroll to position [1762, 0]
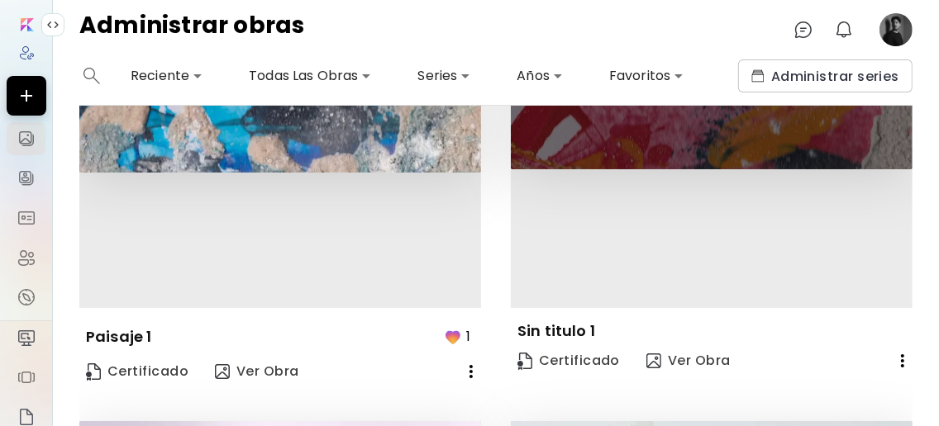
click at [728, 132] on img at bounding box center [712, 38] width 402 height 263
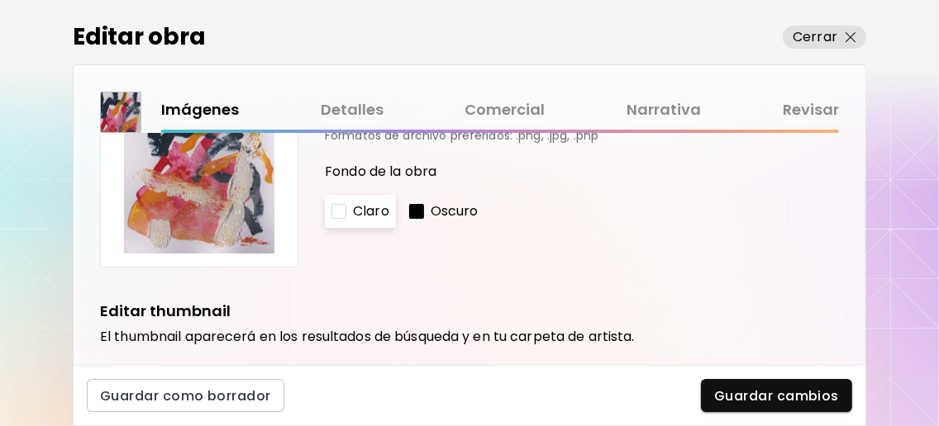
scroll to position [440, 0]
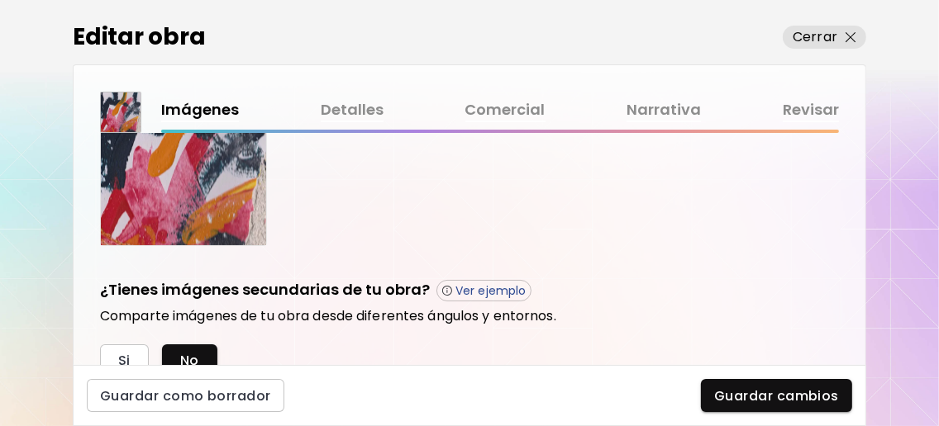
click at [341, 104] on link "Detalles" at bounding box center [352, 110] width 63 height 24
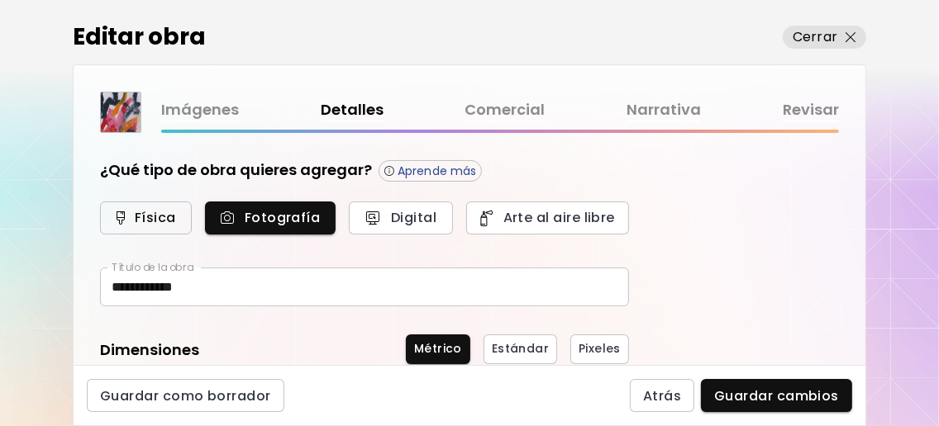
click at [156, 223] on span "Física" at bounding box center [145, 217] width 55 height 17
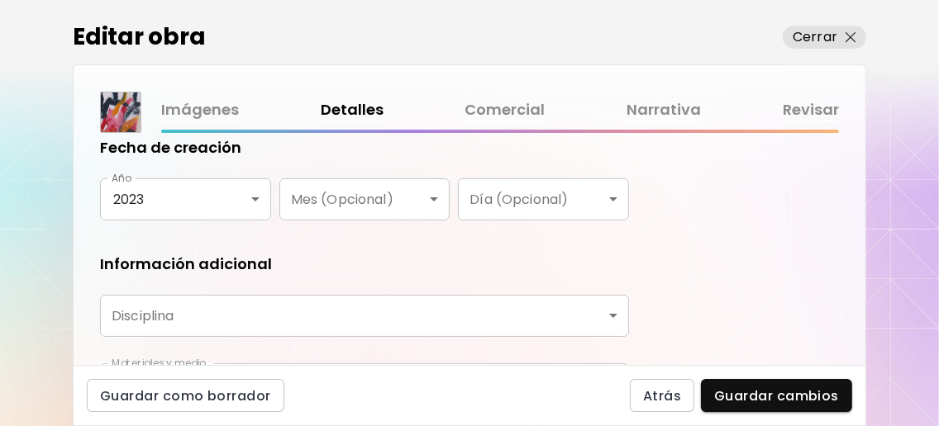
scroll to position [431, 0]
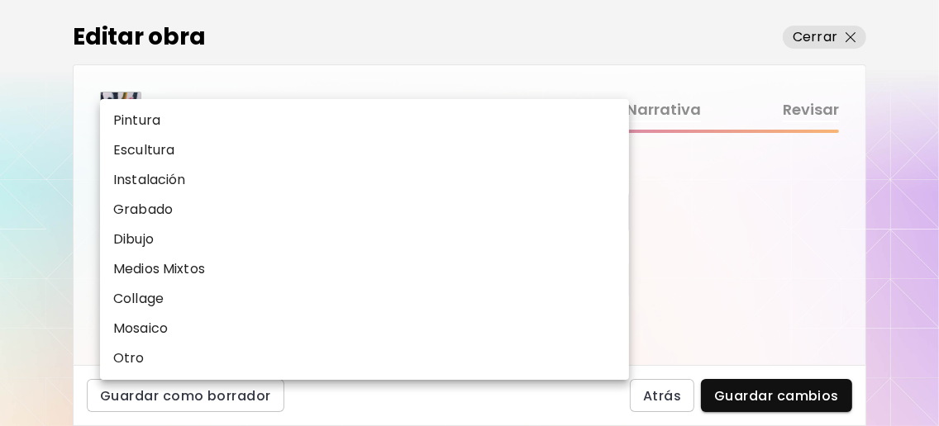
click at [256, 213] on body "**********" at bounding box center [469, 213] width 939 height 426
click at [187, 125] on li "Pintura" at bounding box center [368, 121] width 537 height 30
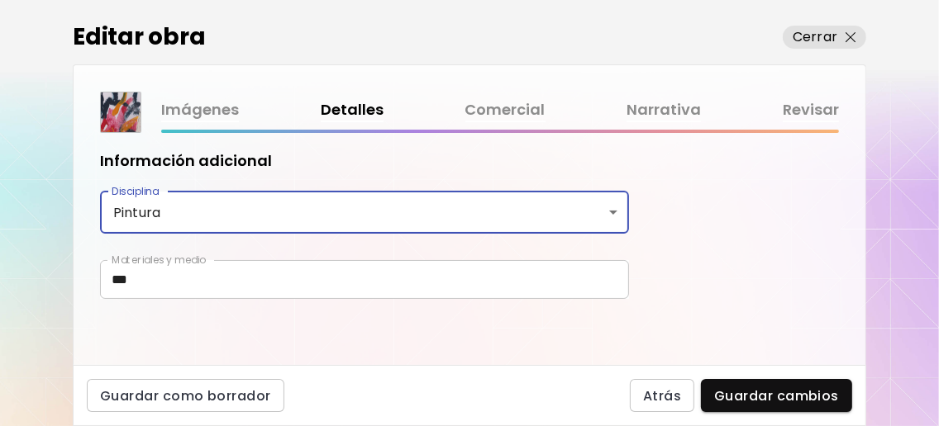
click at [232, 211] on body "**********" at bounding box center [469, 213] width 939 height 426
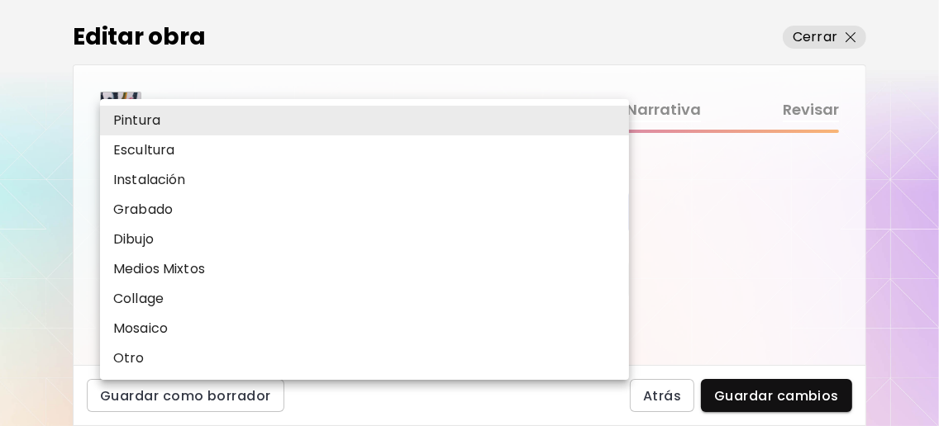
click at [199, 279] on p "Medios Mixtos" at bounding box center [159, 269] width 92 height 20
type input "**********"
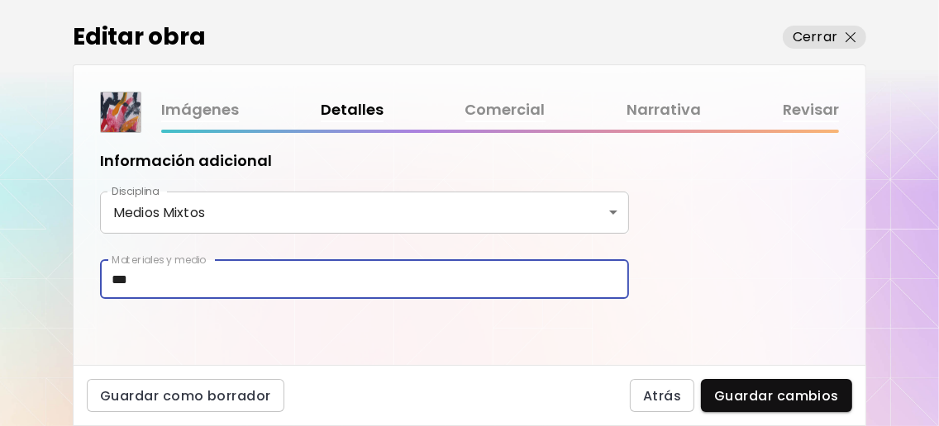
click at [199, 279] on input "***" at bounding box center [364, 279] width 529 height 39
type input "*"
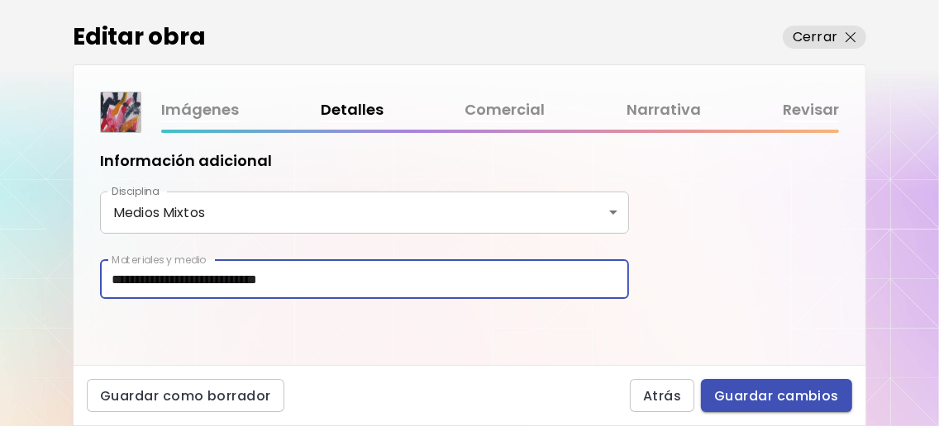
type input "**********"
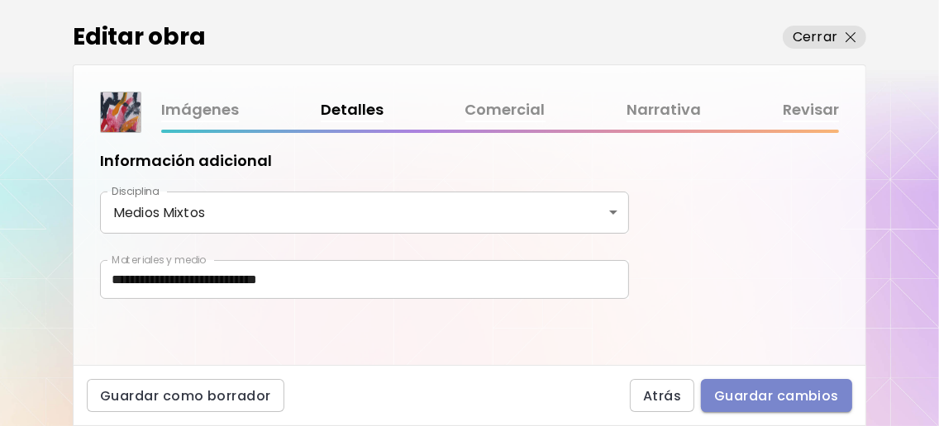
click at [816, 391] on span "Guardar cambios" at bounding box center [776, 396] width 125 height 17
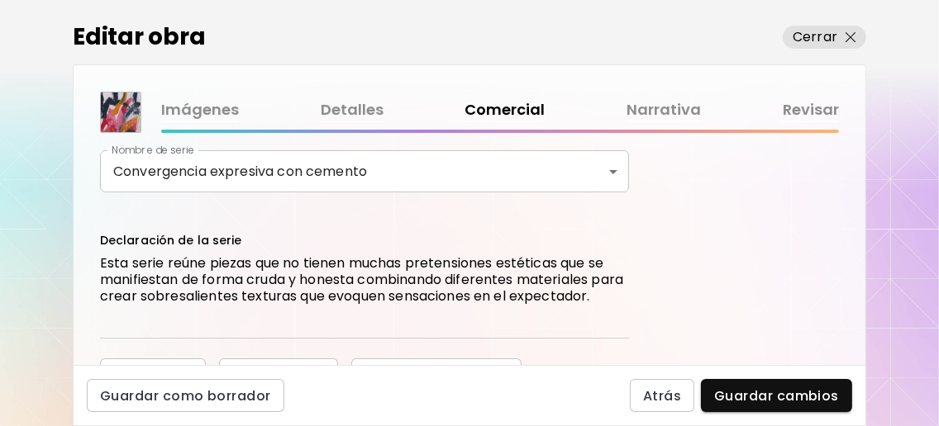
scroll to position [220, 0]
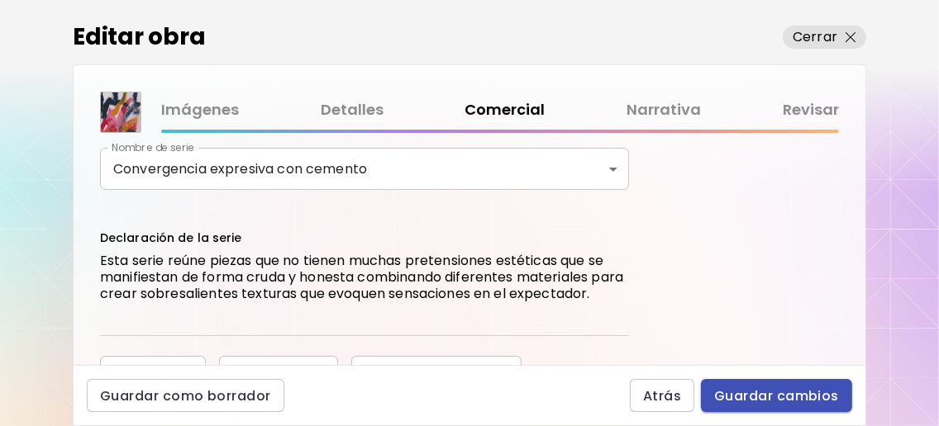
click at [750, 392] on span "Guardar cambios" at bounding box center [776, 396] width 125 height 17
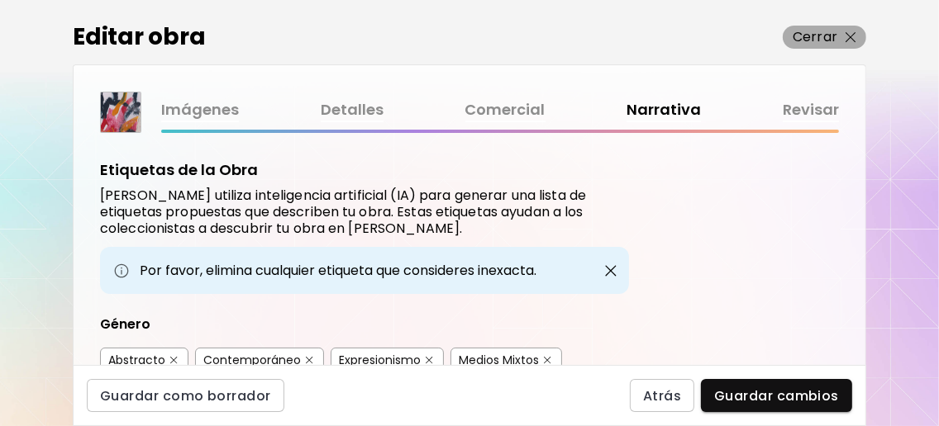
click at [835, 37] on p "Cerrar" at bounding box center [814, 37] width 45 height 20
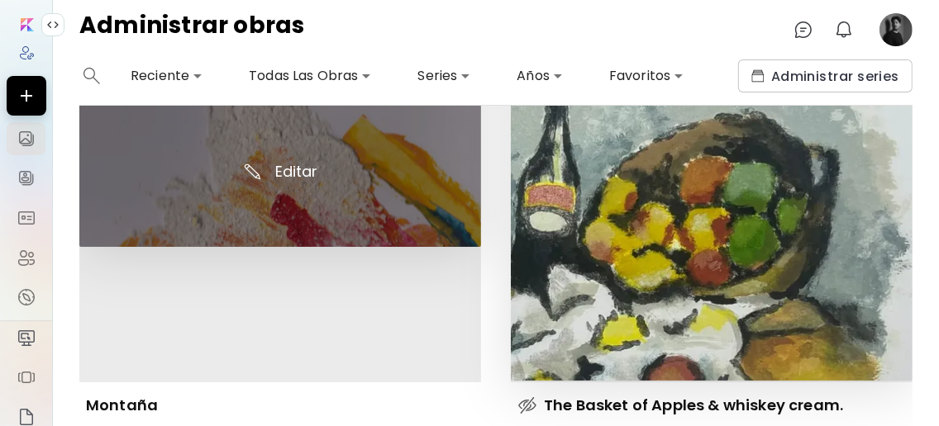
scroll to position [2093, 0]
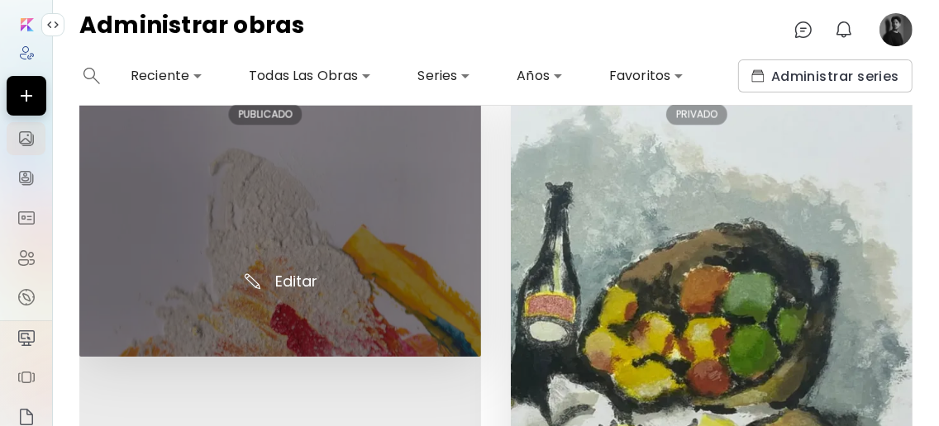
click at [297, 265] on img at bounding box center [280, 224] width 402 height 266
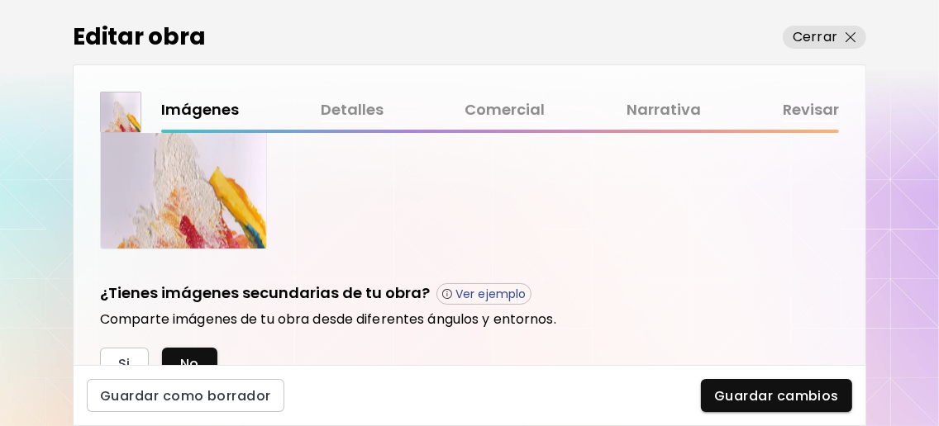
scroll to position [440, 0]
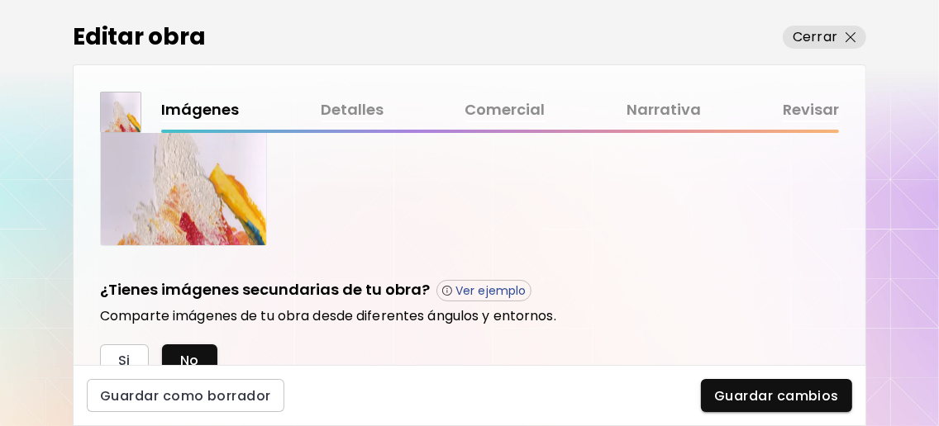
click at [352, 114] on link "Detalles" at bounding box center [352, 110] width 63 height 24
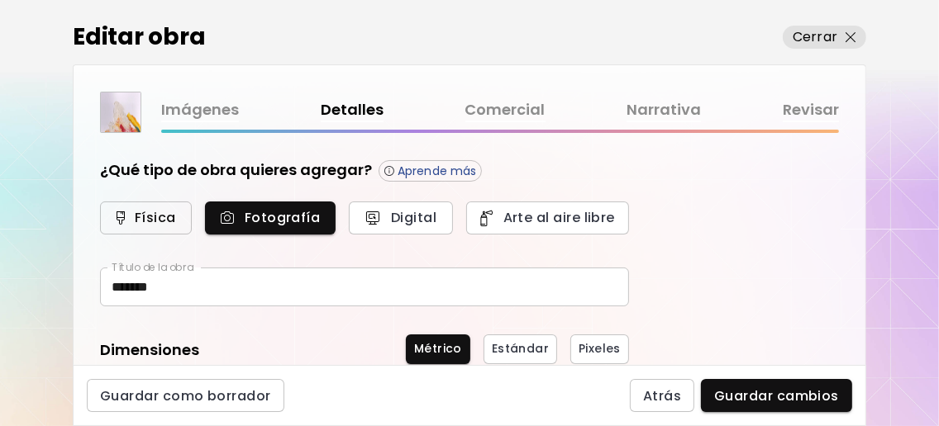
click at [126, 219] on span "Física" at bounding box center [145, 217] width 55 height 17
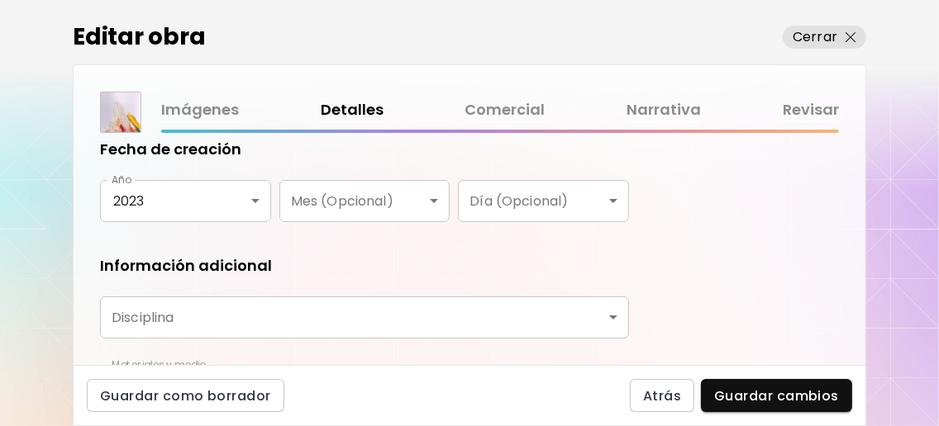
scroll to position [330, 0]
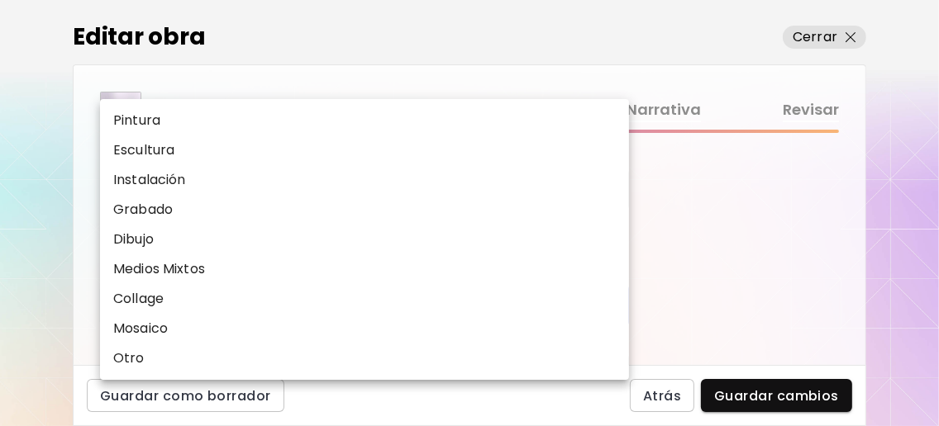
click at [212, 298] on body "0 0 Editar obra Cerrar Imágenes Detalles Comercial Narrativa Revisar ¿Qué tipo …" at bounding box center [469, 213] width 939 height 426
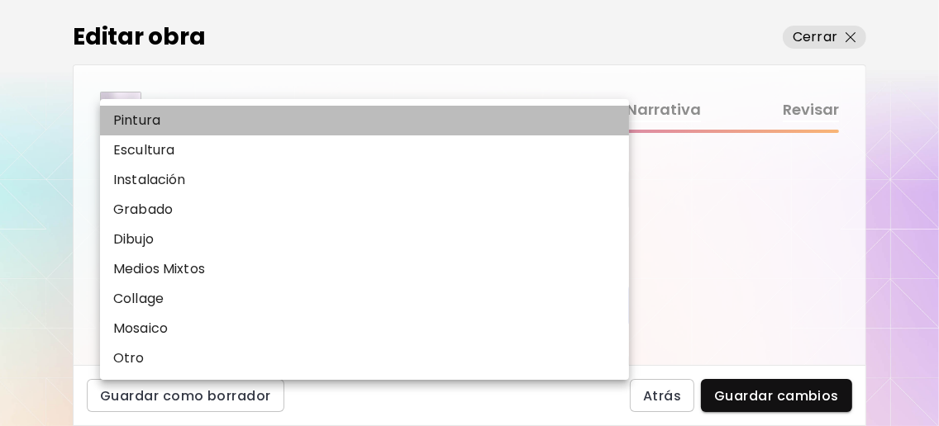
click at [193, 127] on li "Pintura" at bounding box center [368, 121] width 537 height 30
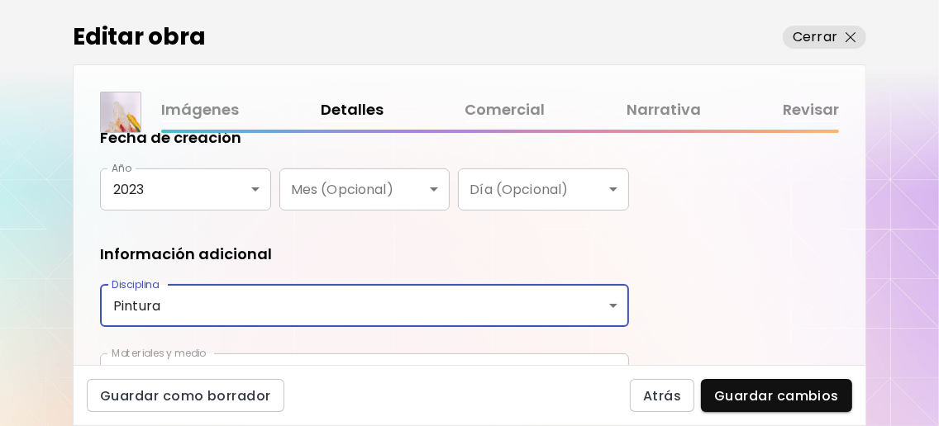
click at [231, 307] on body "0 0 Editar obra Cerrar Imágenes Detalles Comercial Narrativa Revisar ¿Qué tipo …" at bounding box center [469, 213] width 939 height 426
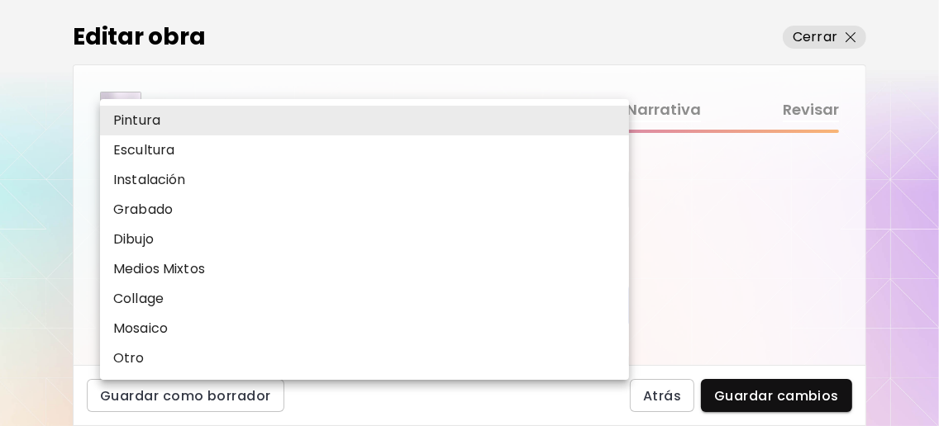
click at [239, 282] on li "Medios Mixtos" at bounding box center [368, 269] width 537 height 30
type input "**********"
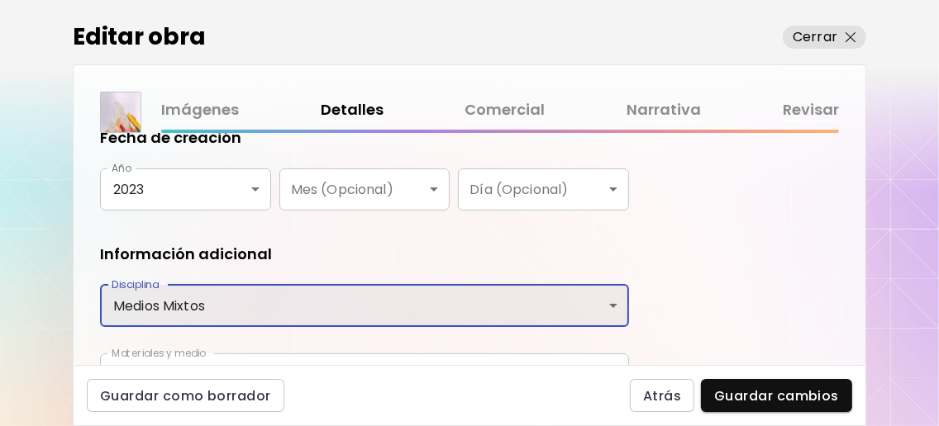
scroll to position [431, 0]
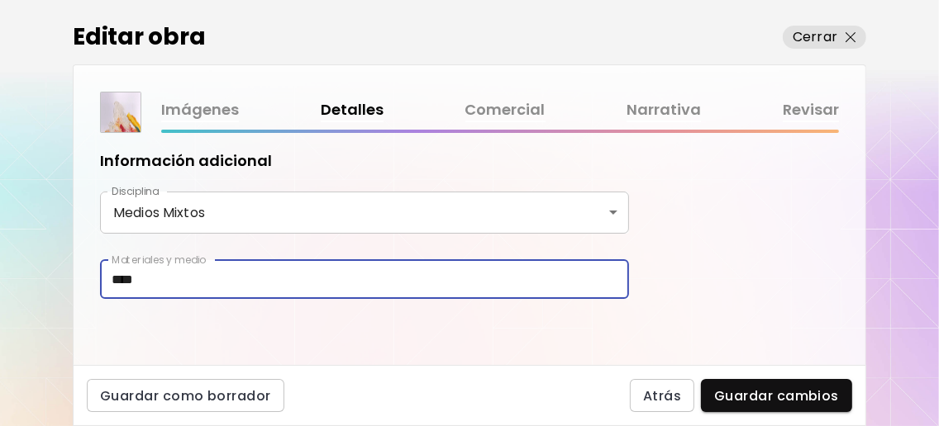
click at [233, 279] on input "***" at bounding box center [364, 279] width 529 height 39
type input "*"
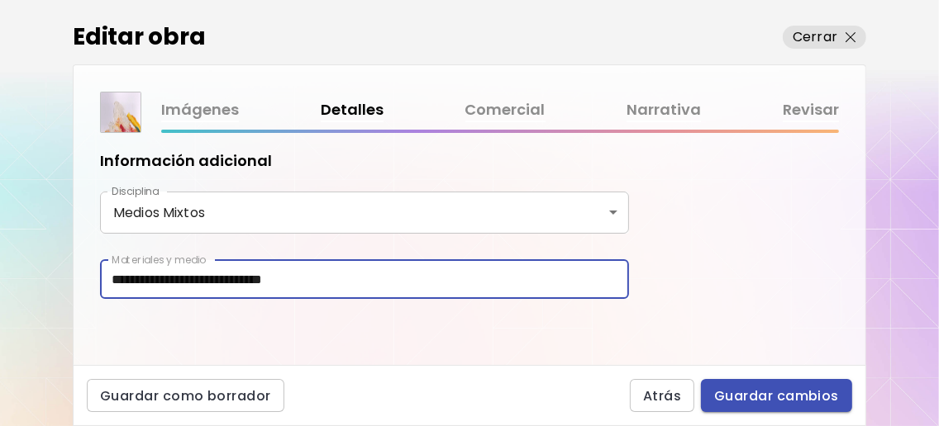
type input "**********"
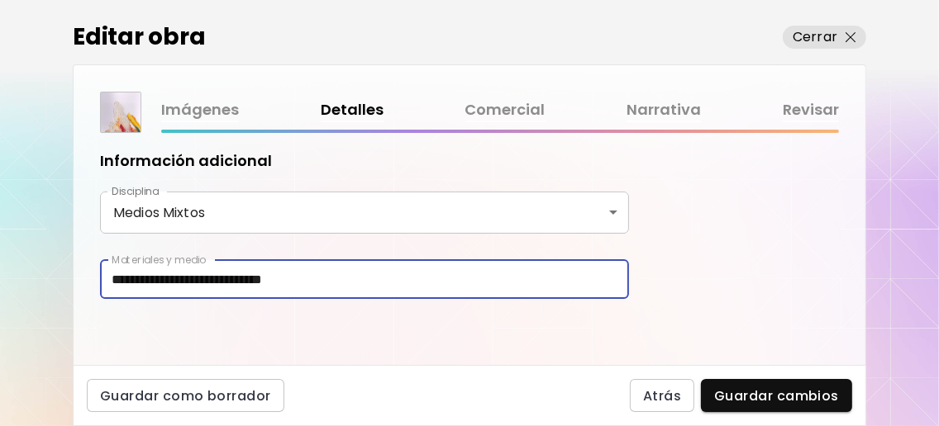
click at [783, 389] on span "Guardar cambios" at bounding box center [776, 396] width 125 height 17
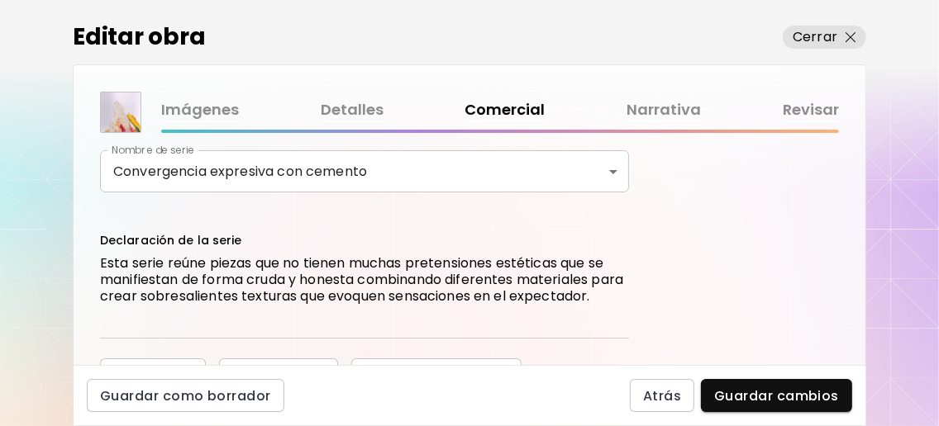
scroll to position [220, 0]
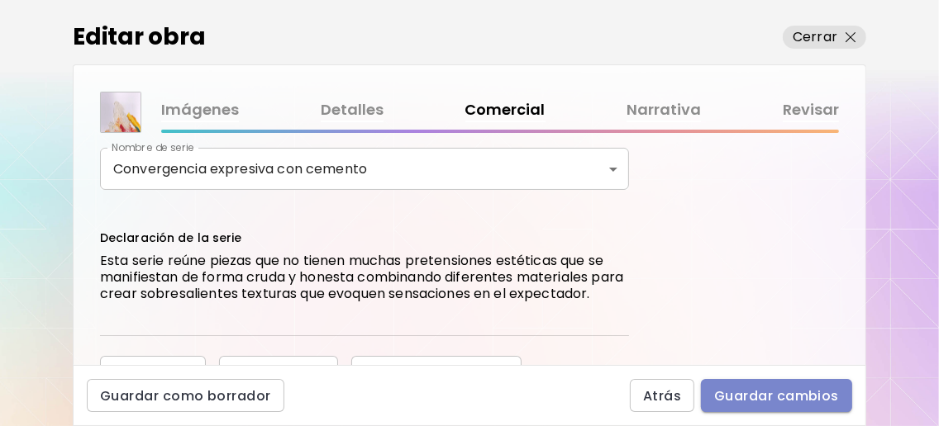
click at [781, 399] on span "Guardar cambios" at bounding box center [776, 396] width 125 height 17
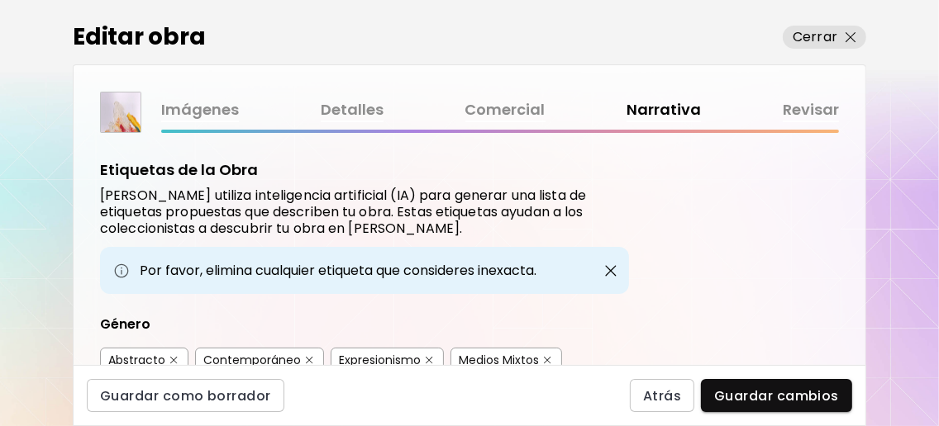
click at [833, 38] on p "Cerrar" at bounding box center [814, 37] width 45 height 20
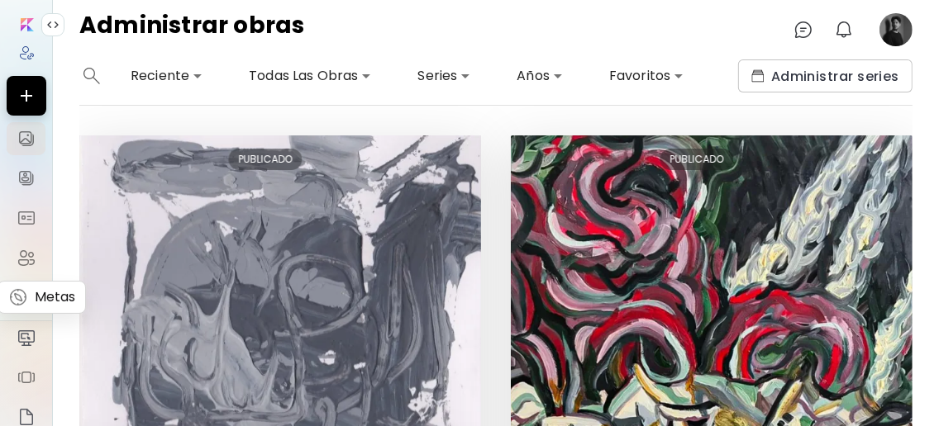
click at [22, 299] on img at bounding box center [27, 298] width 20 height 20
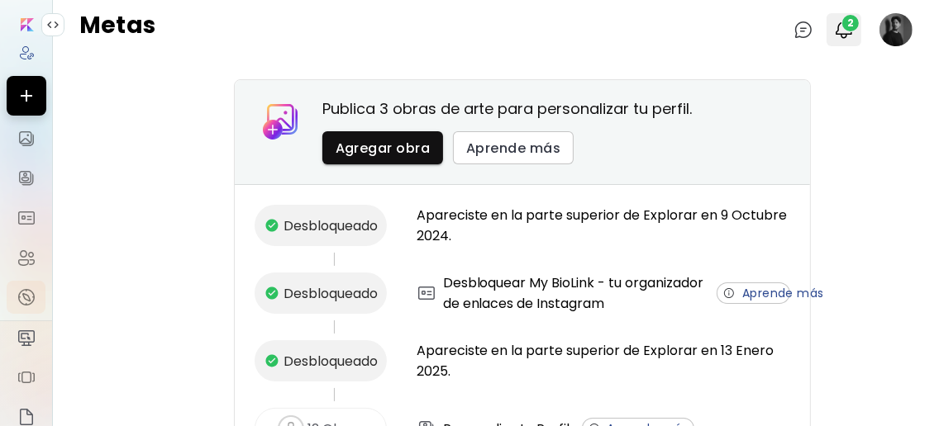
click at [835, 32] on img "button" at bounding box center [844, 30] width 20 height 20
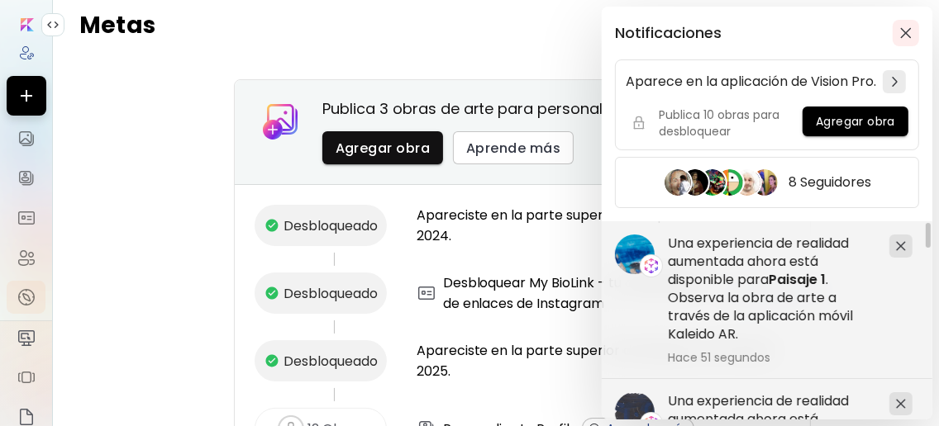
click at [898, 33] on span "button" at bounding box center [906, 33] width 18 height 12
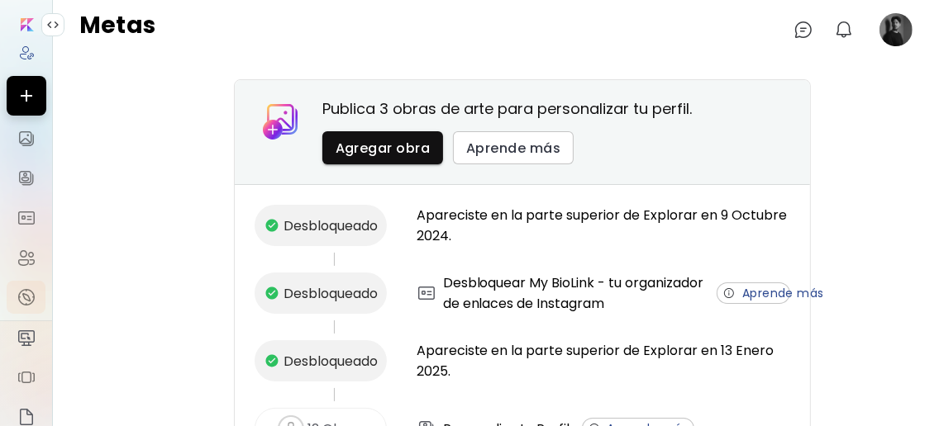
click at [26, 26] on input "image" at bounding box center [27, 24] width 13 height 13
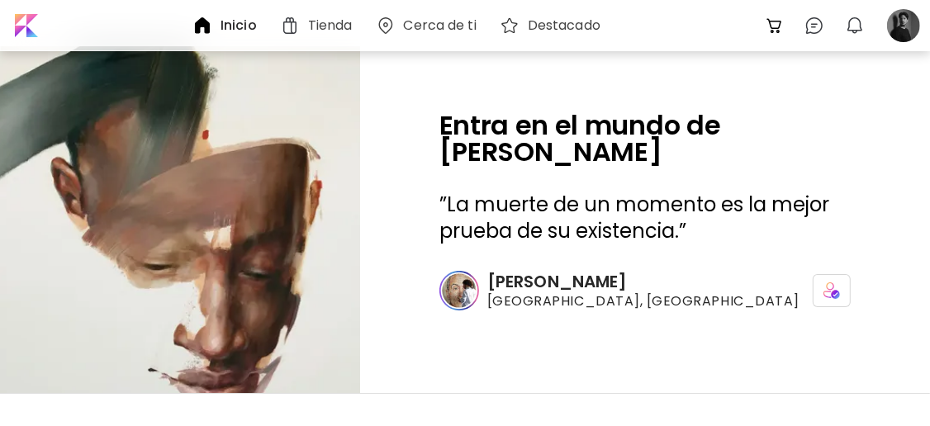
click at [456, 26] on h6 "Cerca de ti" at bounding box center [440, 25] width 73 height 13
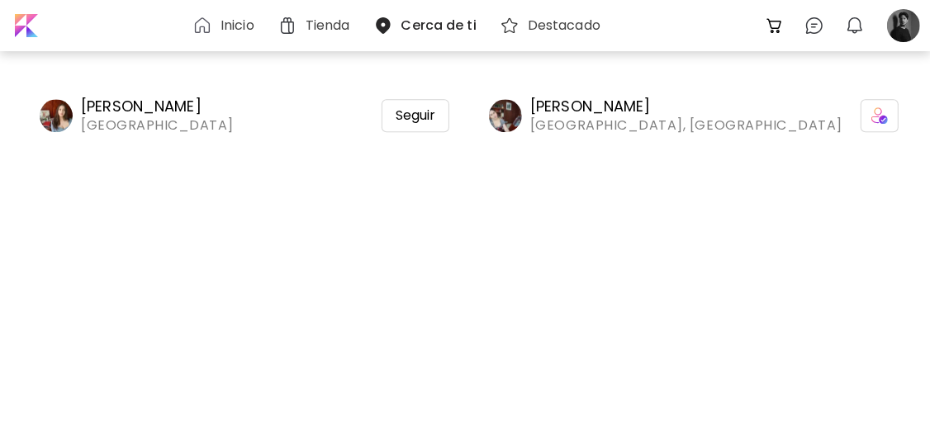
scroll to position [2424, 0]
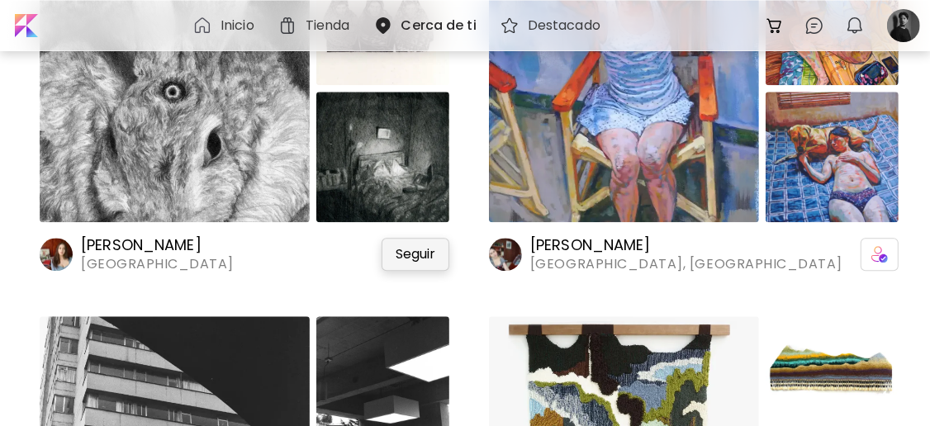
click at [405, 254] on span "Seguir" at bounding box center [416, 254] width 40 height 17
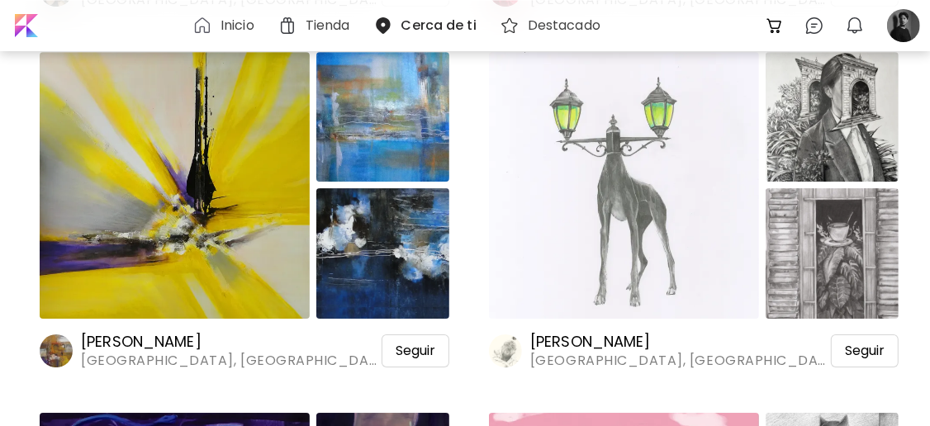
scroll to position [3415, 0]
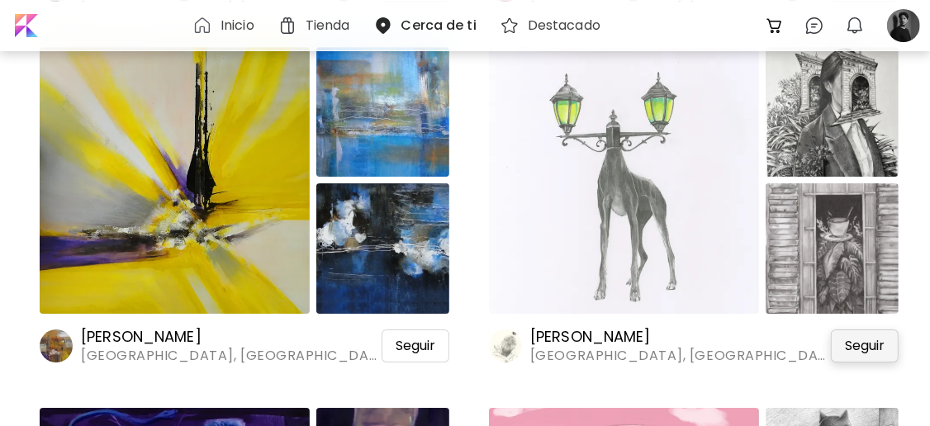
click at [850, 344] on span "Seguir" at bounding box center [865, 346] width 40 height 17
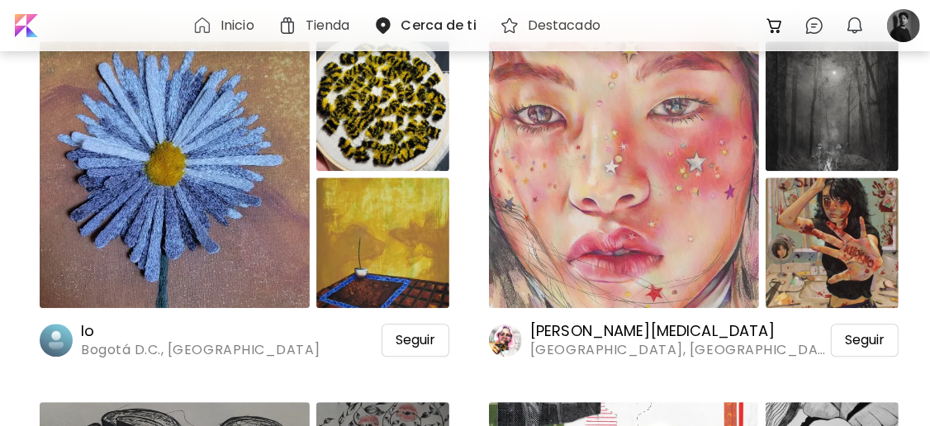
scroll to position [18729, 0]
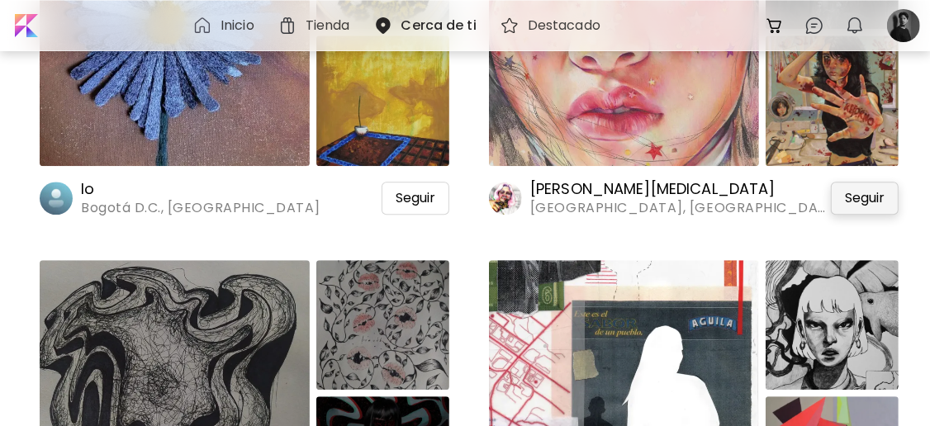
click at [862, 209] on div "Seguir" at bounding box center [865, 198] width 68 height 33
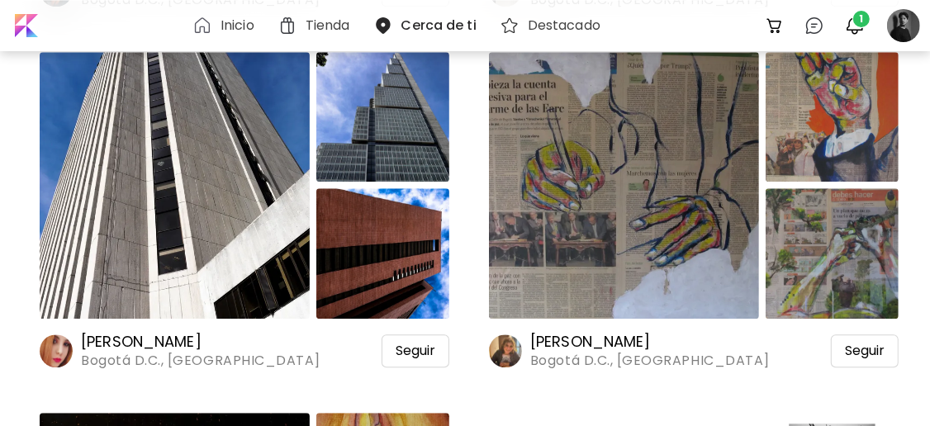
scroll to position [30517, 0]
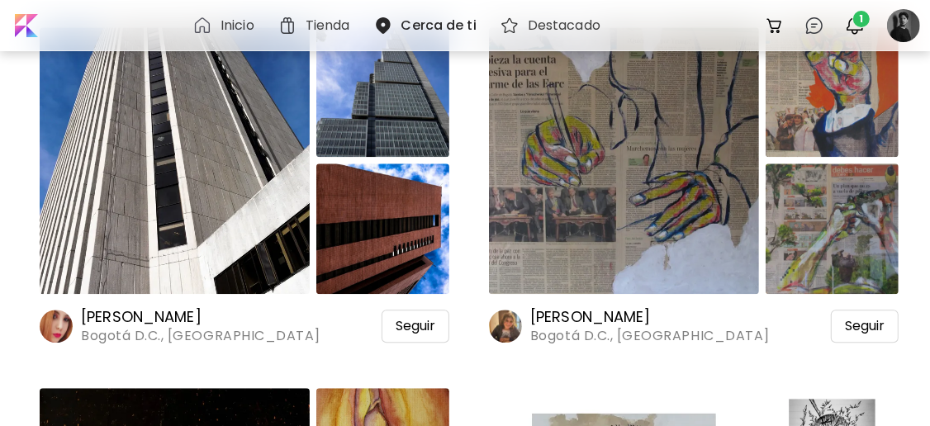
click at [251, 259] on img at bounding box center [175, 160] width 270 height 267
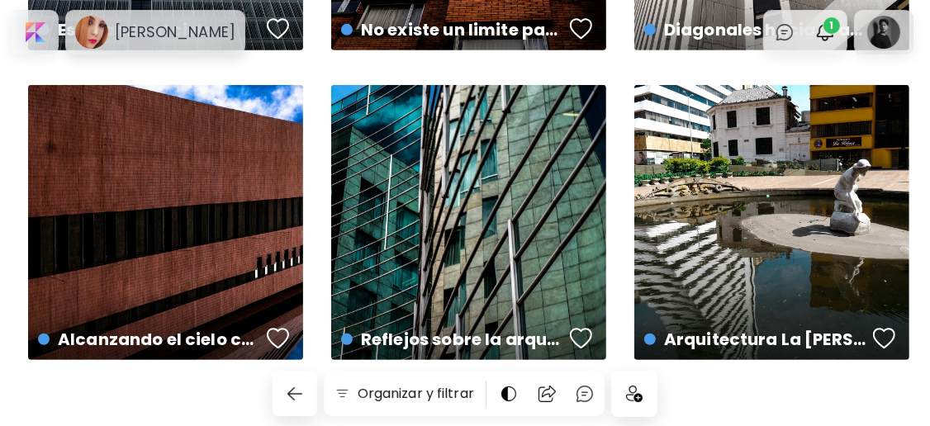
scroll to position [623, 0]
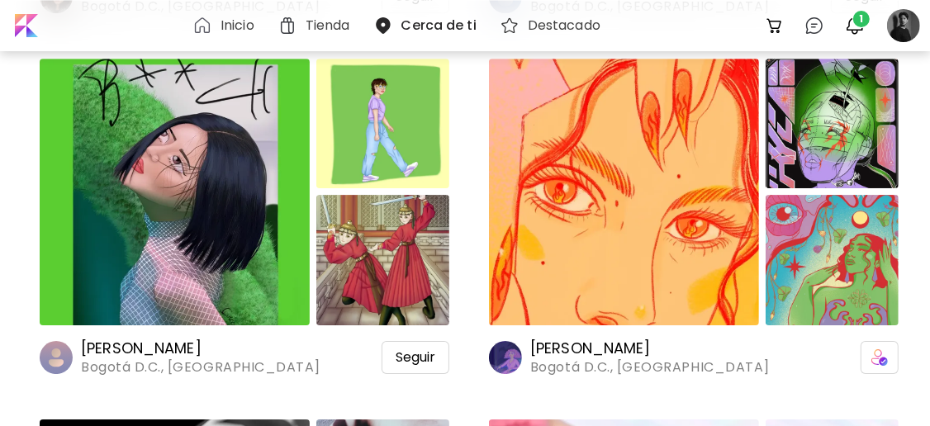
scroll to position [31179, 0]
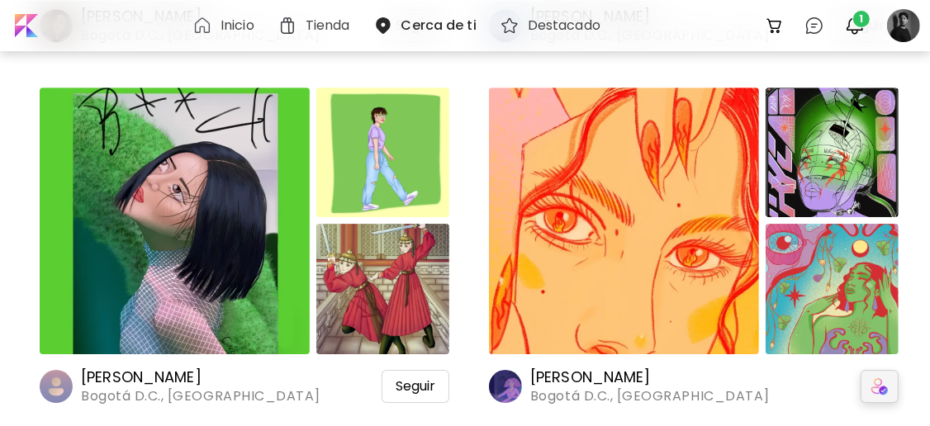
click at [876, 388] on img at bounding box center [880, 386] width 17 height 17
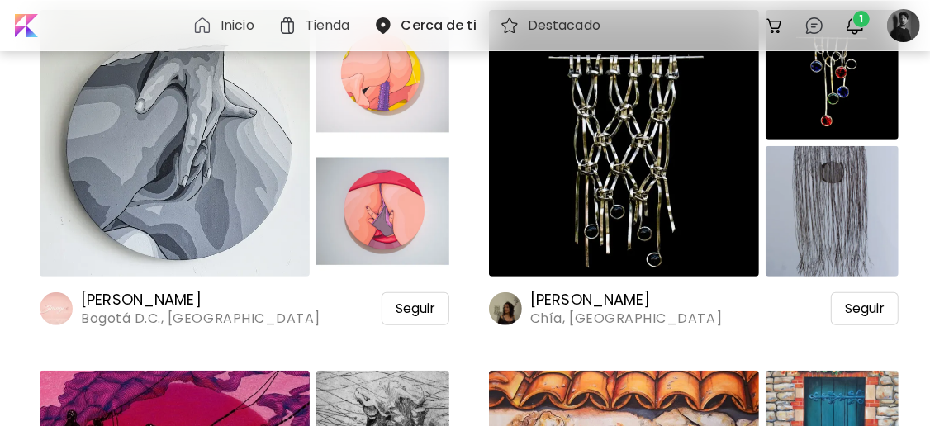
scroll to position [44289, 0]
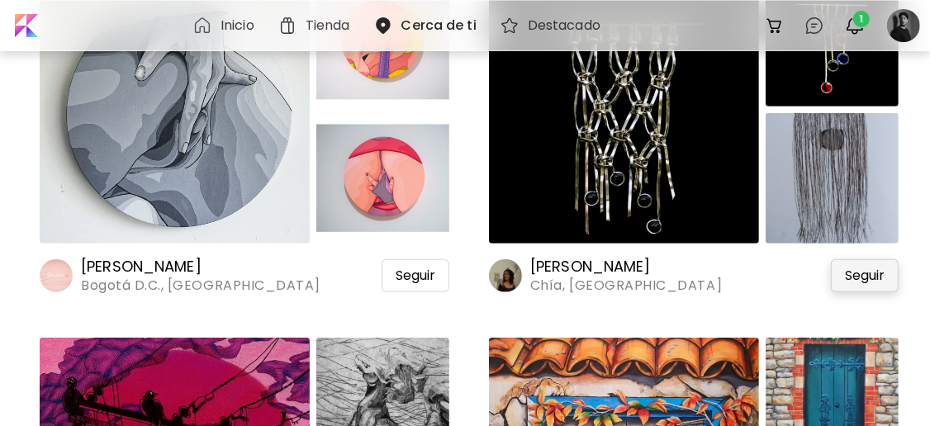
click at [854, 280] on span "Seguir" at bounding box center [865, 276] width 40 height 17
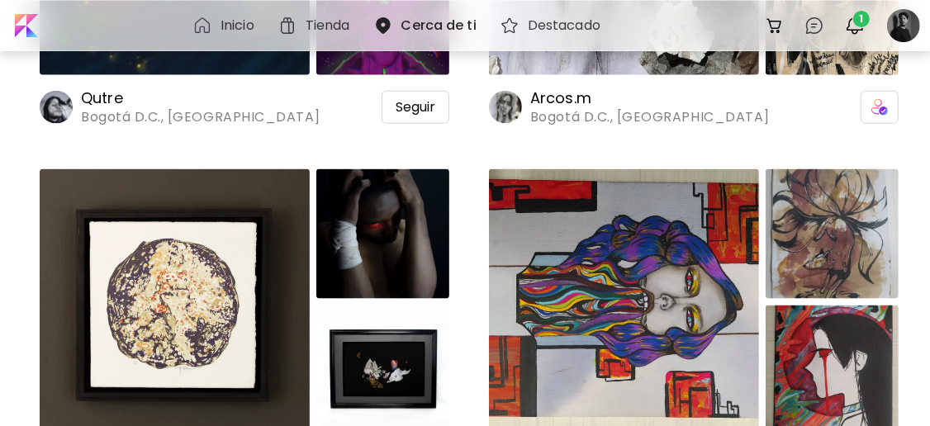
scroll to position [49144, 0]
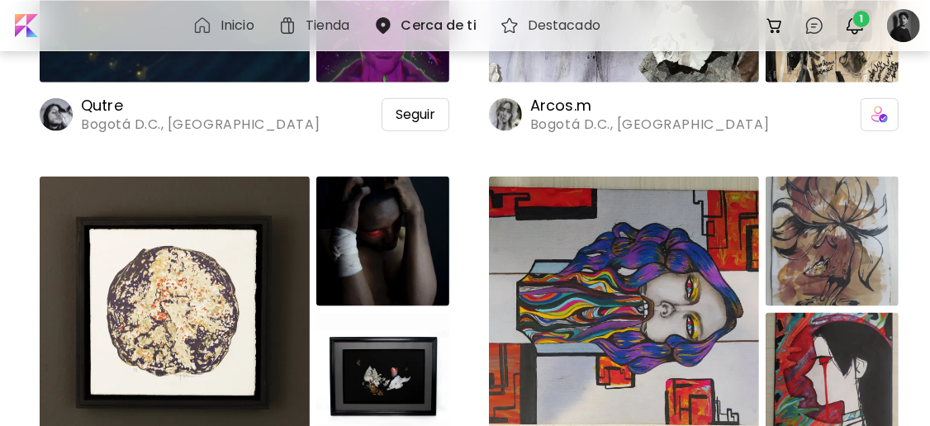
click at [865, 13] on span "1" at bounding box center [862, 19] width 17 height 17
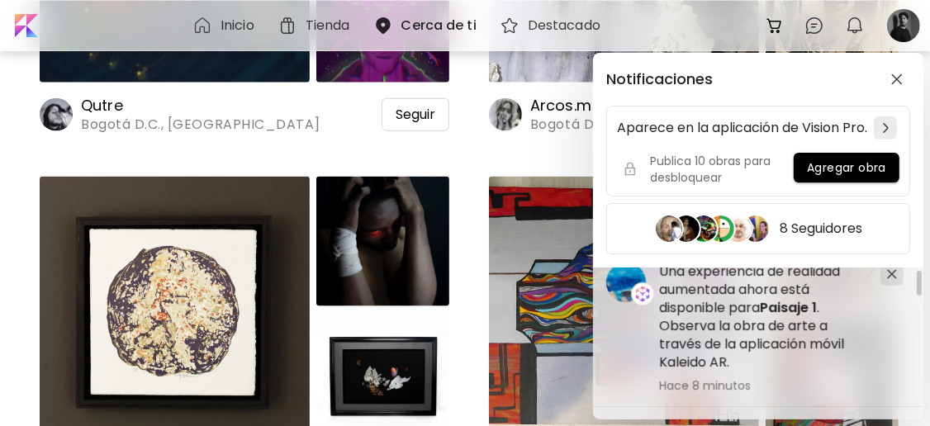
scroll to position [0, 0]
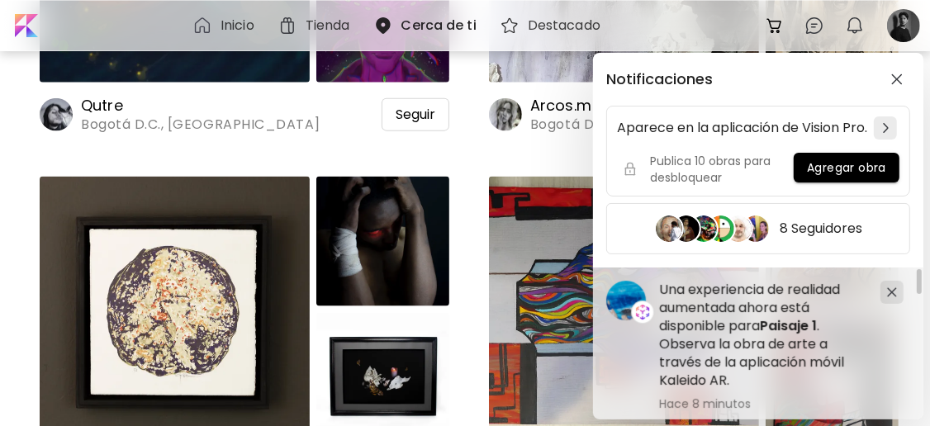
click at [908, 33] on div "Notificaciones Aparece en la aplicación de Vision Pro. Publica 10 obras para de…" at bounding box center [465, 213] width 930 height 426
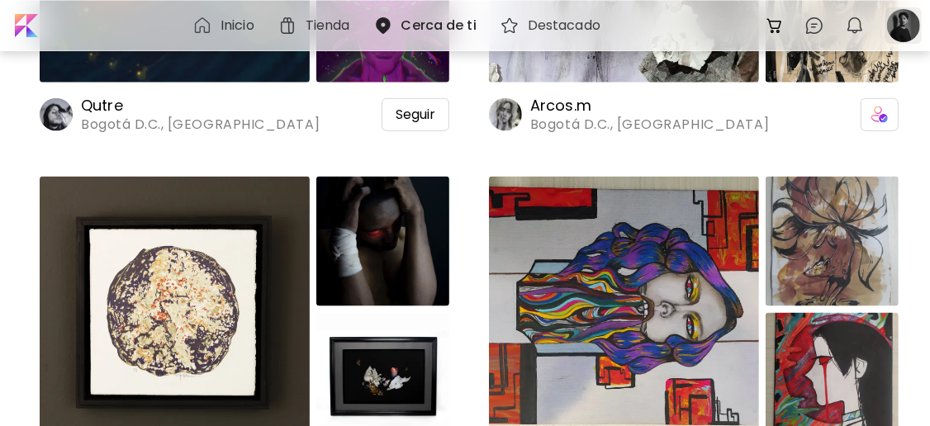
click at [908, 26] on div at bounding box center [904, 25] width 36 height 36
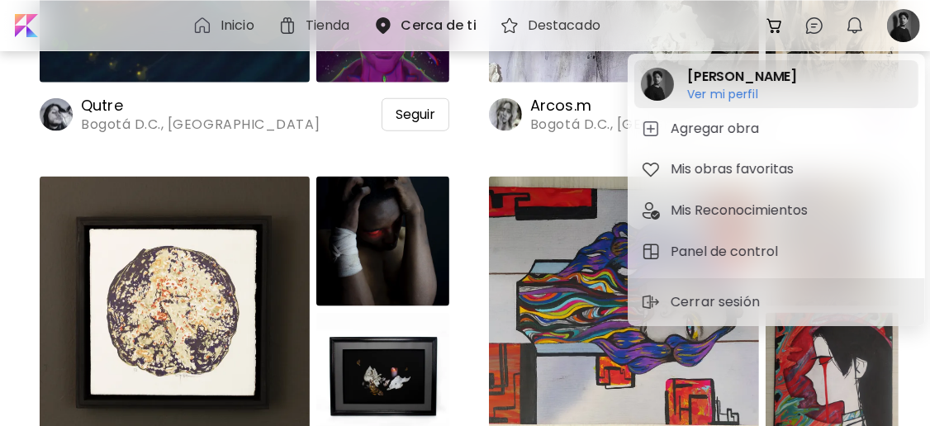
click at [733, 88] on h6 "Ver mi perfil" at bounding box center [742, 94] width 110 height 15
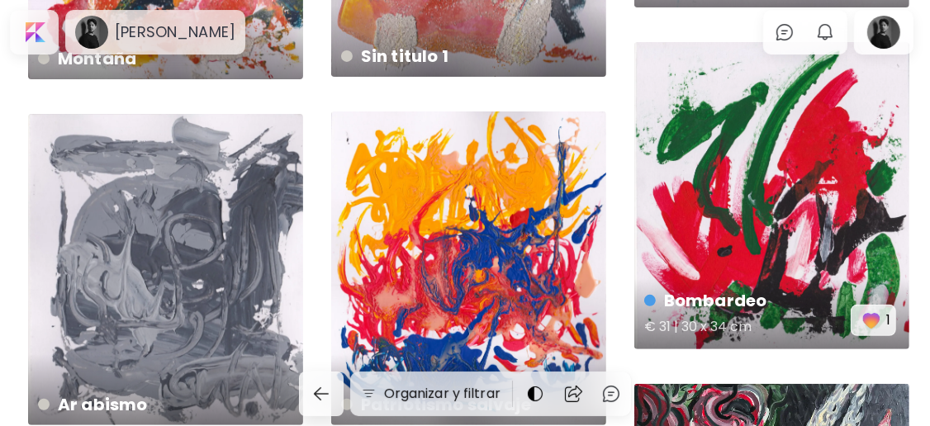
scroll to position [411, 0]
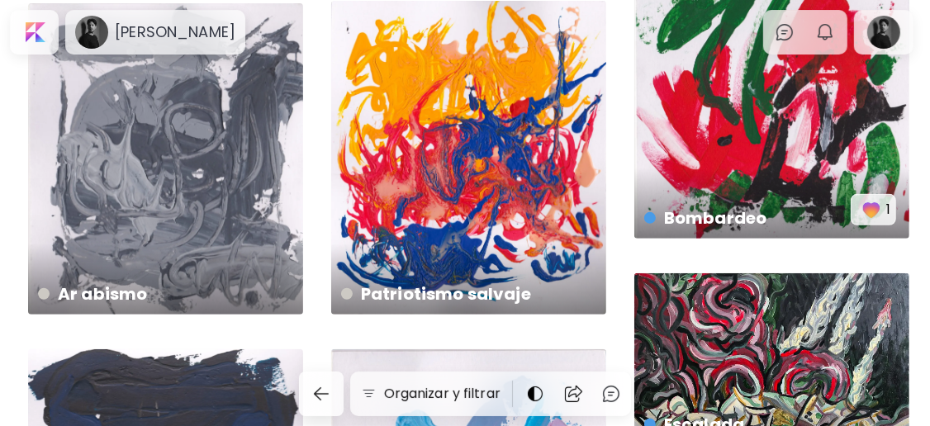
click at [773, 331] on div "Escalada € 220 | 70 x 50 cm" at bounding box center [772, 374] width 275 height 200
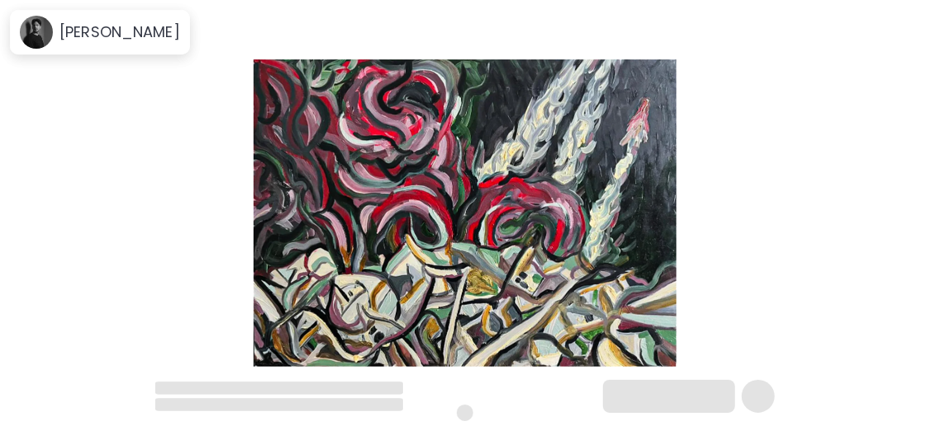
click at [488, 209] on img at bounding box center [465, 212] width 792 height 307
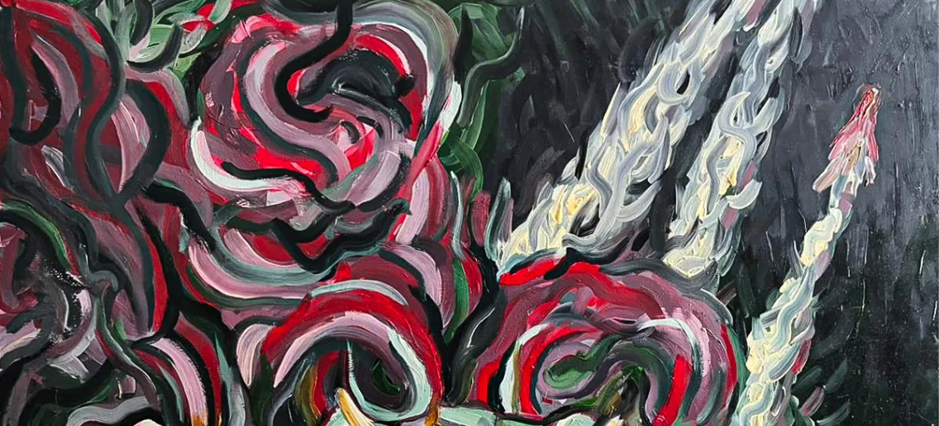
scroll to position [250, 0]
